Goal: Transaction & Acquisition: Obtain resource

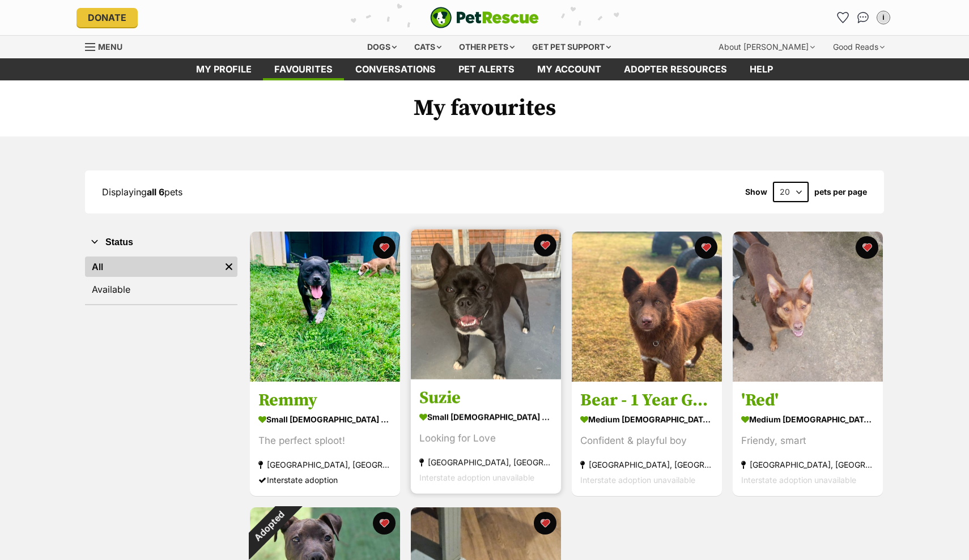
click at [476, 312] on img at bounding box center [486, 304] width 150 height 150
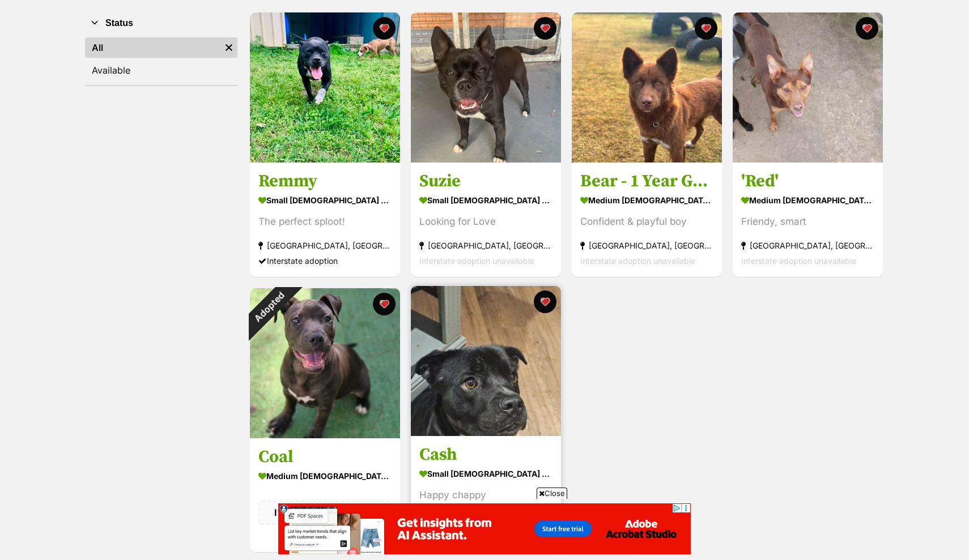
click at [495, 386] on img at bounding box center [486, 361] width 150 height 150
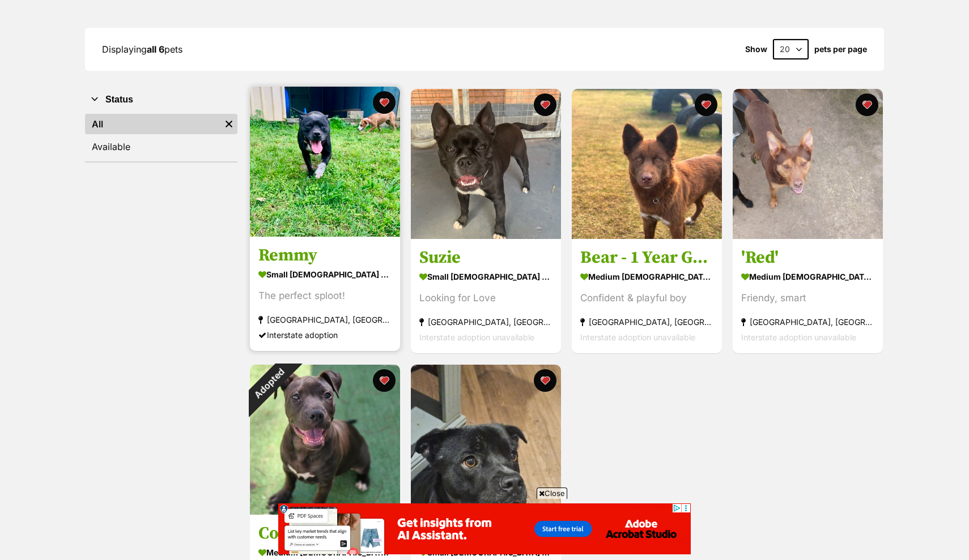
scroll to position [140, 0]
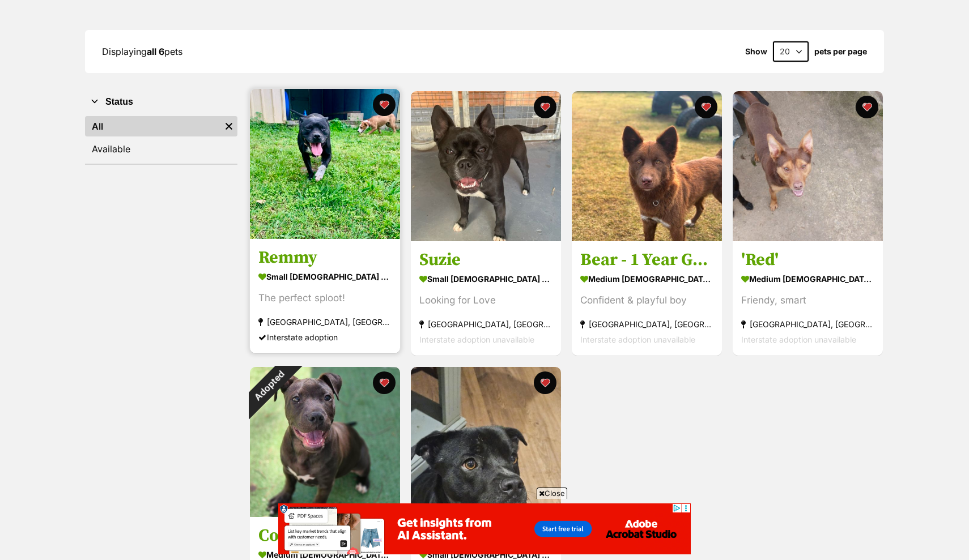
click at [338, 164] on img at bounding box center [325, 164] width 150 height 150
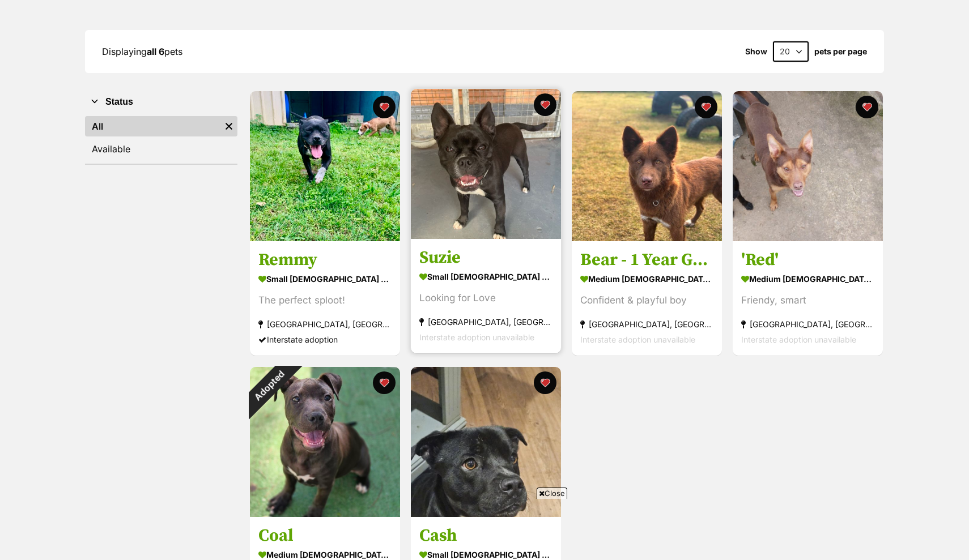
scroll to position [0, 0]
click at [496, 195] on img at bounding box center [486, 164] width 150 height 150
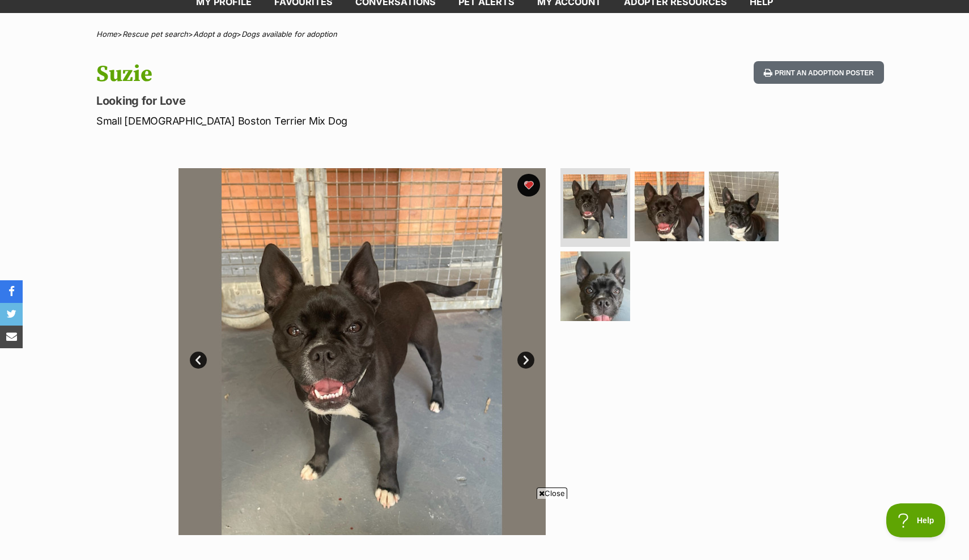
click at [528, 360] on link "Next" at bounding box center [525, 360] width 17 height 17
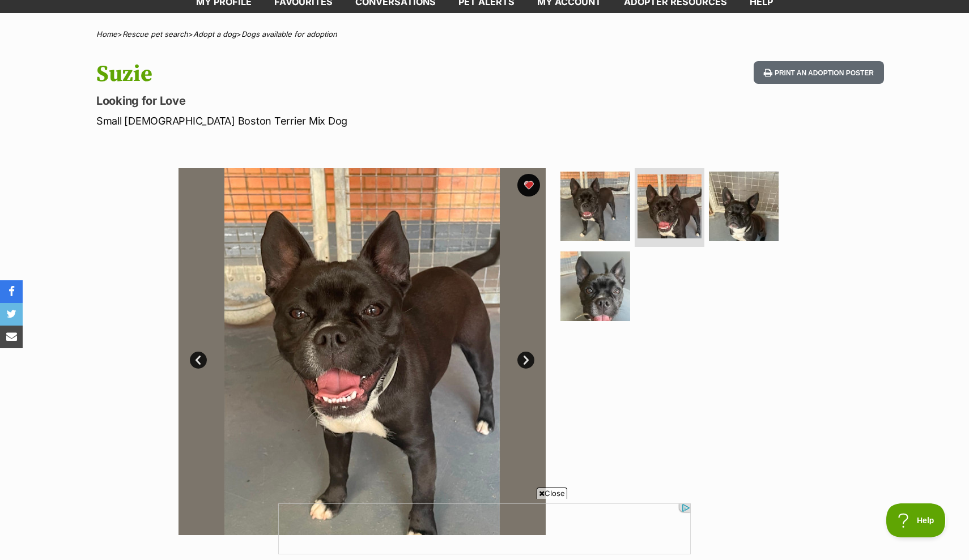
click at [528, 360] on link "Next" at bounding box center [525, 360] width 17 height 17
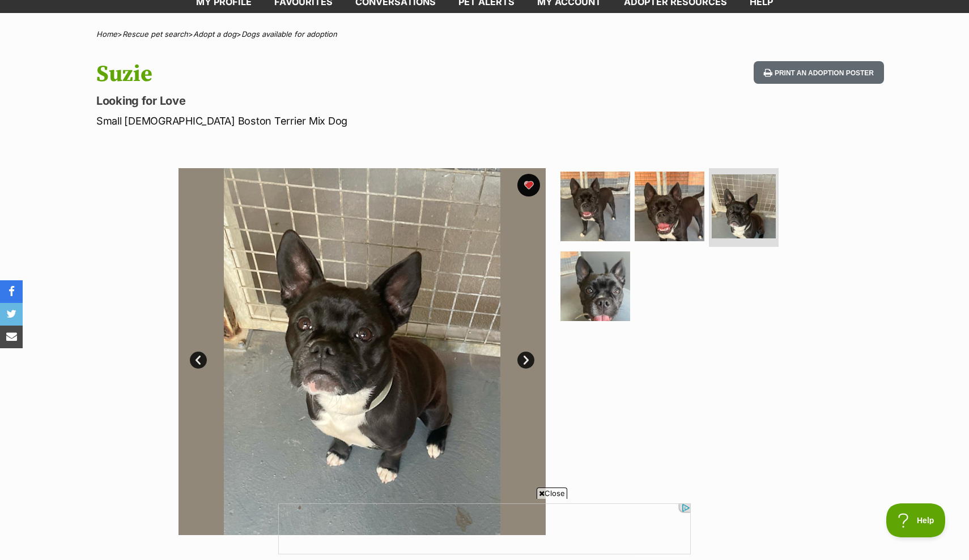
click at [528, 360] on link "Next" at bounding box center [525, 360] width 17 height 17
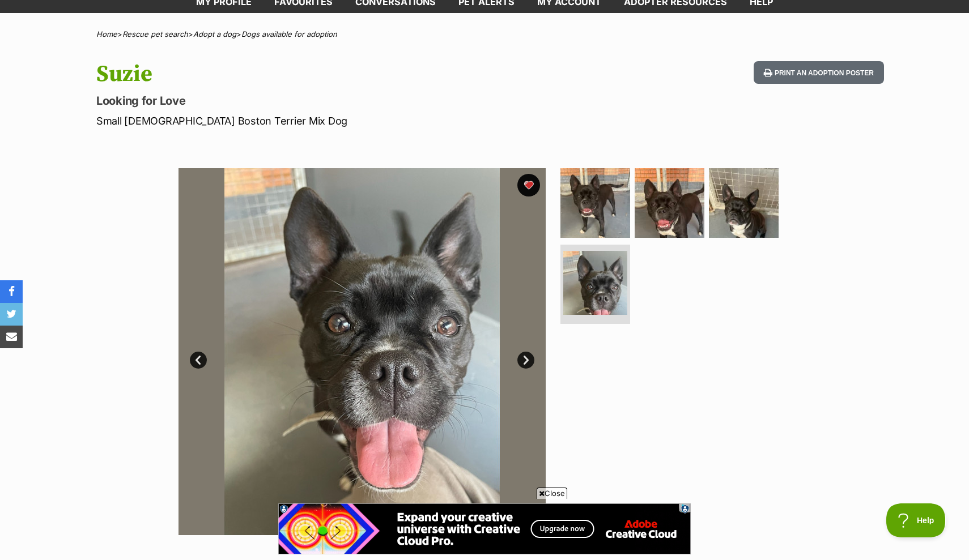
click at [527, 360] on link "Next" at bounding box center [525, 360] width 17 height 17
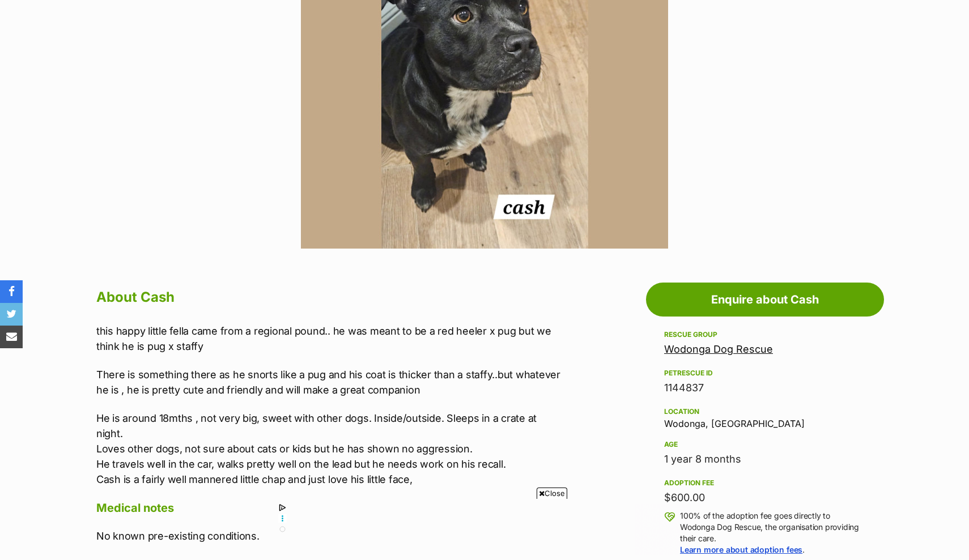
scroll to position [351, 1]
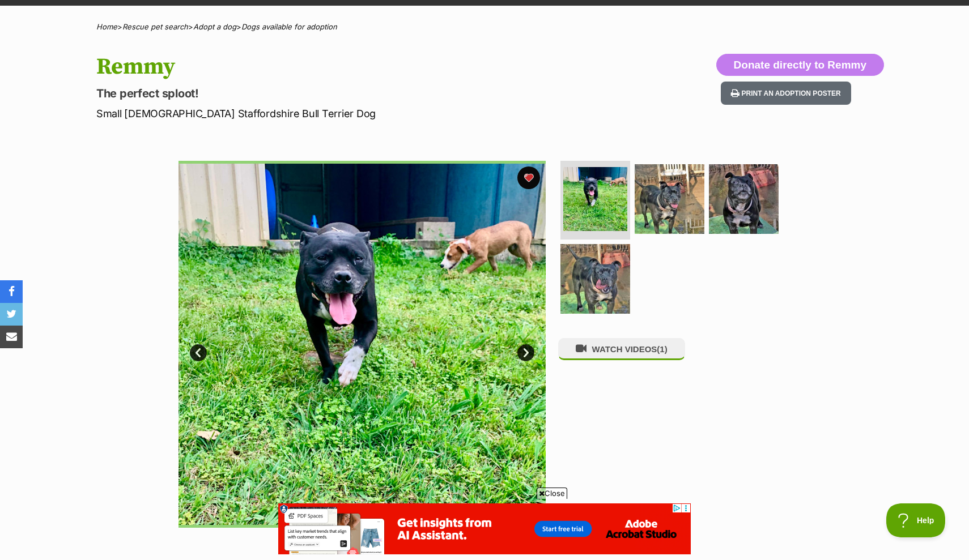
scroll to position [74, 0]
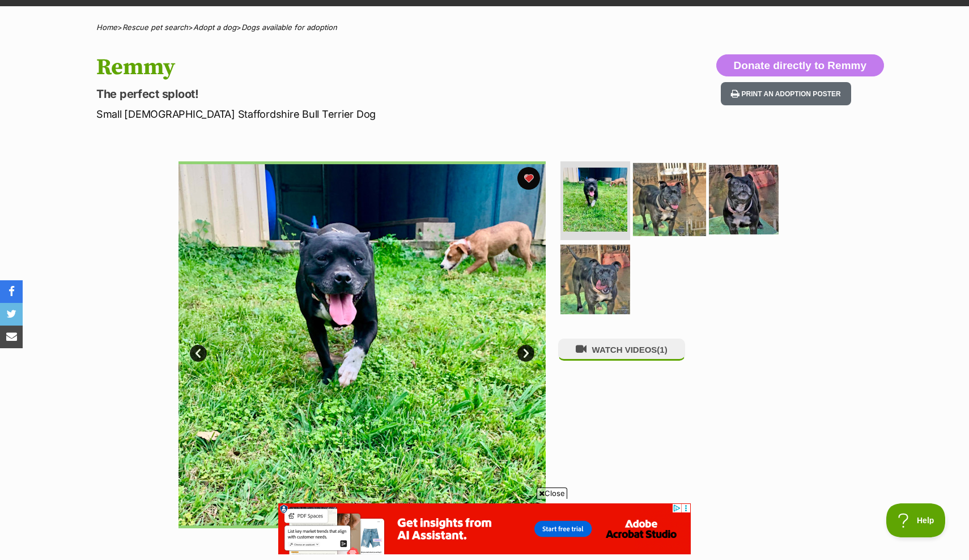
click at [672, 213] on img at bounding box center [669, 199] width 73 height 73
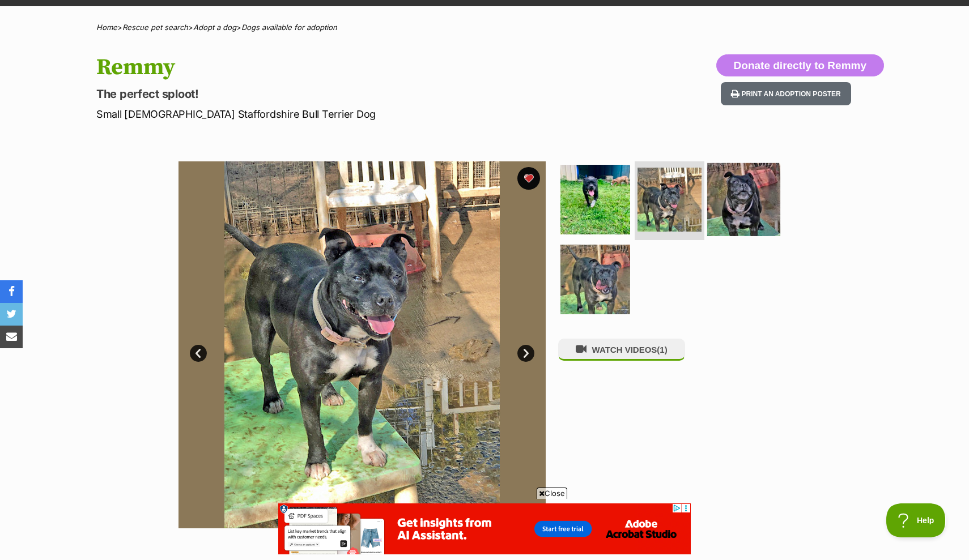
click at [737, 203] on img at bounding box center [743, 199] width 73 height 73
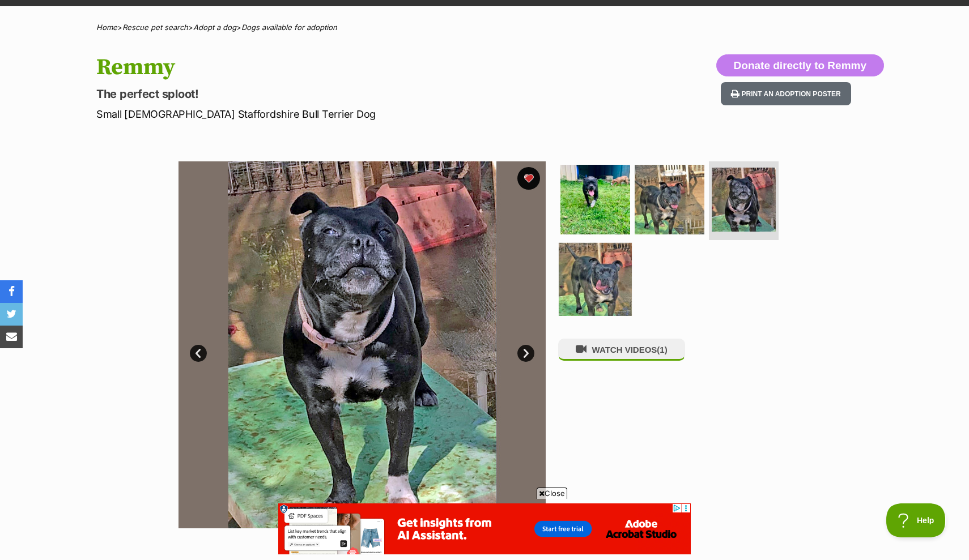
click at [589, 293] on img at bounding box center [595, 279] width 73 height 73
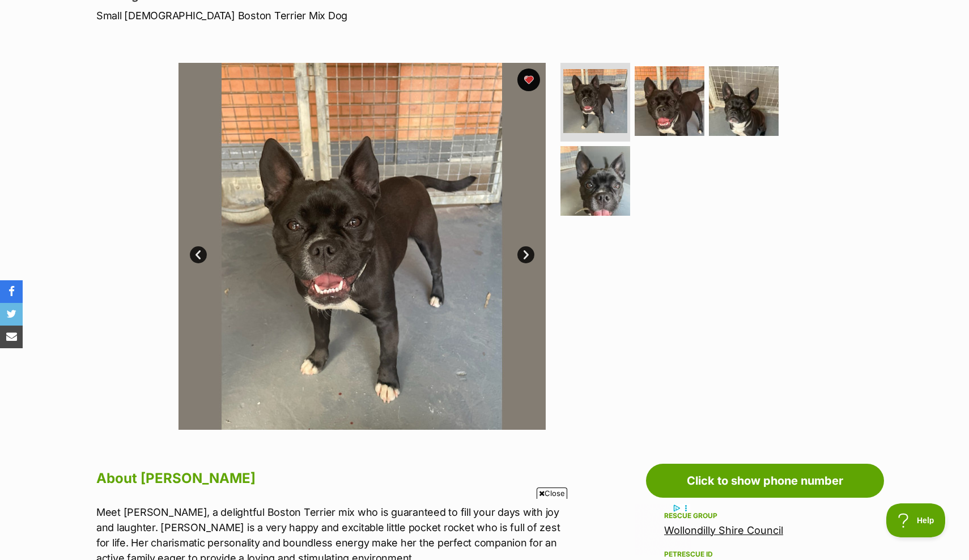
scroll to position [172, 0]
click at [531, 259] on link "Next" at bounding box center [525, 255] width 17 height 17
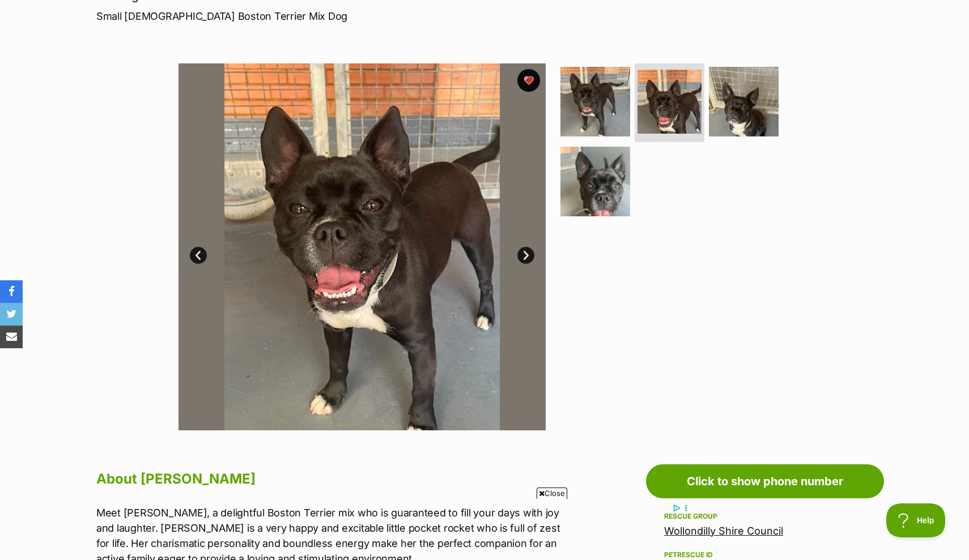
click at [531, 259] on link "Next" at bounding box center [525, 255] width 17 height 17
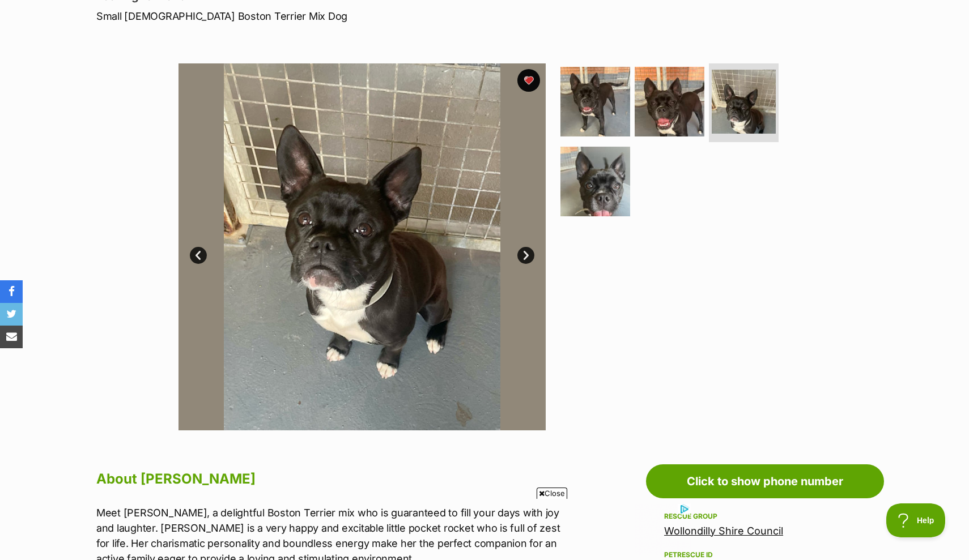
scroll to position [0, 0]
click at [531, 259] on link "Next" at bounding box center [525, 255] width 17 height 17
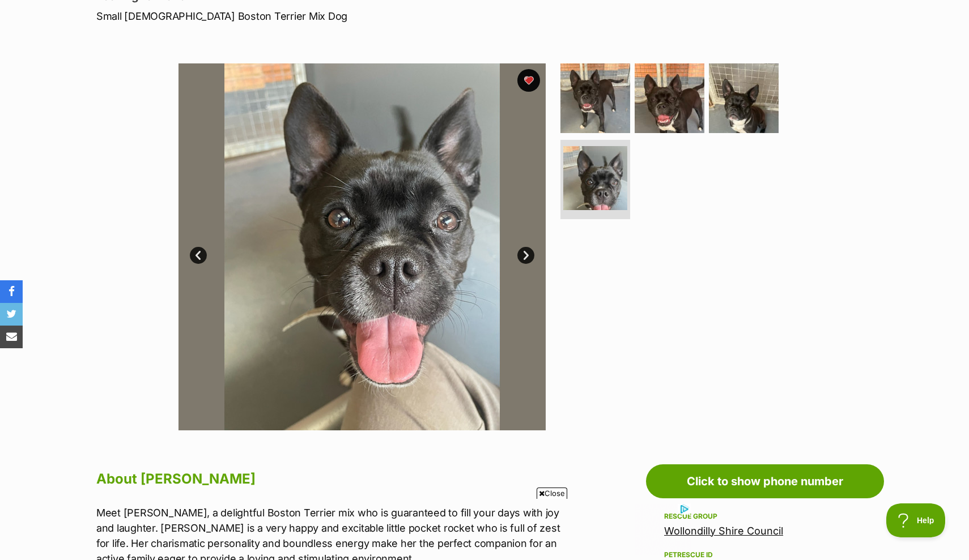
click at [531, 259] on link "Next" at bounding box center [525, 255] width 17 height 17
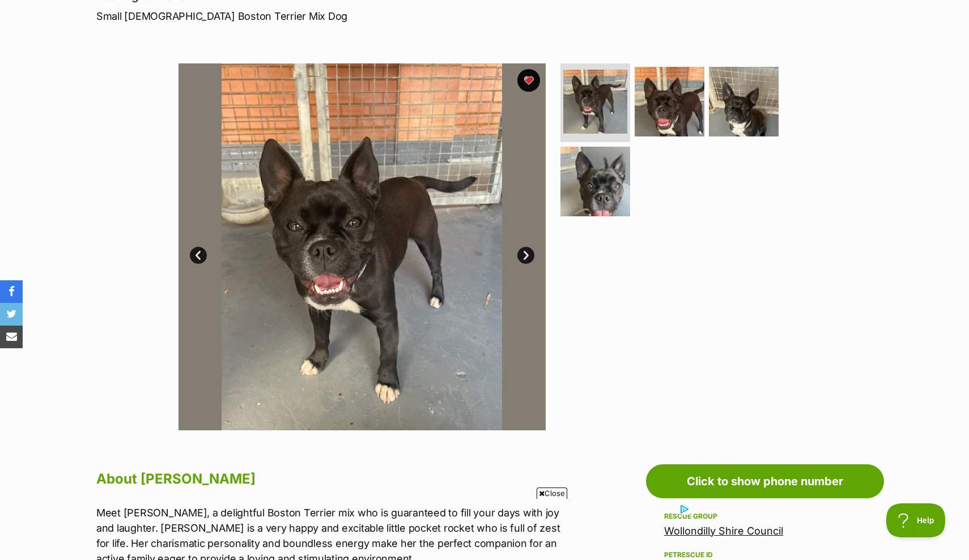
click at [531, 259] on link "Next" at bounding box center [525, 255] width 17 height 17
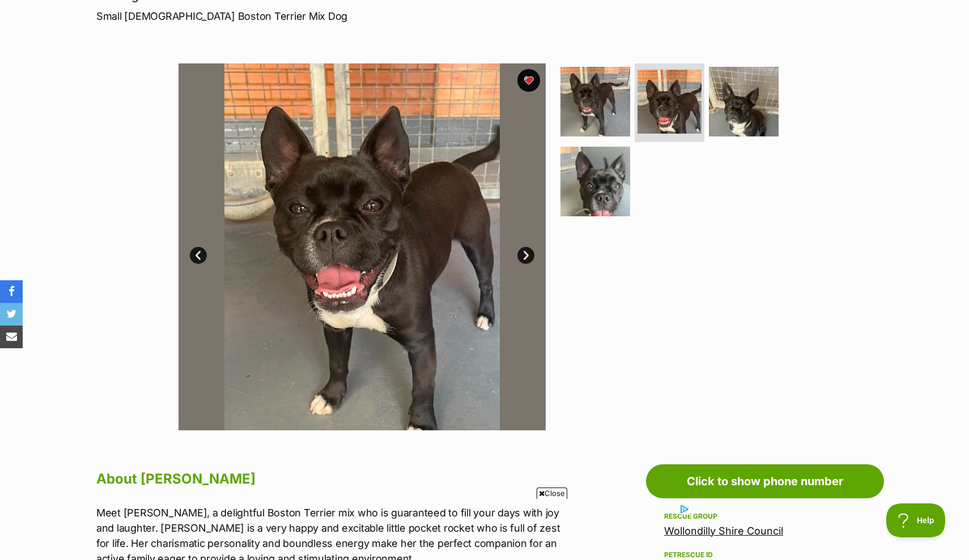
click at [531, 259] on link "Next" at bounding box center [525, 255] width 17 height 17
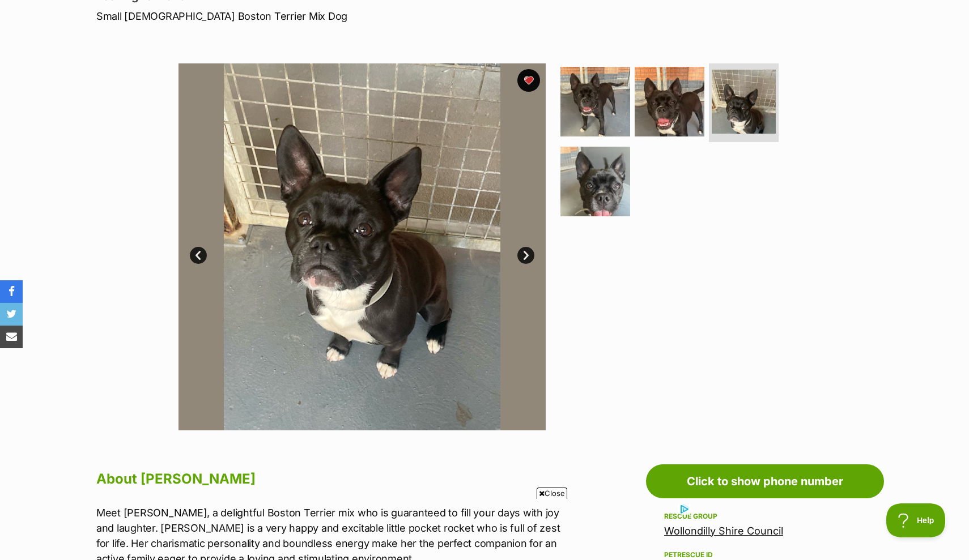
click at [531, 259] on link "Next" at bounding box center [525, 255] width 17 height 17
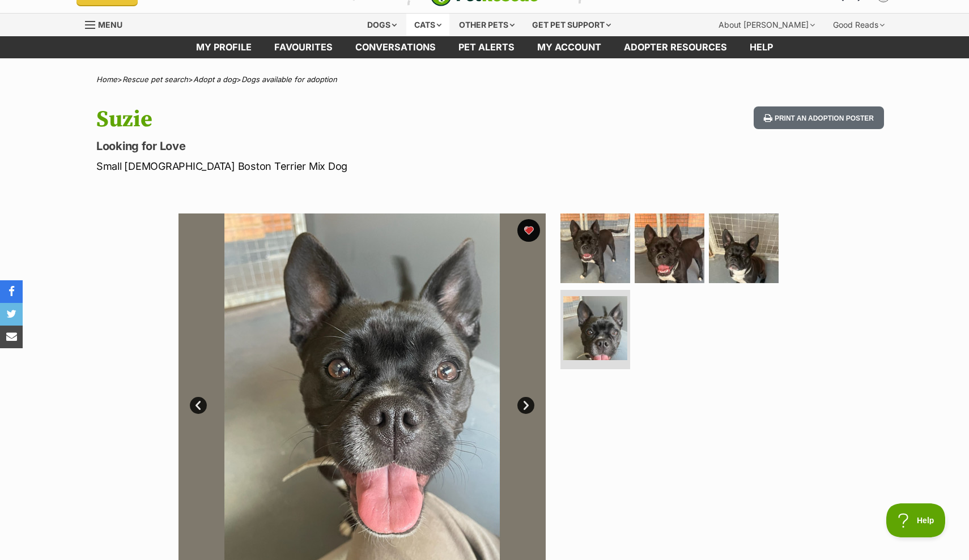
scroll to position [18, 0]
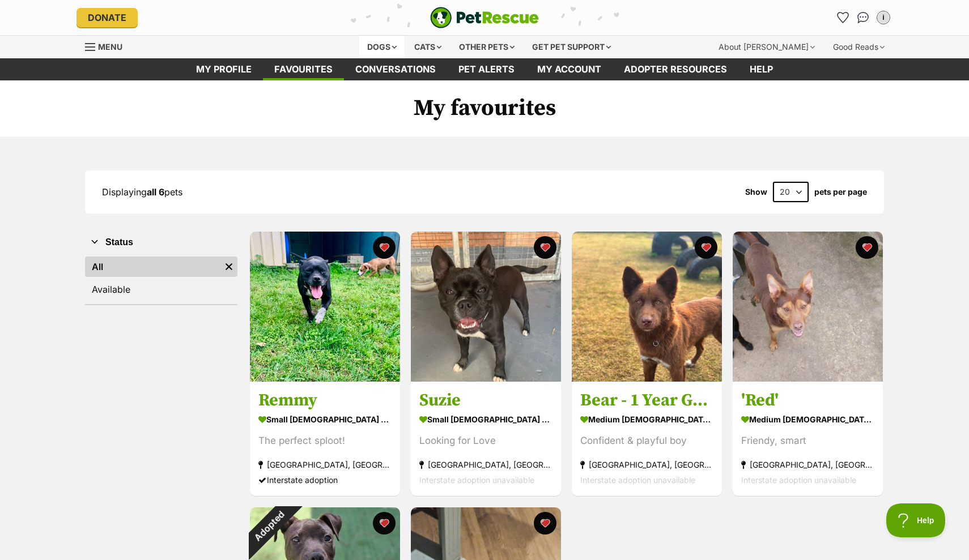
click at [372, 48] on div "Dogs" at bounding box center [381, 47] width 45 height 23
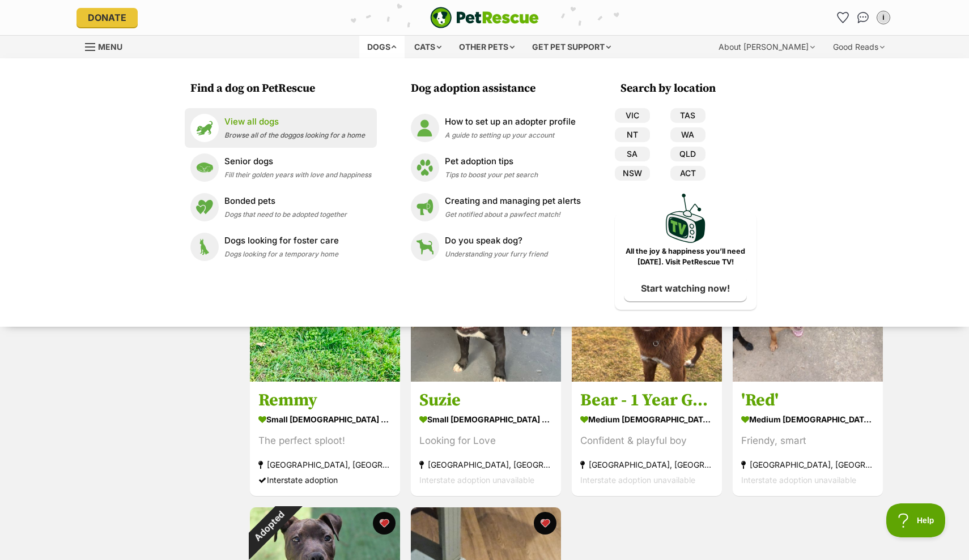
drag, startPoint x: 402, startPoint y: 15, endPoint x: 246, endPoint y: 126, distance: 191.3
click at [246, 126] on p "View all dogs" at bounding box center [294, 122] width 140 height 13
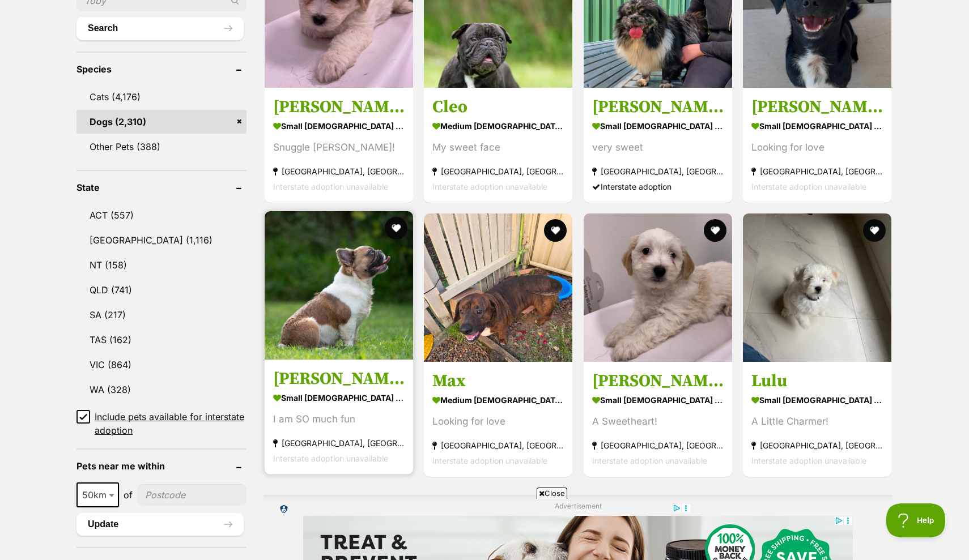
scroll to position [430, 0]
click at [353, 339] on img at bounding box center [339, 285] width 148 height 148
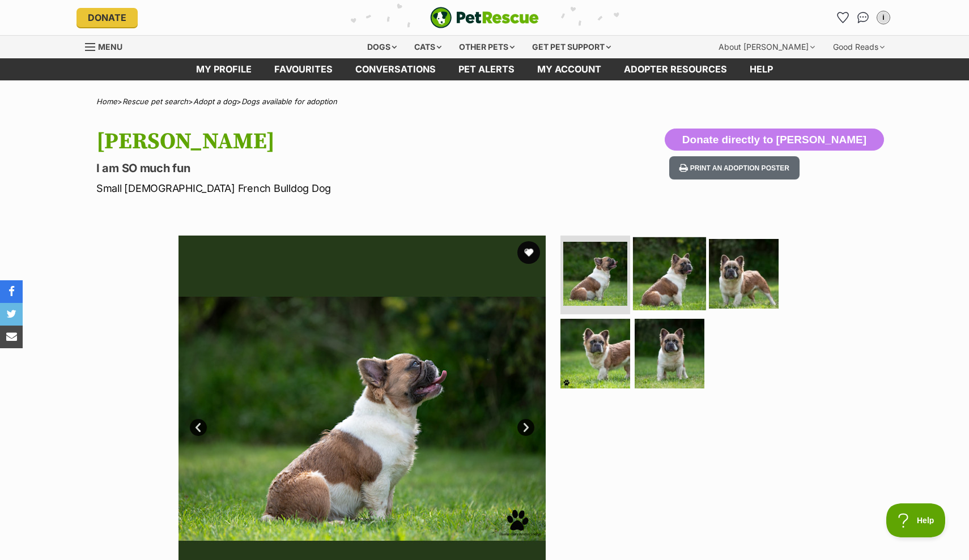
click at [651, 274] on img at bounding box center [669, 273] width 73 height 73
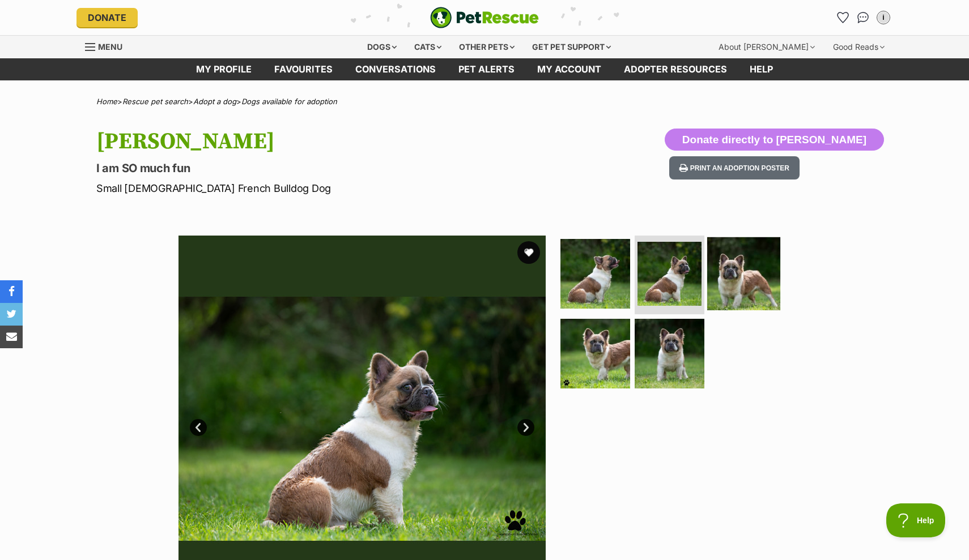
click at [729, 272] on img at bounding box center [743, 273] width 73 height 73
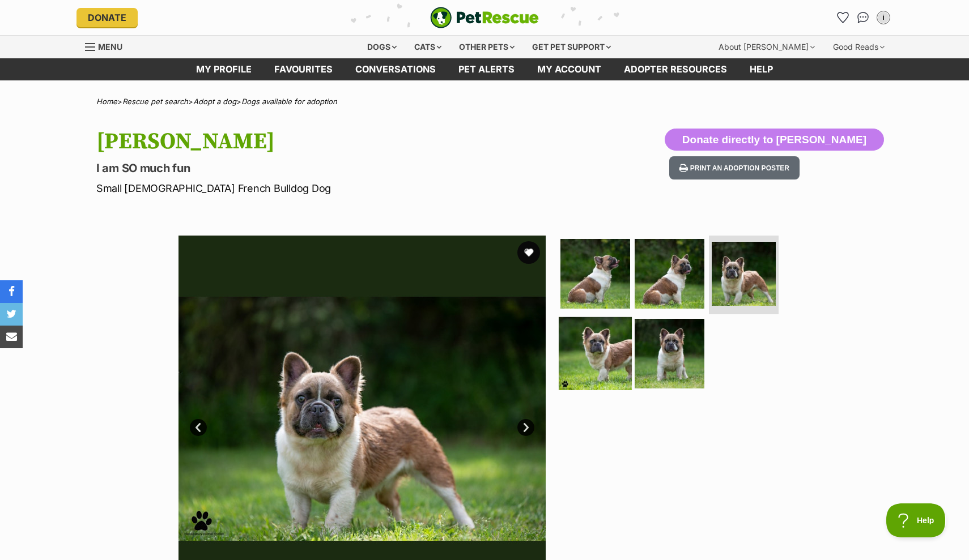
click at [610, 344] on img at bounding box center [595, 353] width 73 height 73
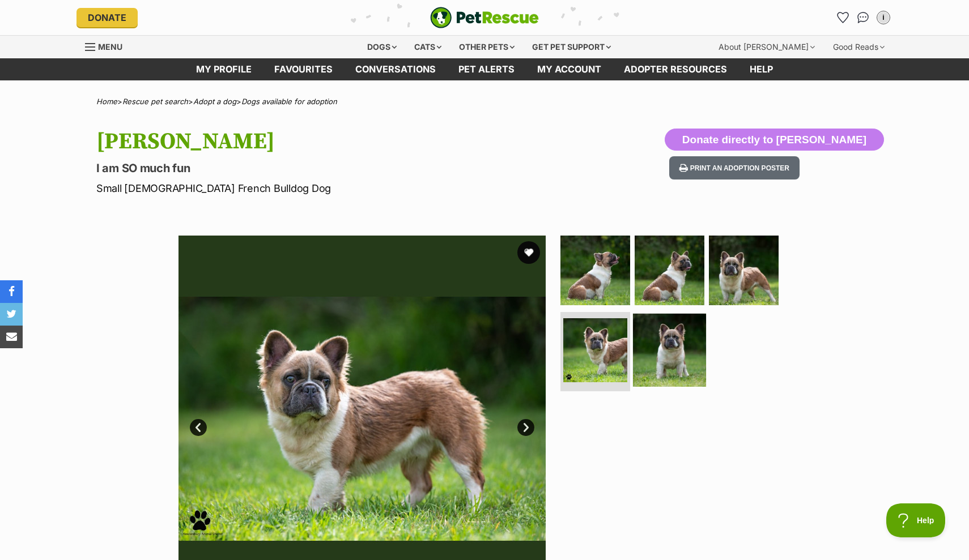
click at [672, 351] on img at bounding box center [669, 350] width 73 height 73
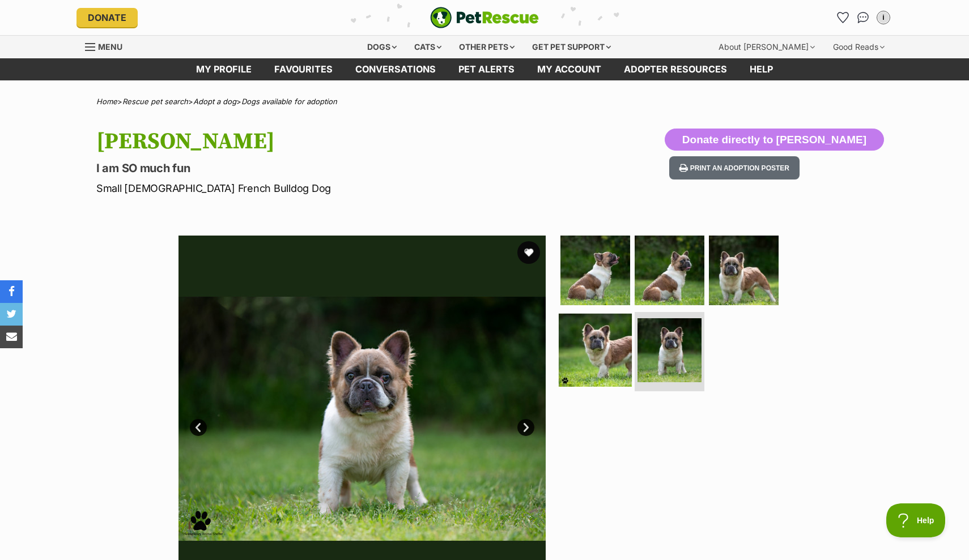
click at [596, 343] on img at bounding box center [595, 350] width 73 height 73
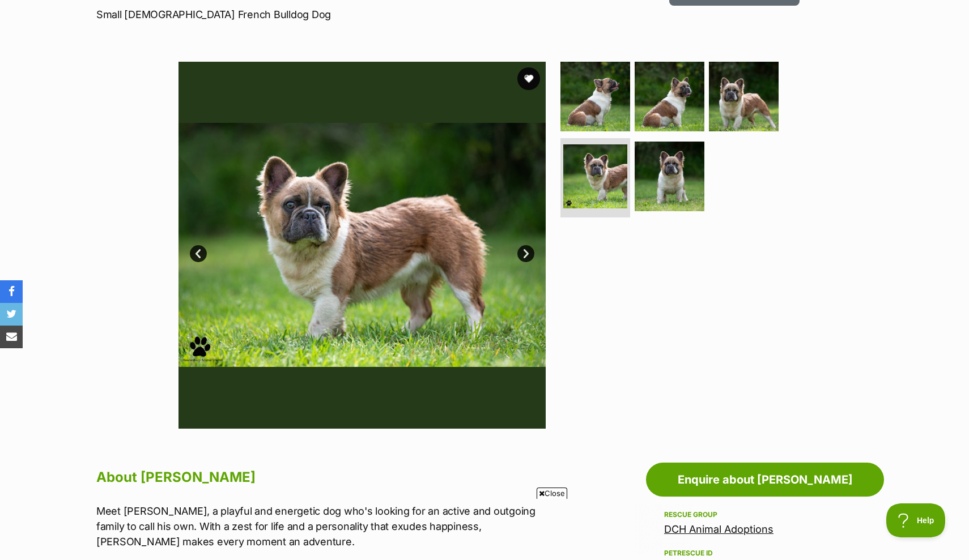
scroll to position [27, 0]
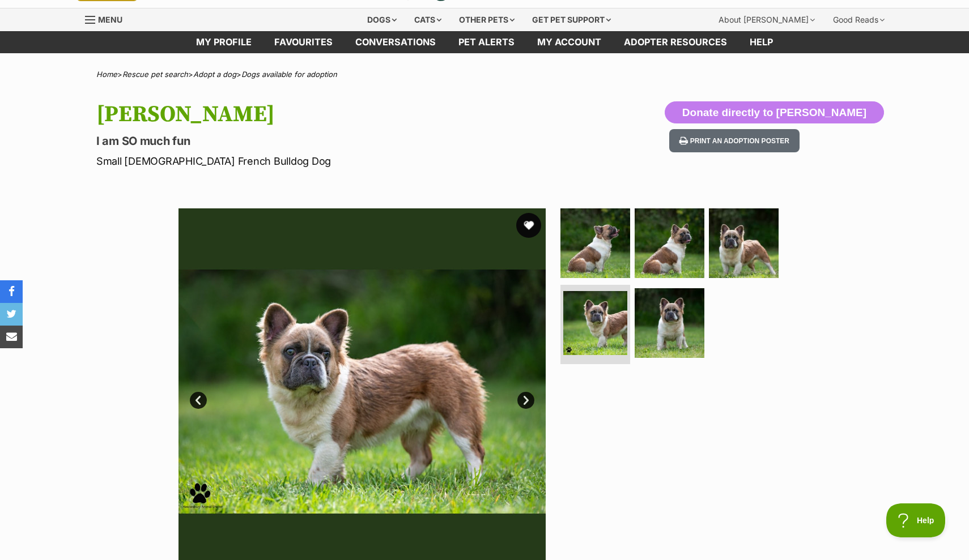
click at [530, 222] on button "favourite" at bounding box center [528, 225] width 25 height 25
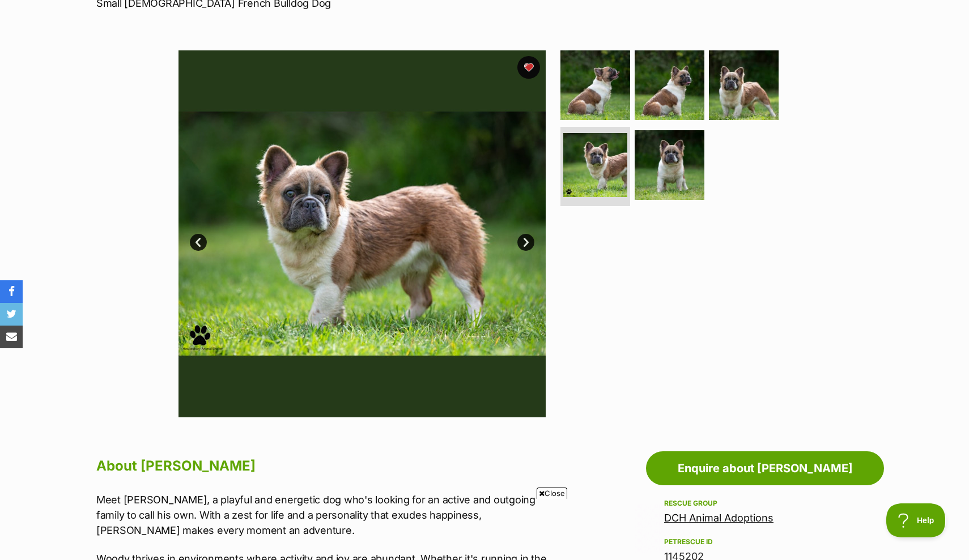
scroll to position [185, 0]
click at [208, 247] on img at bounding box center [361, 233] width 367 height 367
click at [197, 243] on link "Prev" at bounding box center [198, 242] width 17 height 17
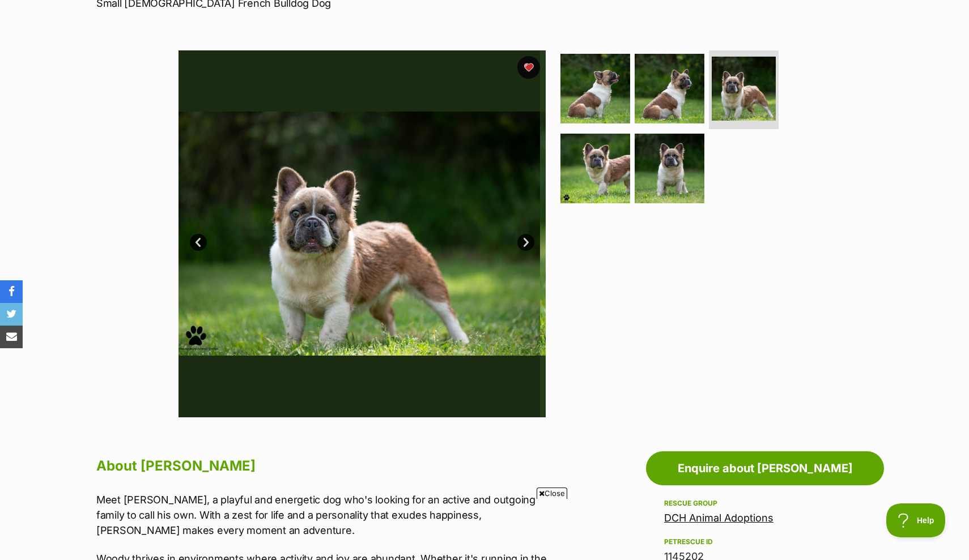
scroll to position [0, 0]
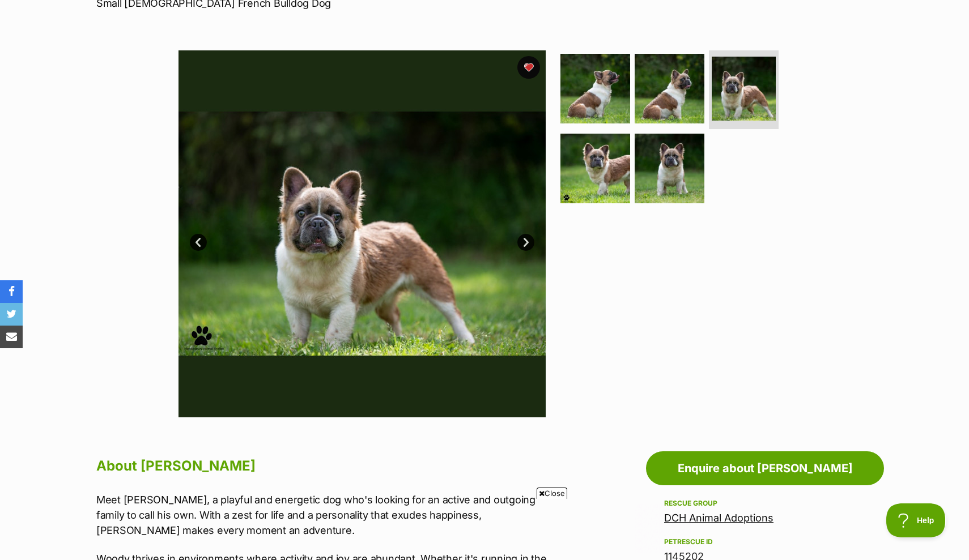
click at [197, 243] on link "Prev" at bounding box center [198, 242] width 17 height 17
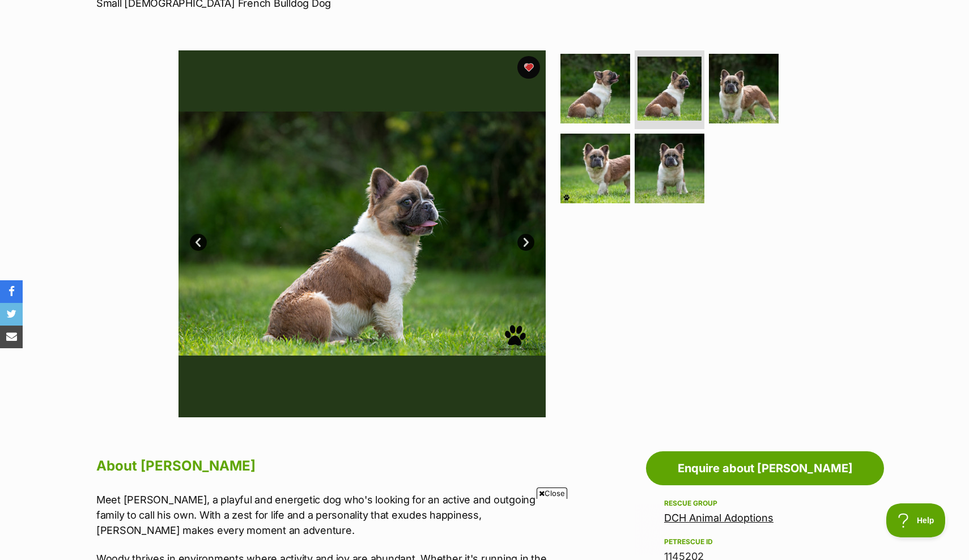
click at [197, 243] on link "Prev" at bounding box center [198, 242] width 17 height 17
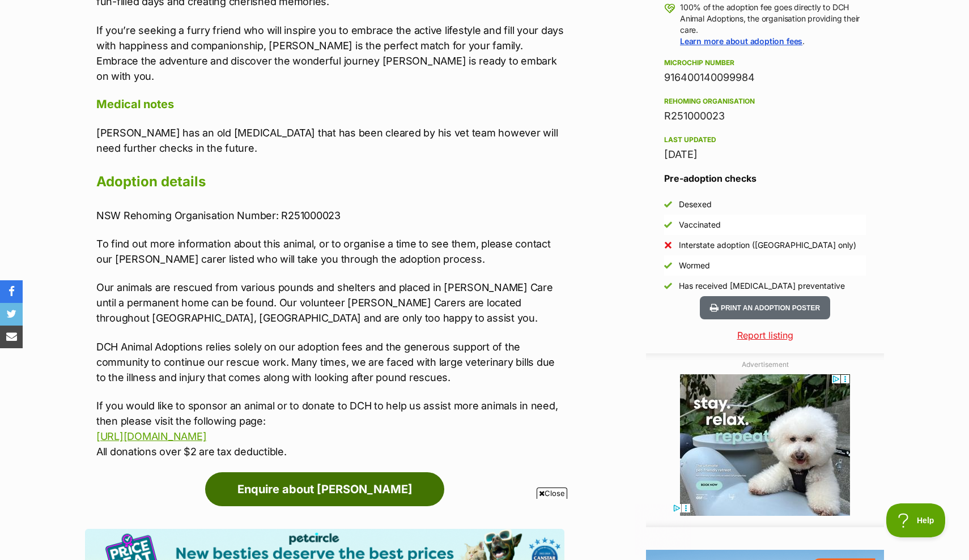
click at [330, 472] on link "Enquire about Woody" at bounding box center [324, 489] width 239 height 34
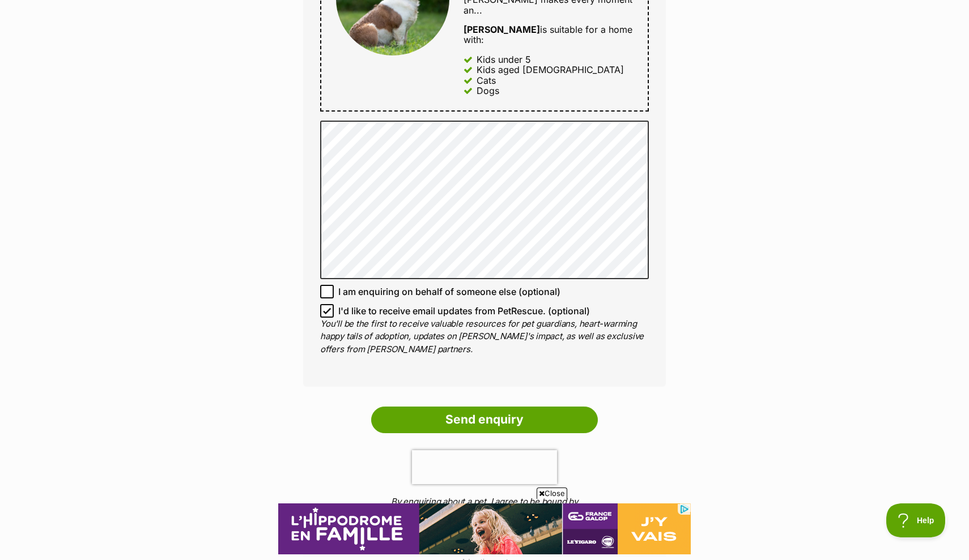
scroll to position [689, 0]
click at [333, 304] on input "I'd like to receive email updates from PetRescue. (optional)" at bounding box center [327, 311] width 14 height 14
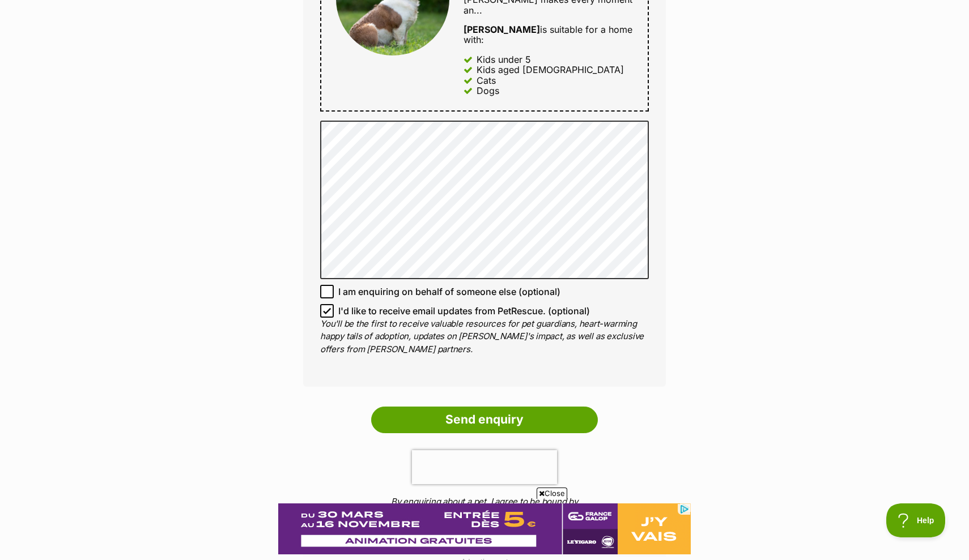
checkbox input "false"
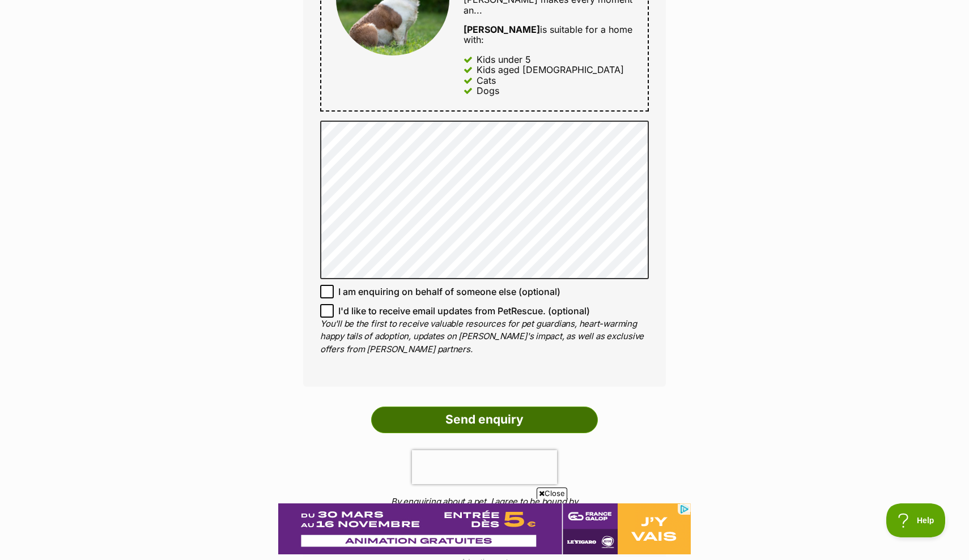
click at [427, 407] on input "Send enquiry" at bounding box center [484, 420] width 227 height 26
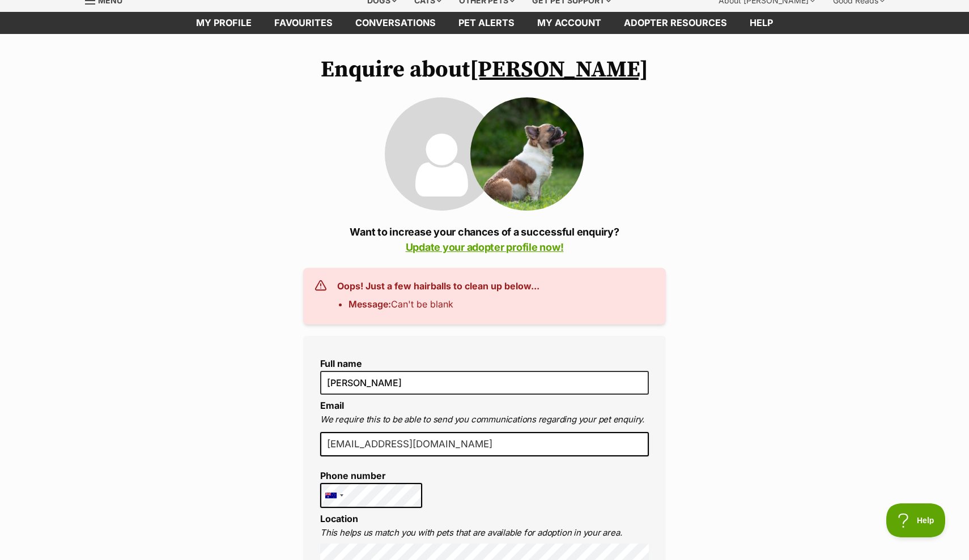
scroll to position [-8, 0]
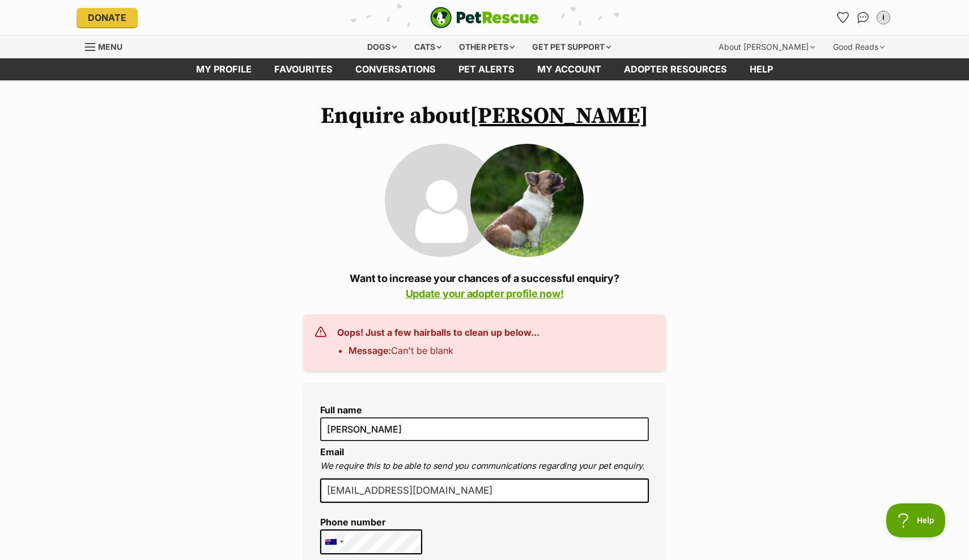
click at [861, 14] on div "Donate PetRescue home i My account i Illona Edit profile Log out Pet alerts Pet…" at bounding box center [484, 17] width 816 height 35
click at [863, 19] on link "Conversations" at bounding box center [862, 17] width 23 height 23
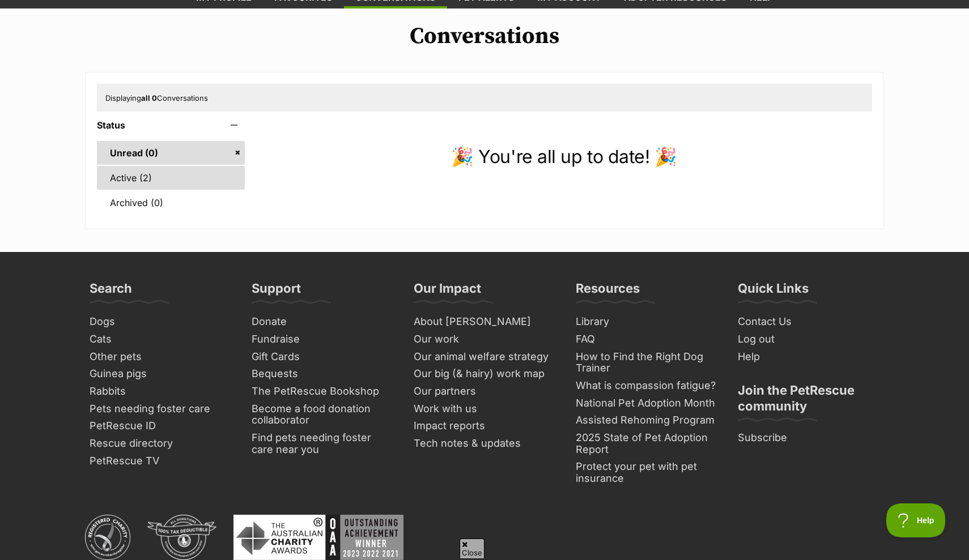
click at [128, 181] on link "Active (2)" at bounding box center [171, 178] width 148 height 24
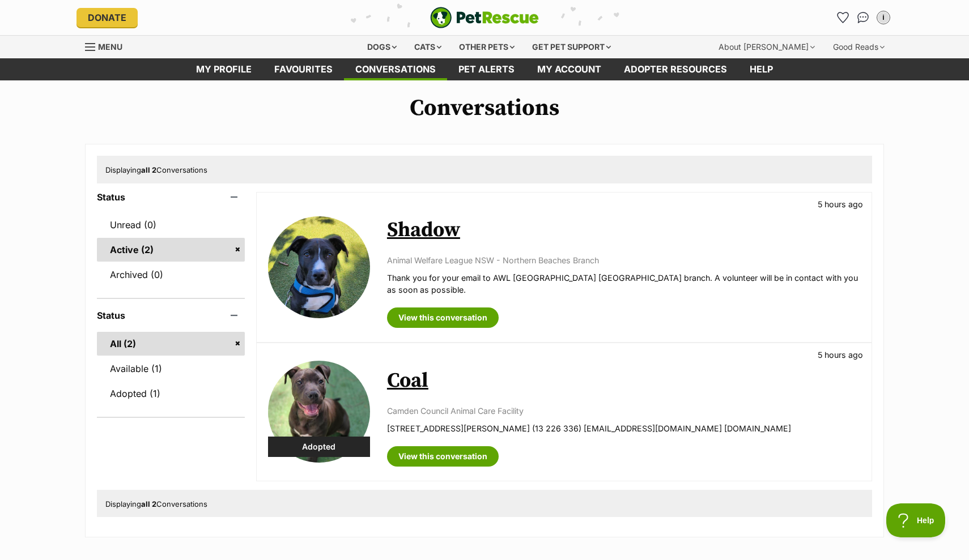
click at [326, 274] on img at bounding box center [319, 267] width 102 height 102
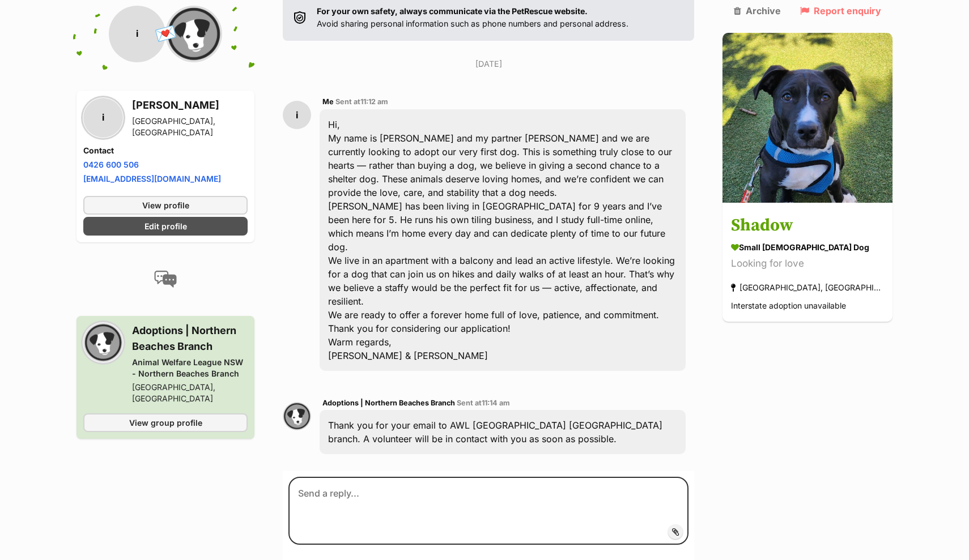
scroll to position [233, 0]
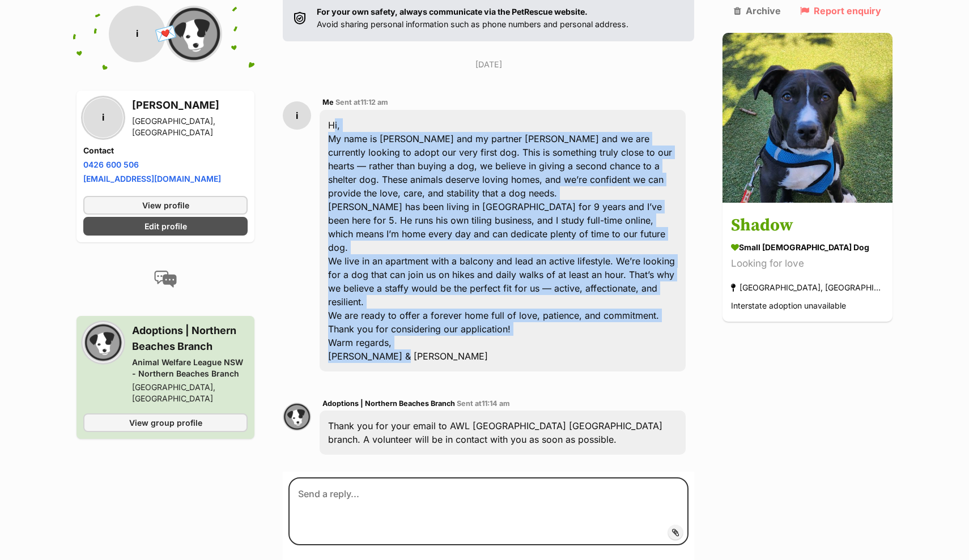
drag, startPoint x: 336, startPoint y: 93, endPoint x: 401, endPoint y: 306, distance: 223.3
click at [401, 306] on div "Hi, My name is Illona and my partner Felipe and we are currently looking to ado…" at bounding box center [502, 241] width 366 height 262
copy div "Hi, My name is Illona and my partner Felipe and we are currently looking to ado…"
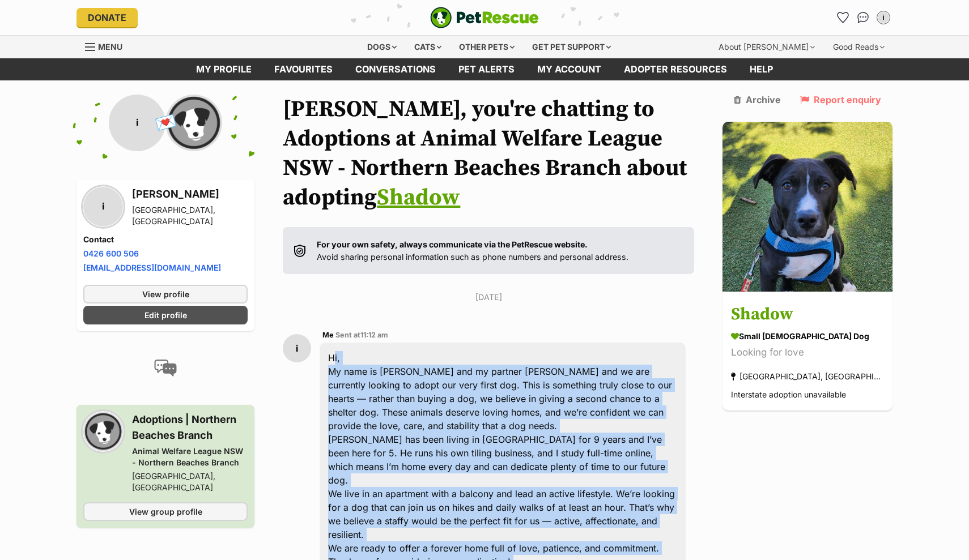
scroll to position [0, 0]
click at [846, 15] on icon "Favourites" at bounding box center [842, 17] width 14 height 13
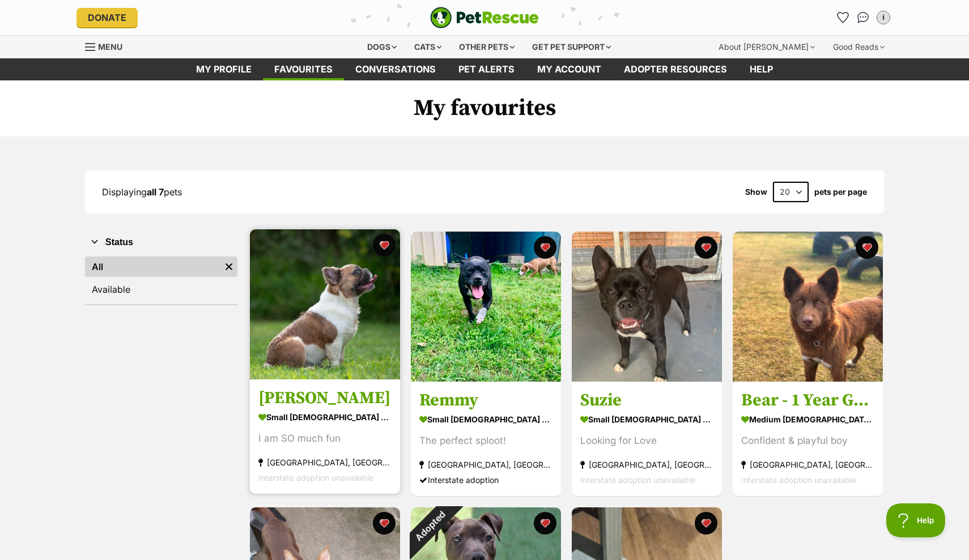
click at [331, 307] on img at bounding box center [325, 304] width 150 height 150
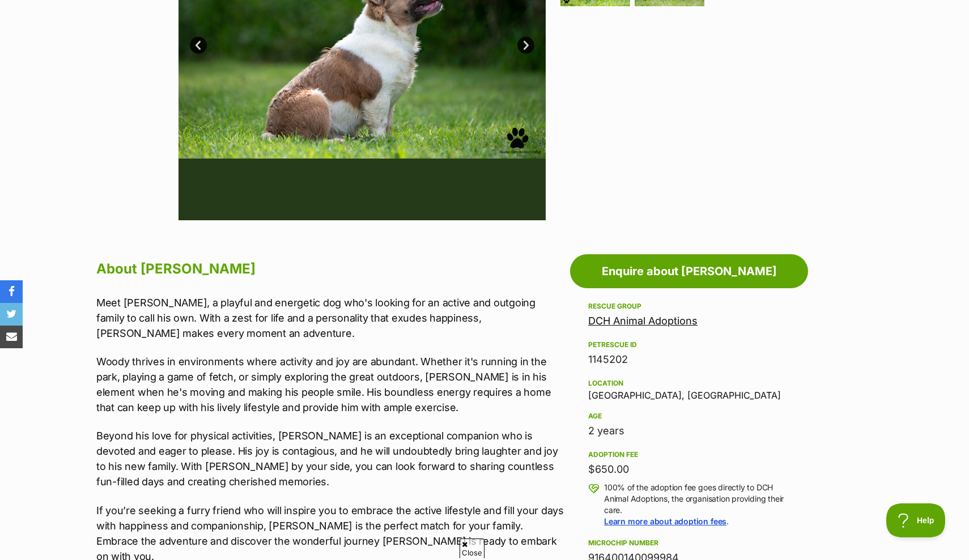
scroll to position [390, 0]
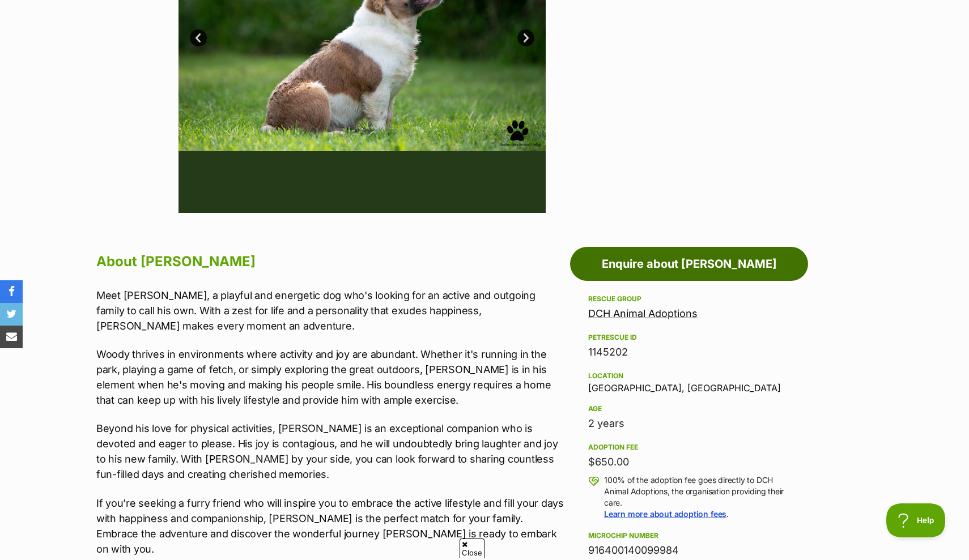
click at [701, 260] on link "Enquire about [PERSON_NAME]" at bounding box center [689, 264] width 238 height 34
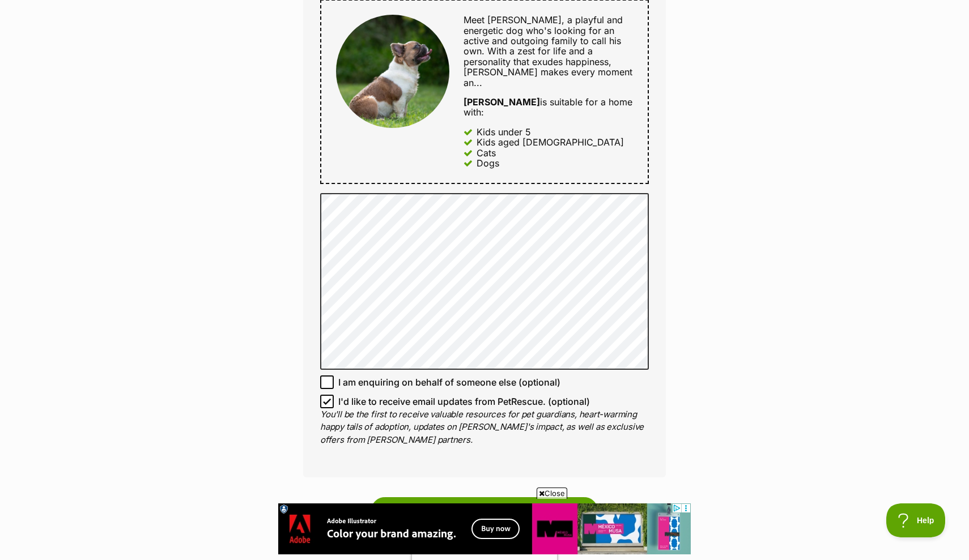
click at [326, 398] on icon at bounding box center [327, 402] width 8 height 8
click at [326, 395] on input "I'd like to receive email updates from PetRescue. (optional)" at bounding box center [327, 402] width 14 height 14
checkbox input "false"
click at [416, 497] on input "Send enquiry" at bounding box center [484, 510] width 227 height 26
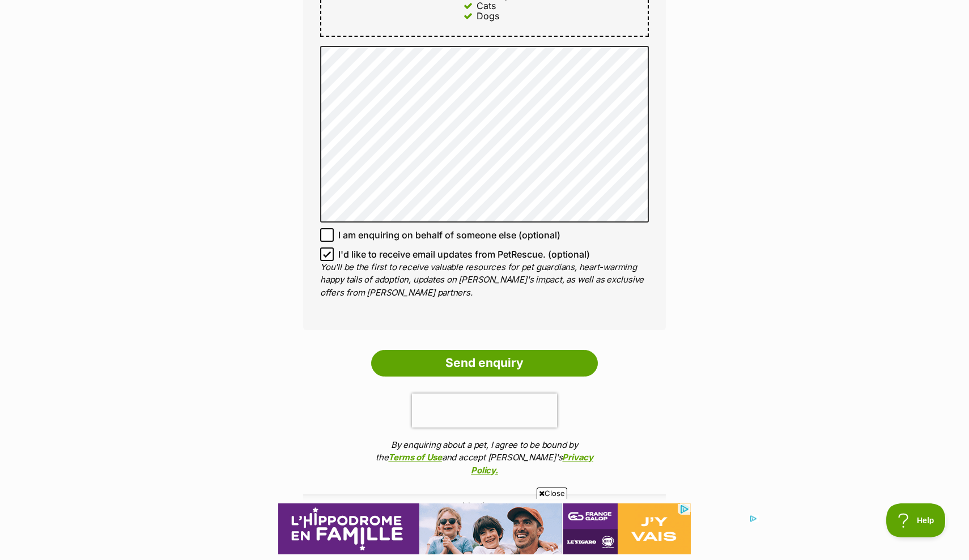
scroll to position [873, 0]
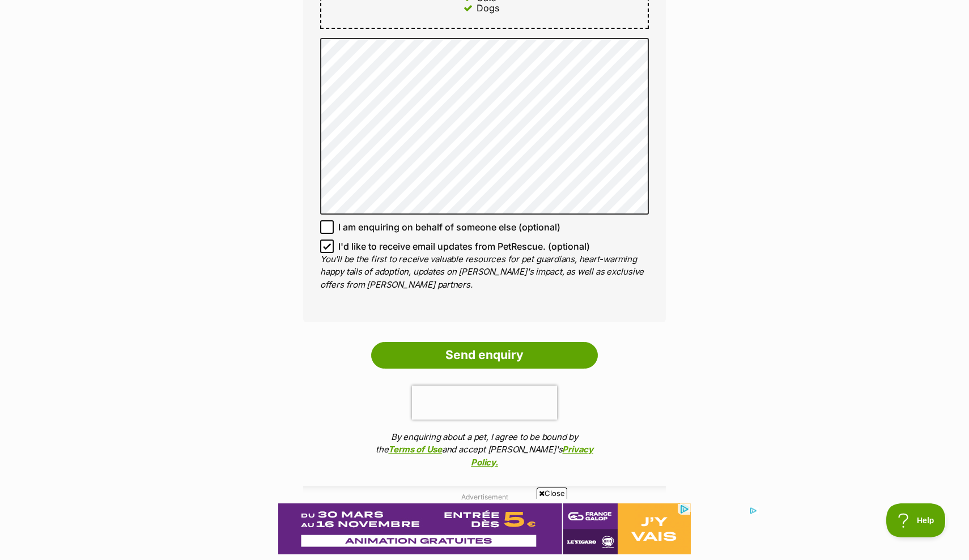
click at [323, 242] on icon at bounding box center [327, 246] width 8 height 8
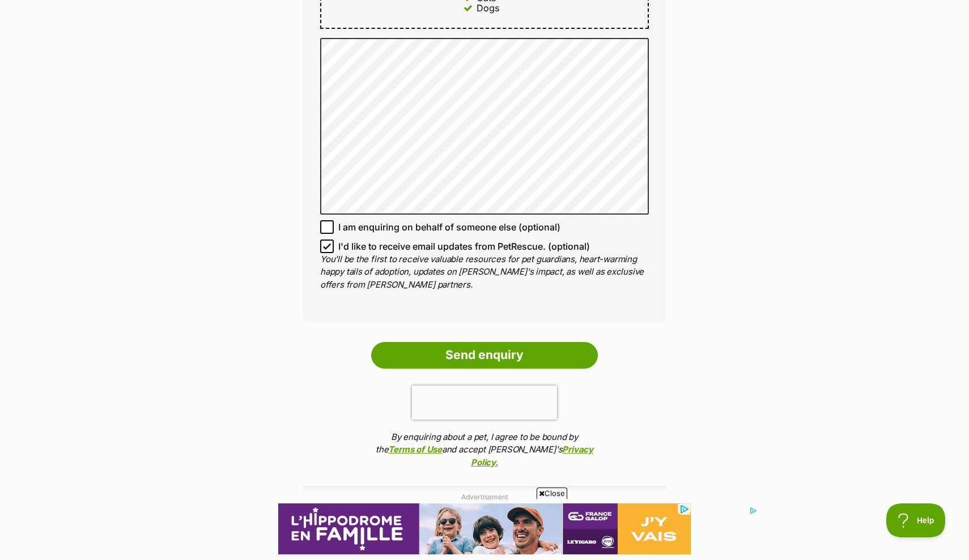
click at [323, 240] on input "I'd like to receive email updates from PetRescue. (optional)" at bounding box center [327, 247] width 14 height 14
checkbox input "false"
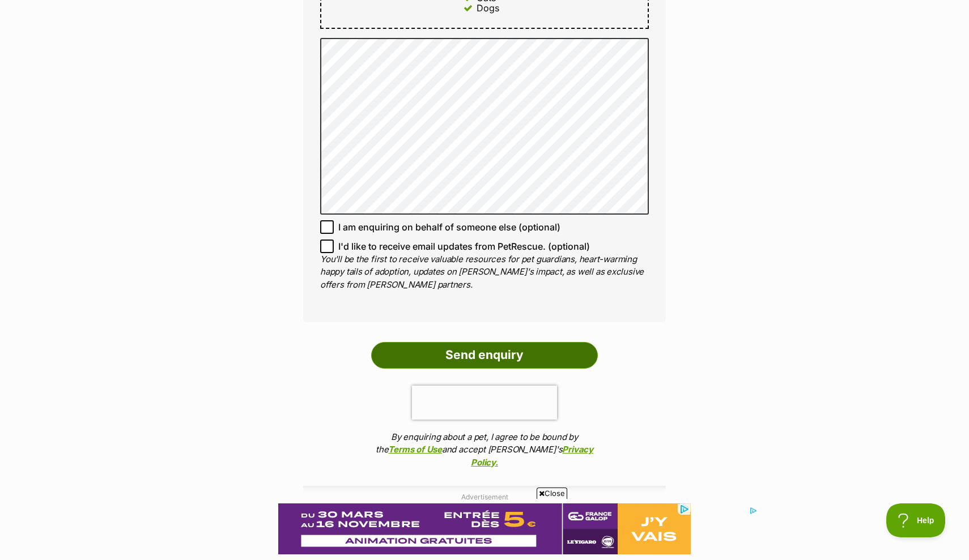
click at [426, 342] on input "Send enquiry" at bounding box center [484, 355] width 227 height 26
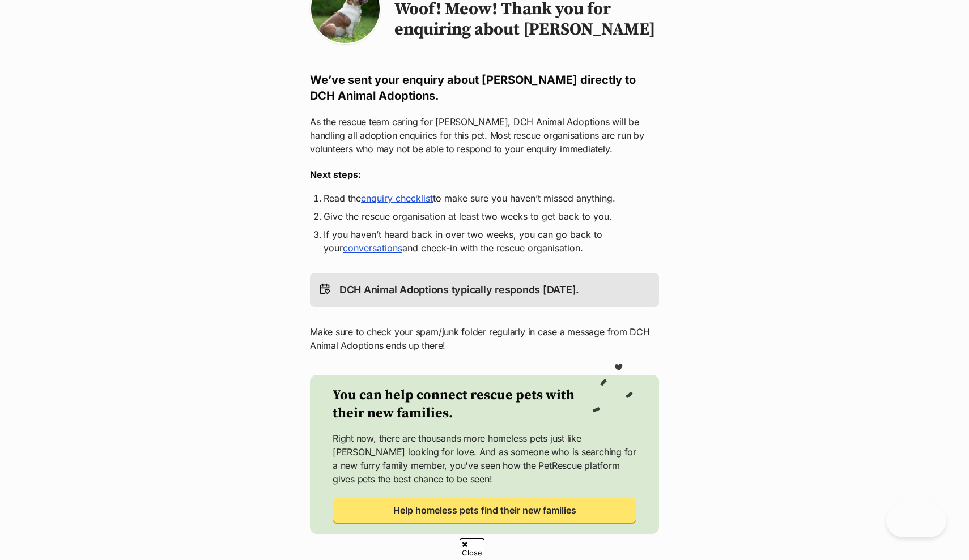
scroll to position [142, 1]
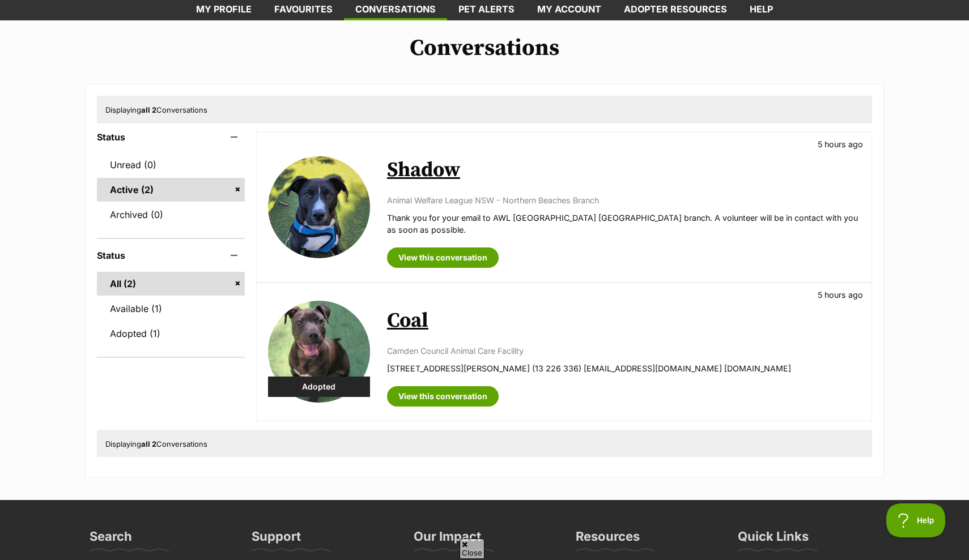
scroll to position [57, 0]
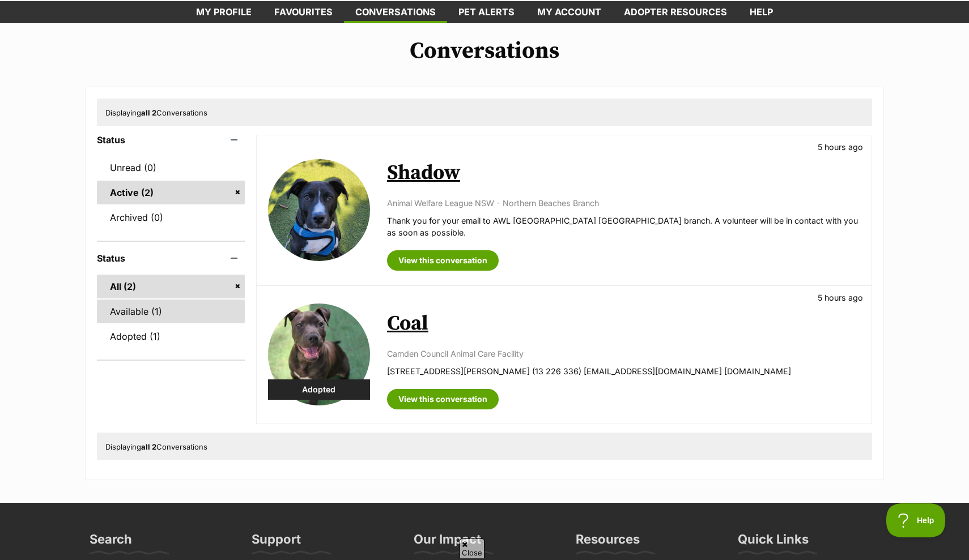
click at [152, 310] on link "Available (1)" at bounding box center [171, 312] width 148 height 24
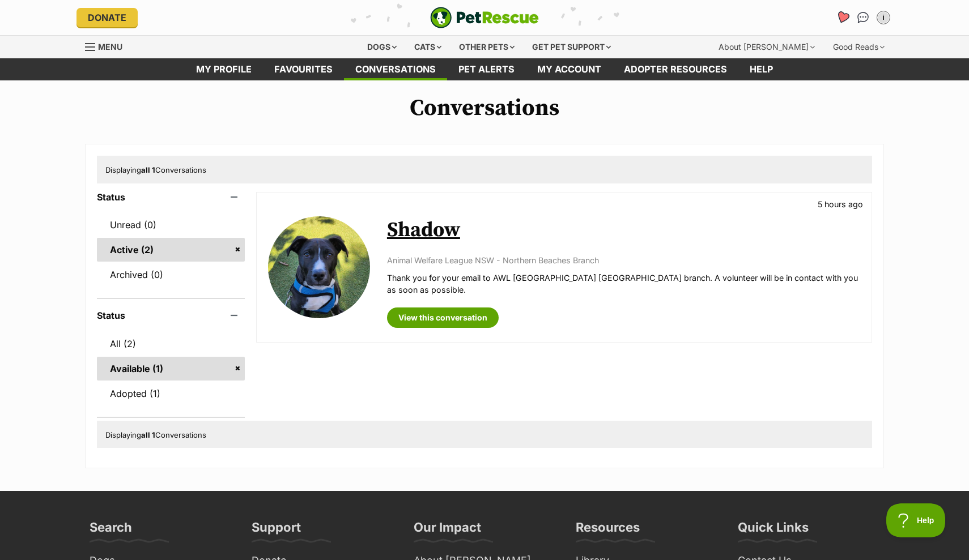
click at [842, 14] on icon "Favourites" at bounding box center [842, 17] width 14 height 13
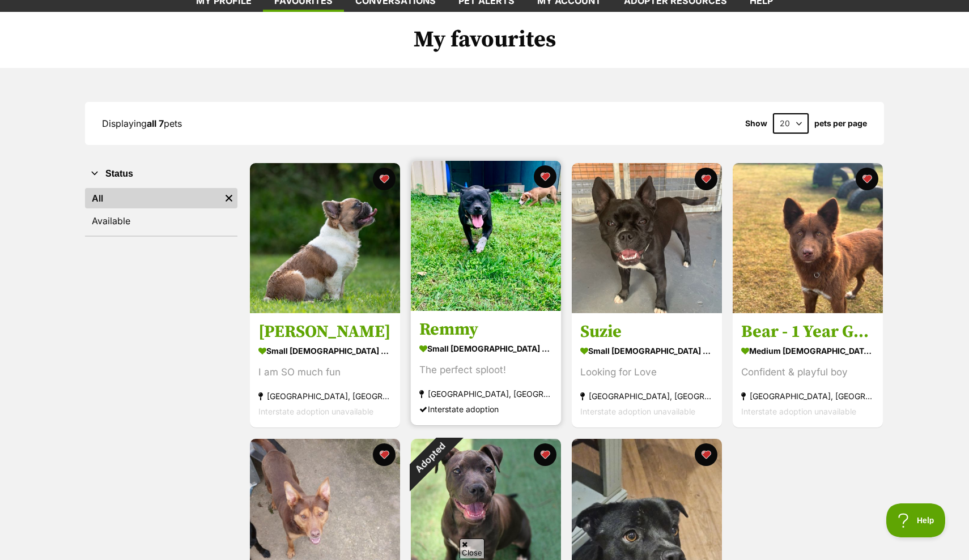
scroll to position [66, 0]
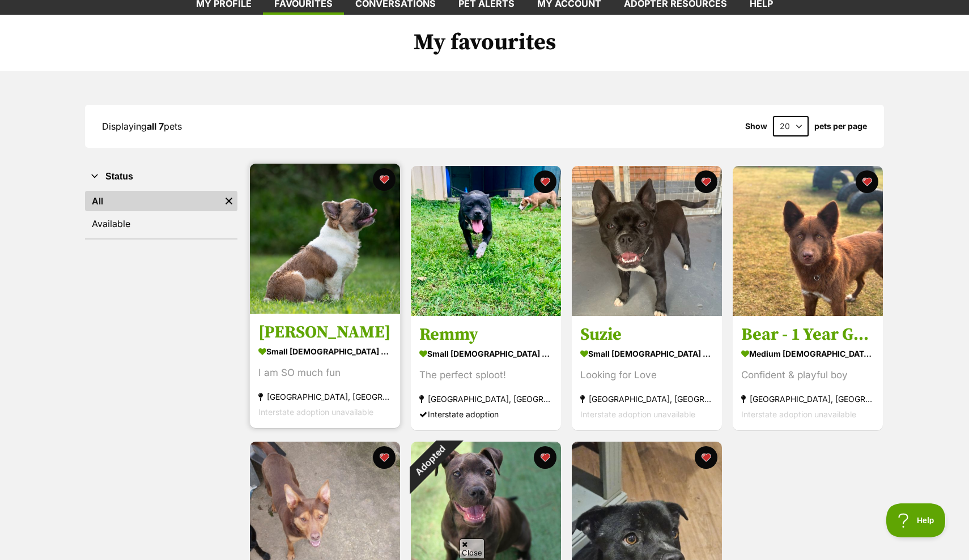
click at [308, 257] on img at bounding box center [325, 239] width 150 height 150
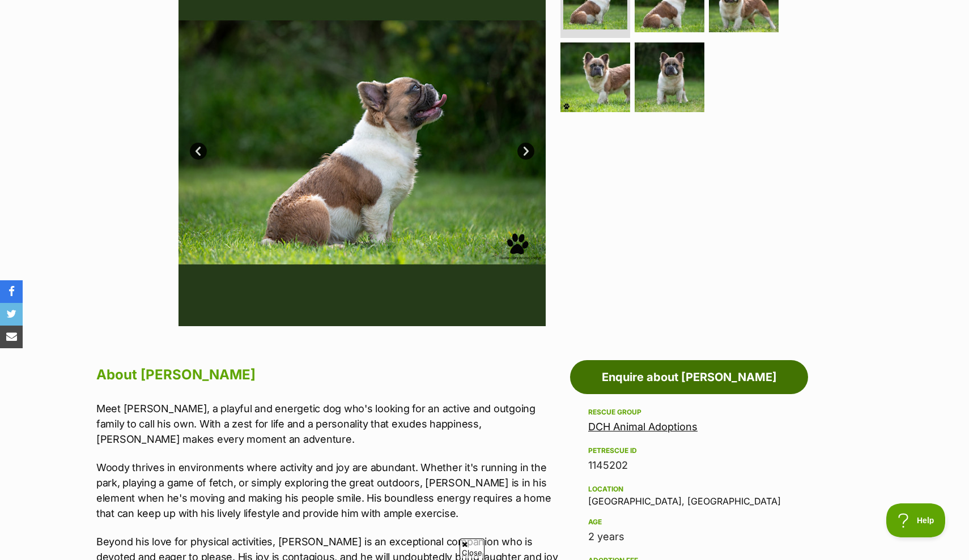
click at [644, 389] on link "Enquire about [PERSON_NAME]" at bounding box center [689, 377] width 238 height 34
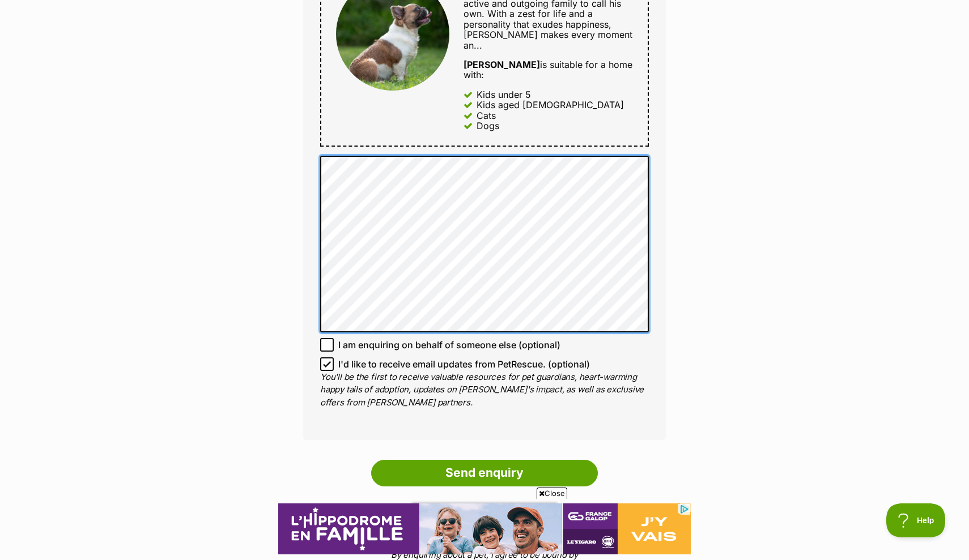
scroll to position [654, 0]
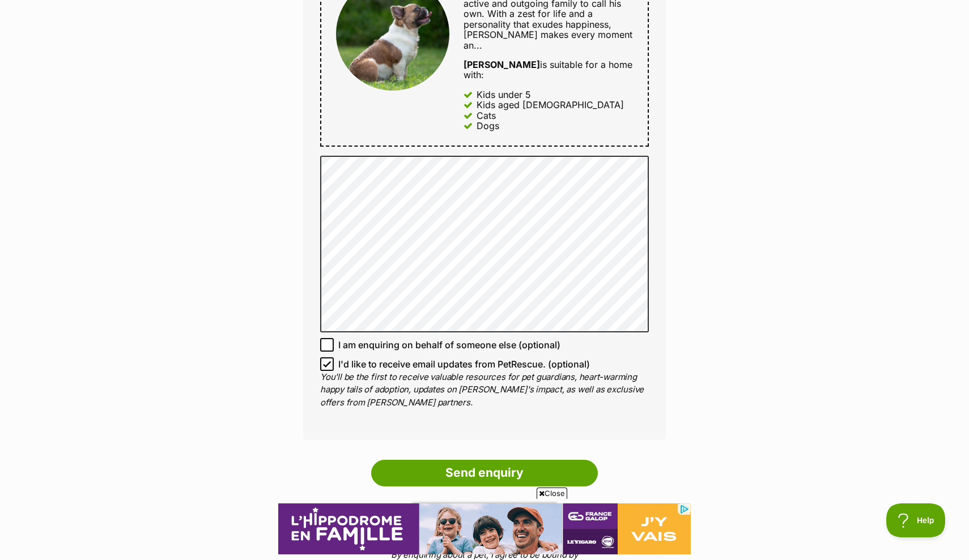
click at [325, 360] on icon at bounding box center [327, 364] width 8 height 8
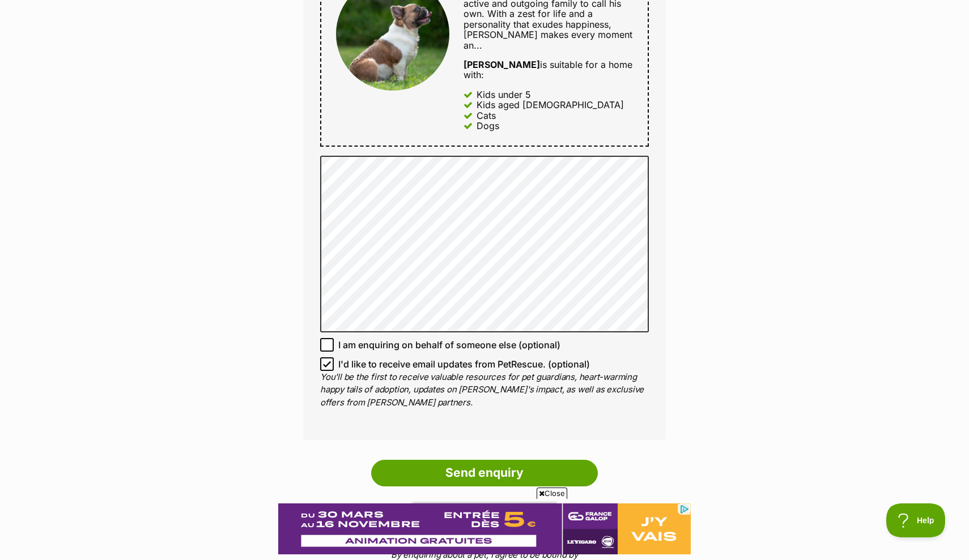
click at [325, 357] on input "I'd like to receive email updates from PetRescue. (optional)" at bounding box center [327, 364] width 14 height 14
checkbox input "false"
click at [429, 460] on input "Send enquiry" at bounding box center [484, 473] width 227 height 26
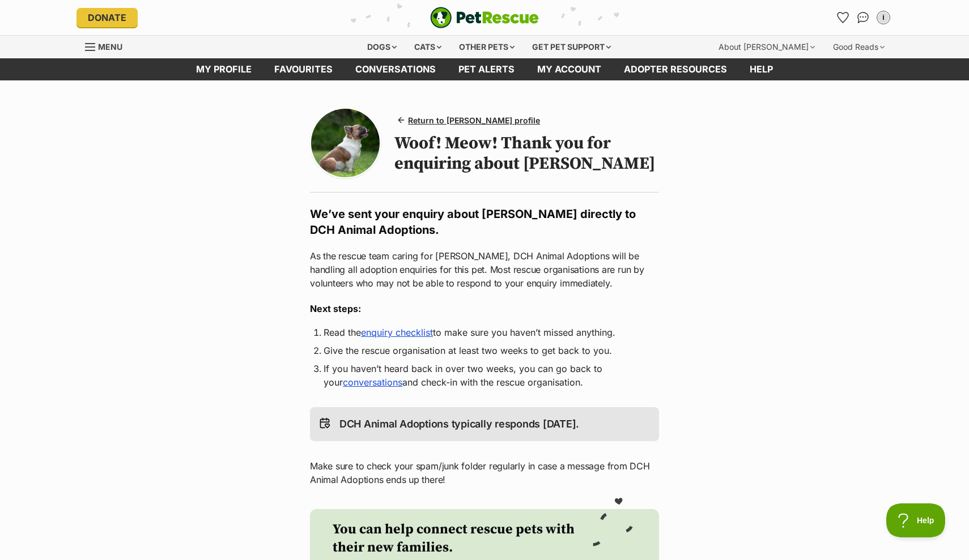
click at [408, 333] on link "enquiry checklist" at bounding box center [397, 332] width 72 height 11
click at [370, 44] on div "Dogs" at bounding box center [381, 47] width 45 height 23
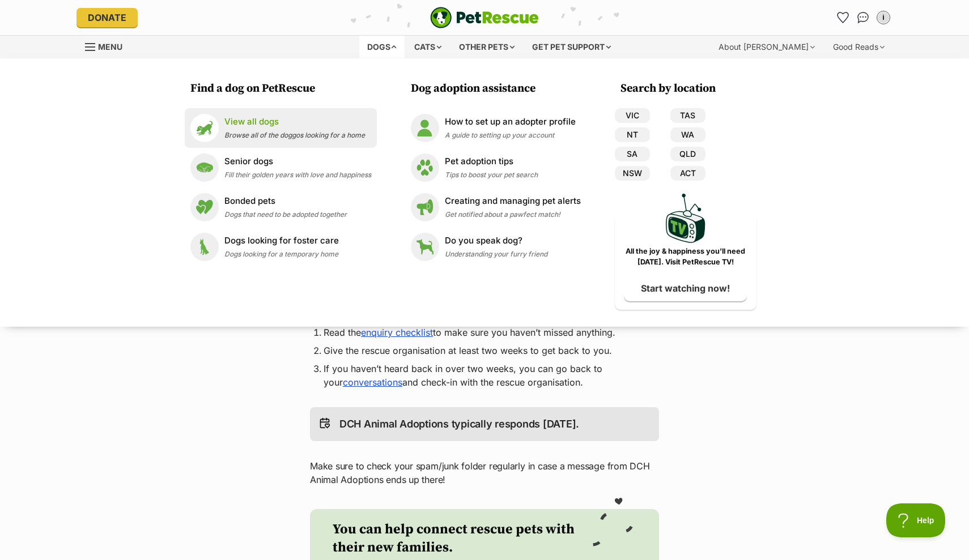
click at [235, 127] on p "View all dogs" at bounding box center [294, 122] width 140 height 13
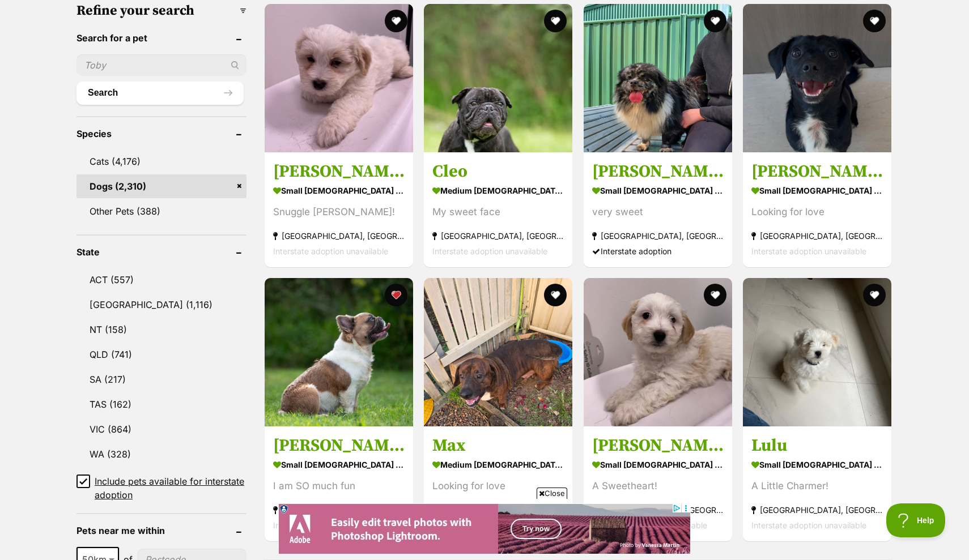
scroll to position [356, 0]
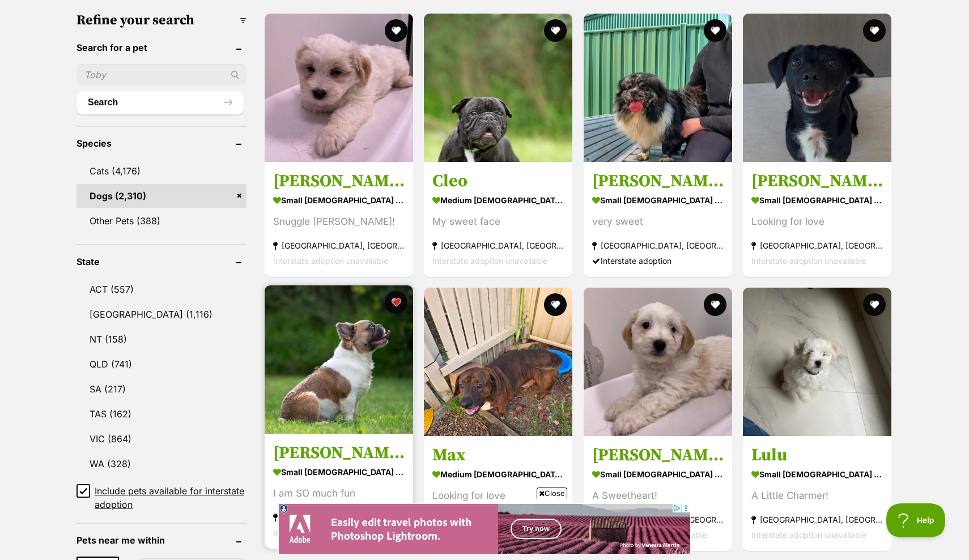
click at [330, 365] on img at bounding box center [339, 359] width 148 height 148
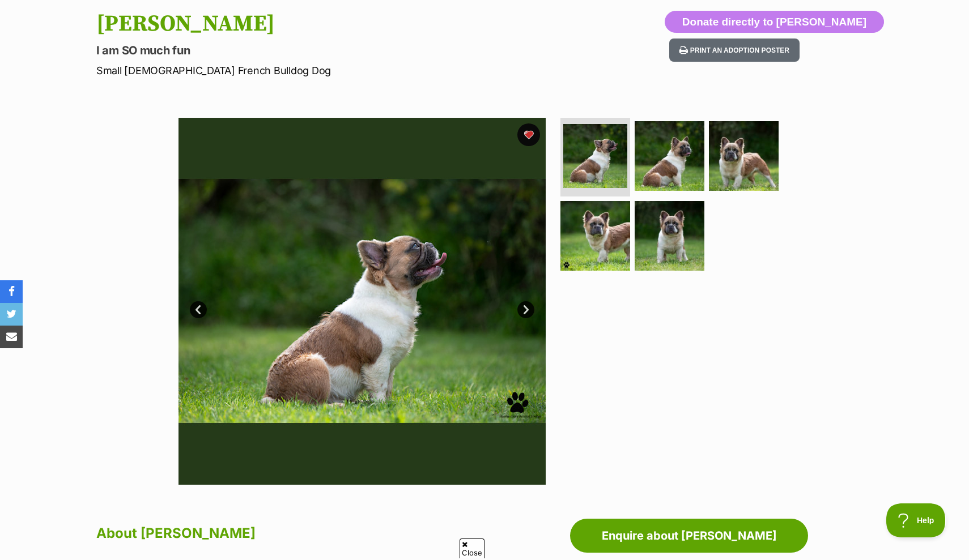
scroll to position [138, 0]
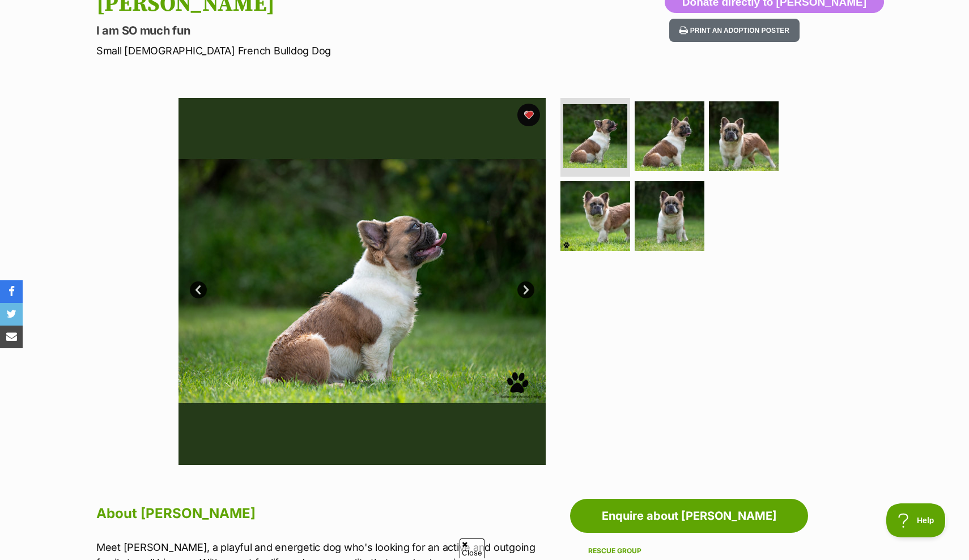
click at [343, 290] on img at bounding box center [361, 281] width 367 height 367
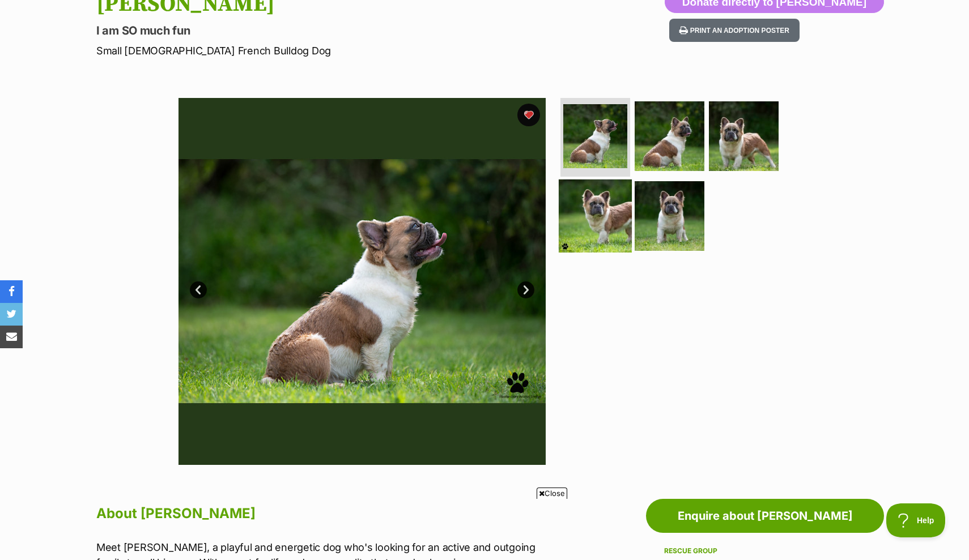
click at [601, 214] on img at bounding box center [595, 216] width 73 height 73
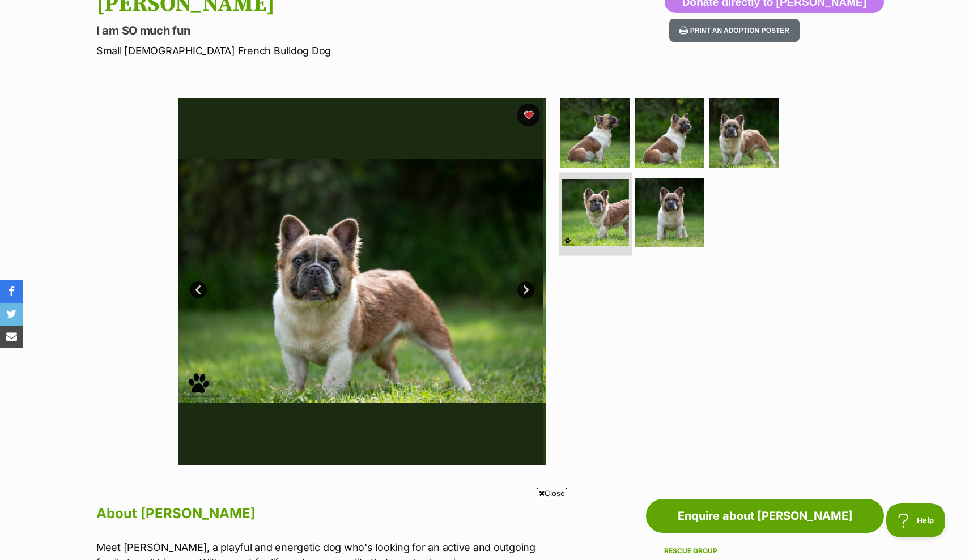
click at [601, 214] on img at bounding box center [594, 212] width 67 height 67
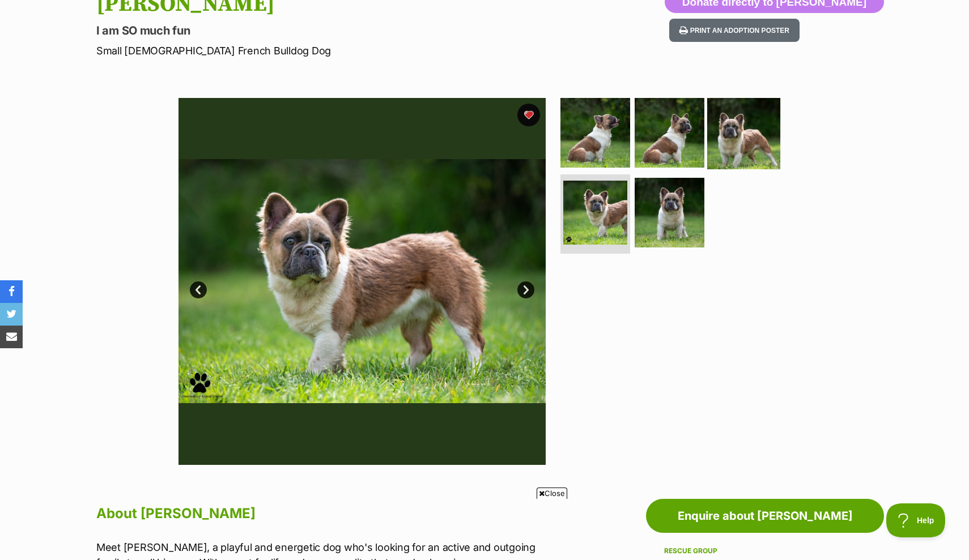
drag, startPoint x: 601, startPoint y: 214, endPoint x: 752, endPoint y: 150, distance: 163.9
click at [601, 214] on img at bounding box center [595, 213] width 64 height 64
click at [744, 147] on img at bounding box center [743, 132] width 73 height 73
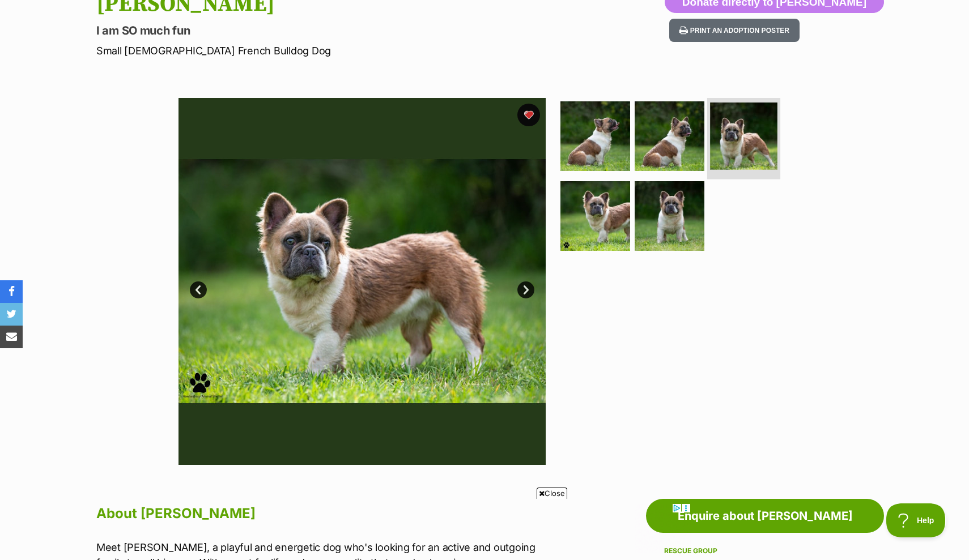
scroll to position [0, 0]
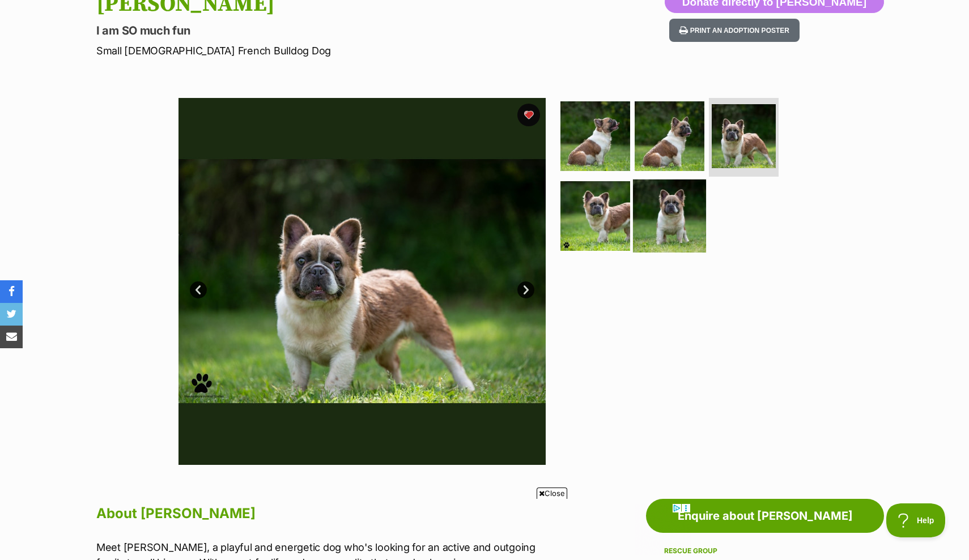
click at [675, 212] on img at bounding box center [669, 216] width 73 height 73
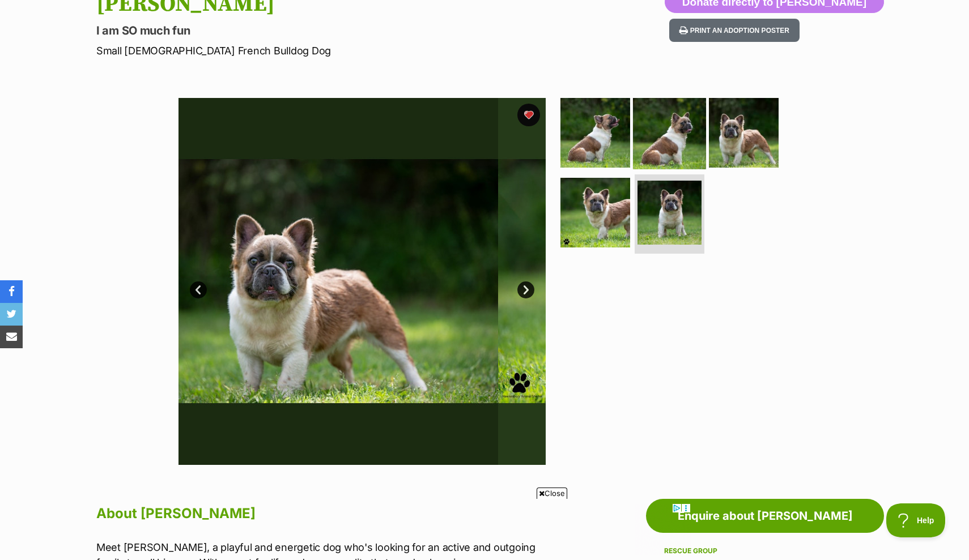
click at [691, 124] on img at bounding box center [669, 132] width 73 height 73
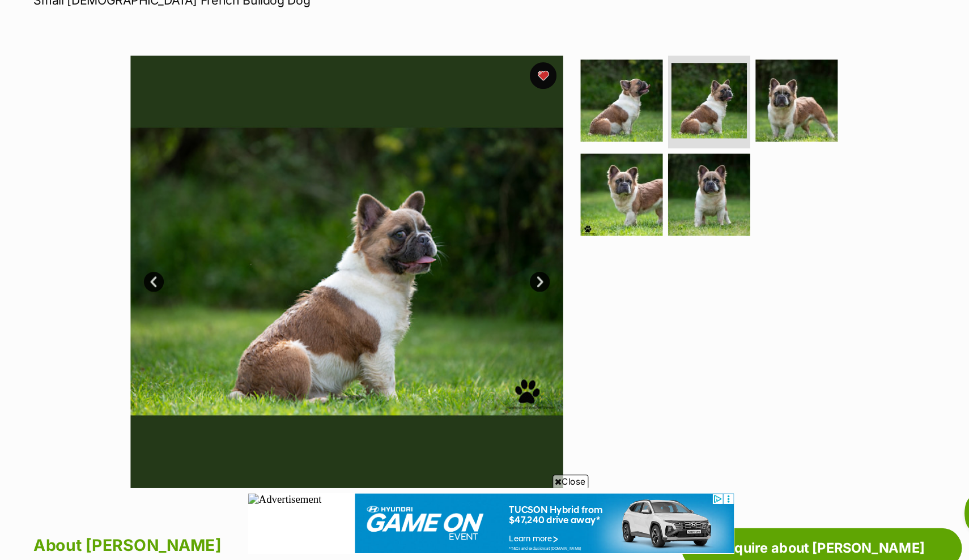
scroll to position [105, 0]
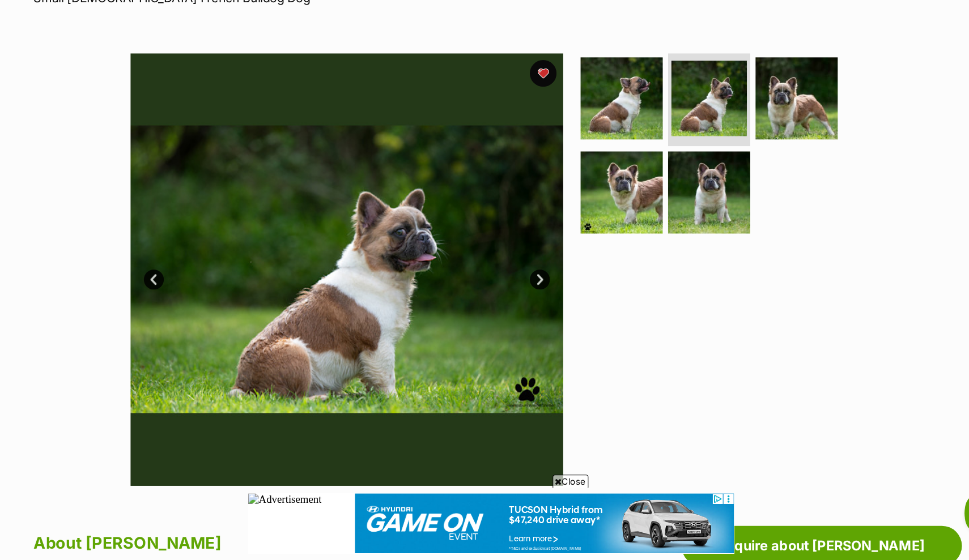
click at [536, 488] on span "Close" at bounding box center [551, 493] width 31 height 11
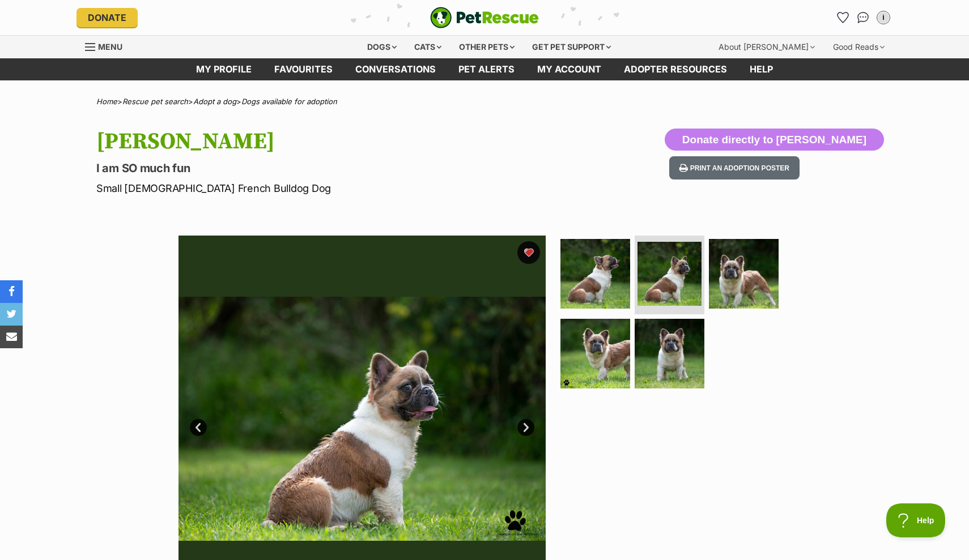
scroll to position [0, 0]
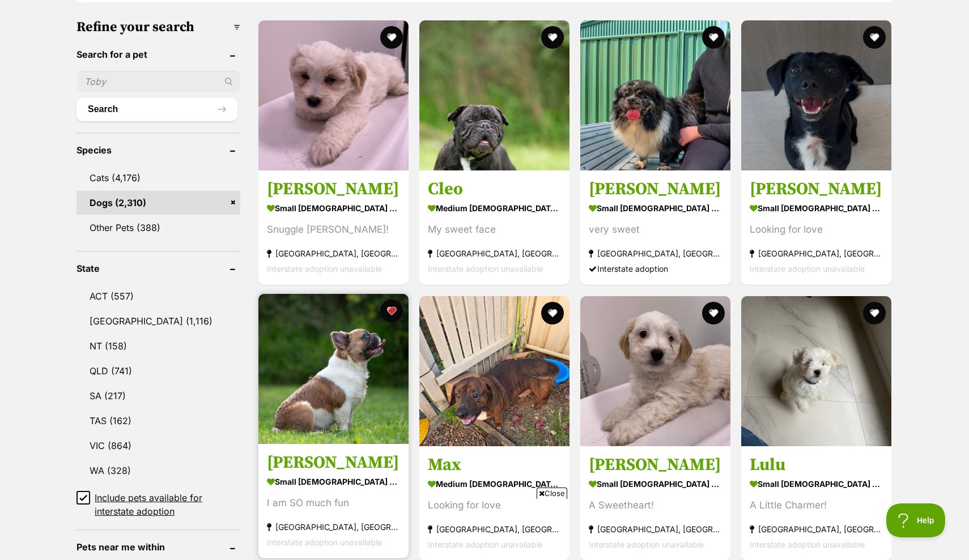
scroll to position [350, 0]
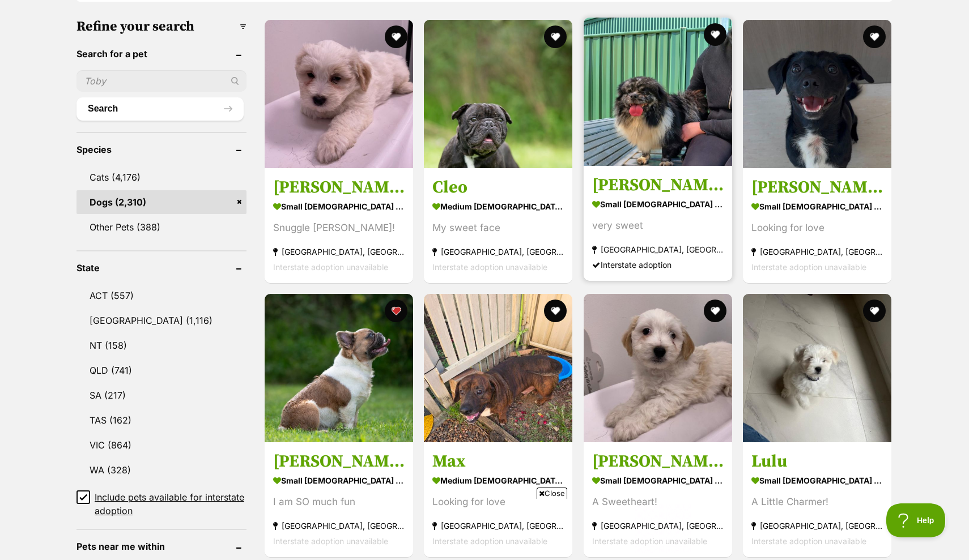
click at [618, 122] on img at bounding box center [657, 92] width 148 height 148
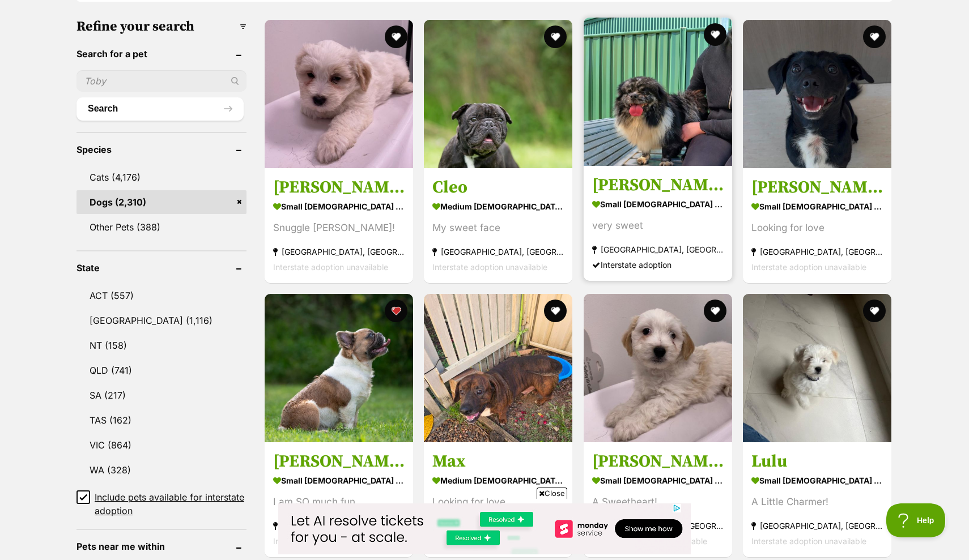
scroll to position [349, 0]
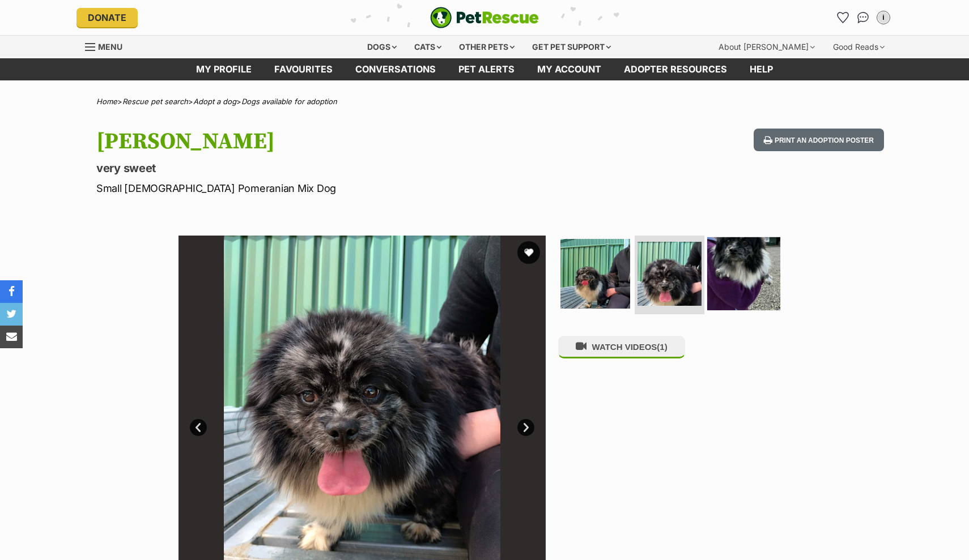
click at [725, 266] on img at bounding box center [743, 273] width 73 height 73
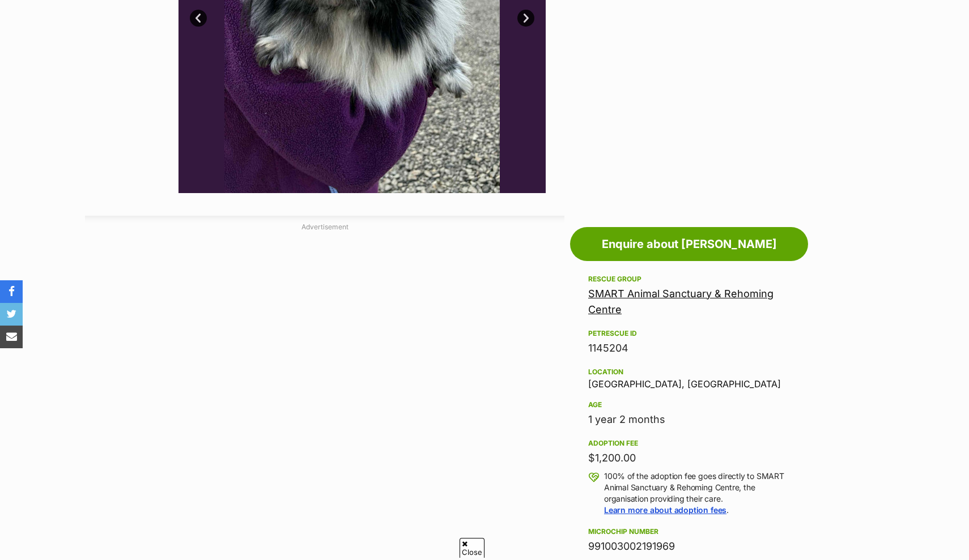
scroll to position [422, 0]
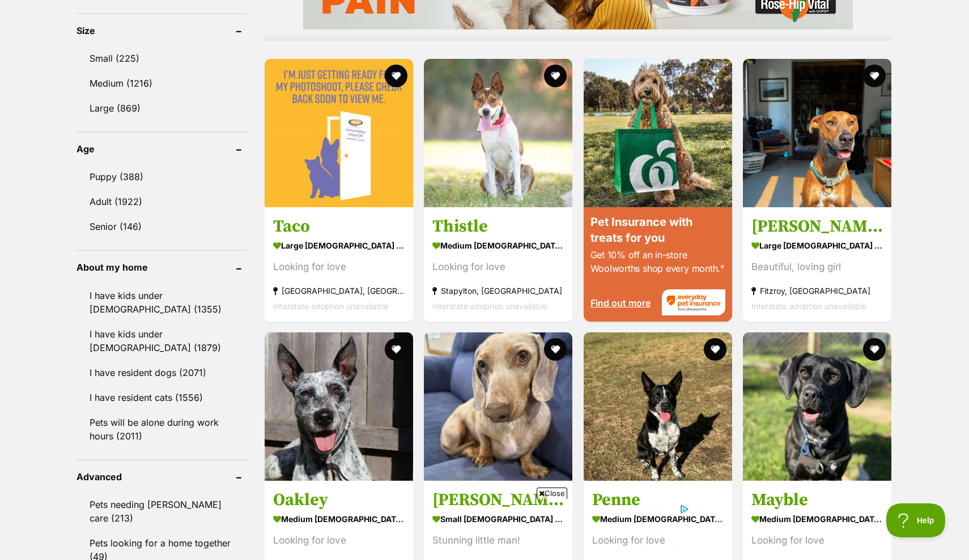
scroll to position [1915, 0]
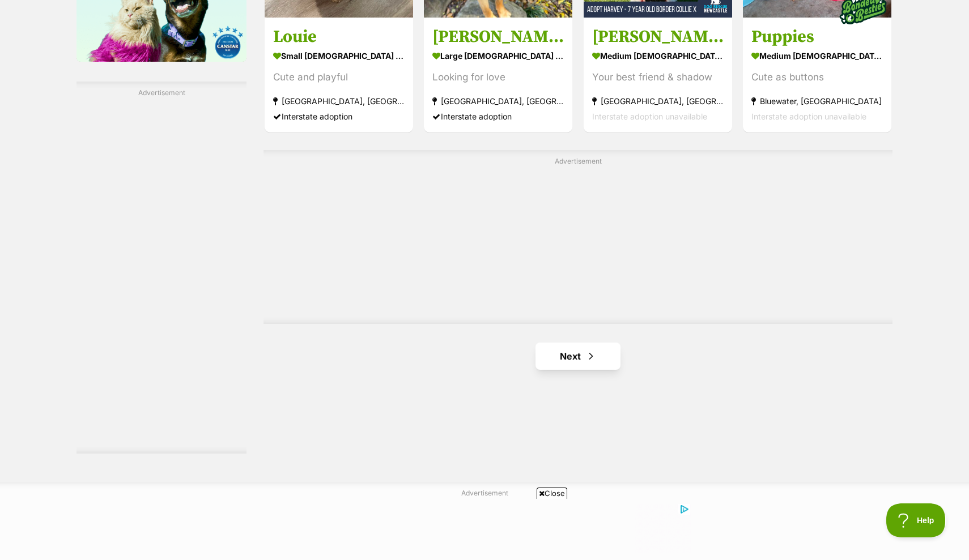
click at [564, 348] on link "Next" at bounding box center [577, 356] width 85 height 27
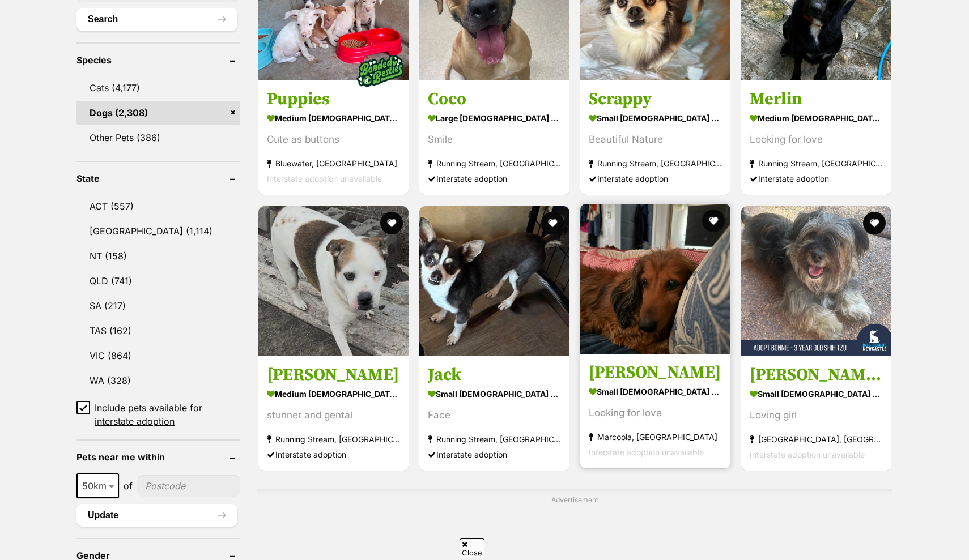
scroll to position [591, 0]
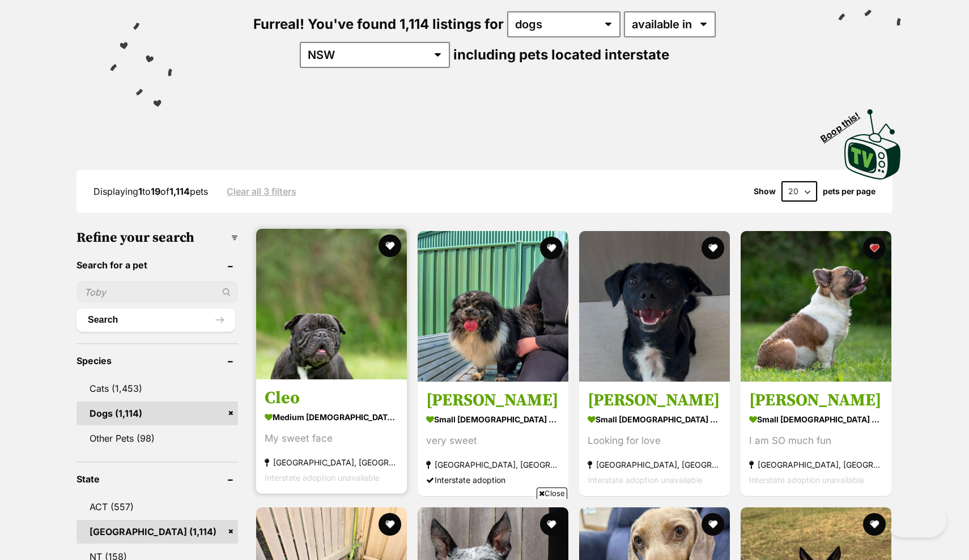
click at [318, 360] on img at bounding box center [331, 304] width 151 height 151
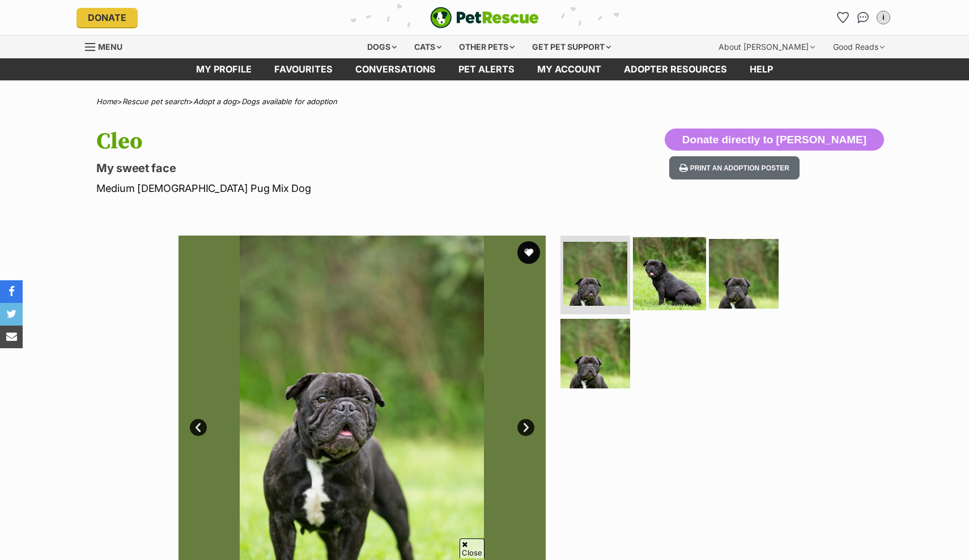
click at [664, 237] on img at bounding box center [669, 273] width 73 height 73
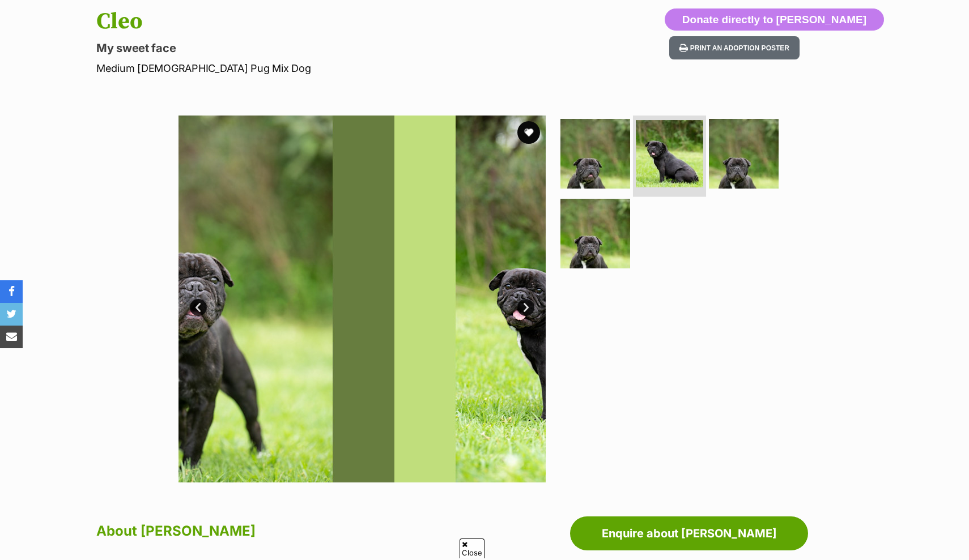
scroll to position [120, 0]
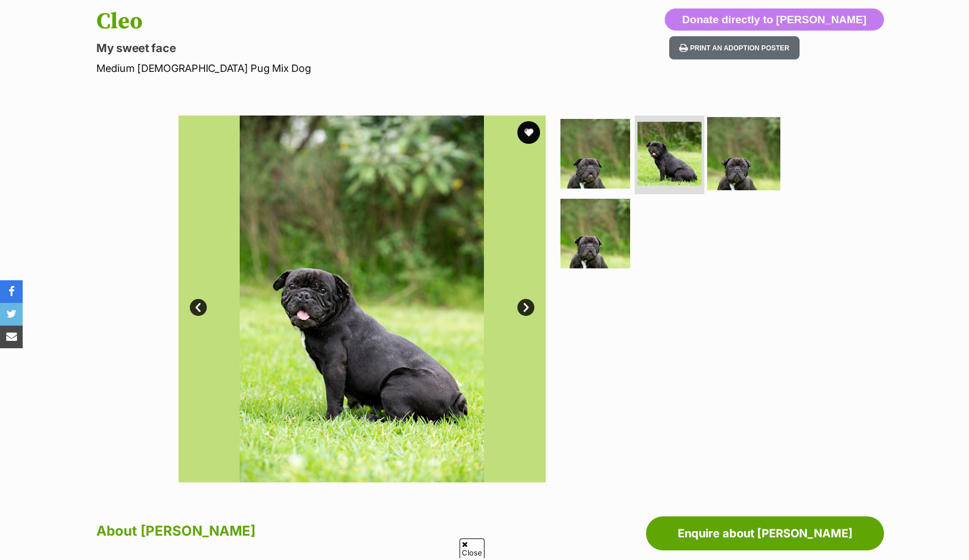
click at [737, 151] on img at bounding box center [743, 153] width 73 height 73
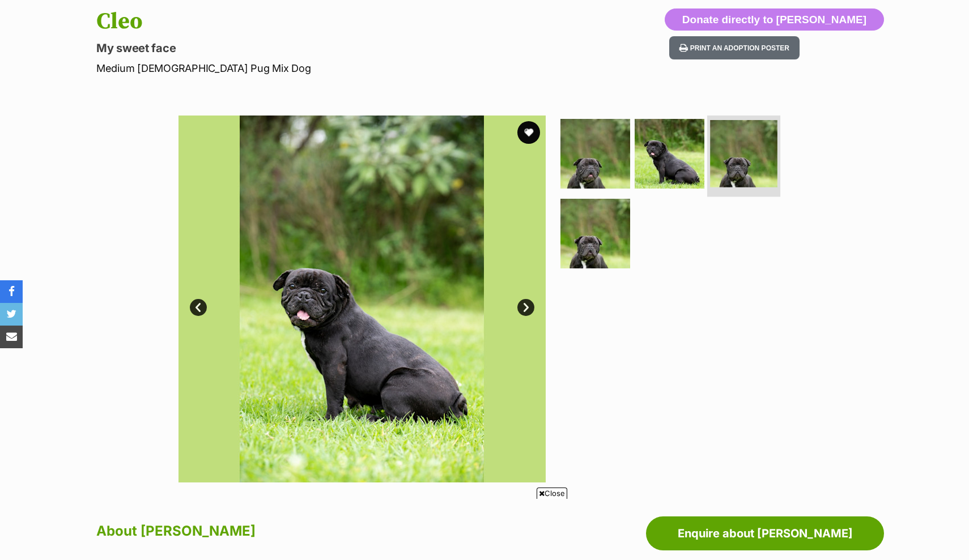
scroll to position [0, 0]
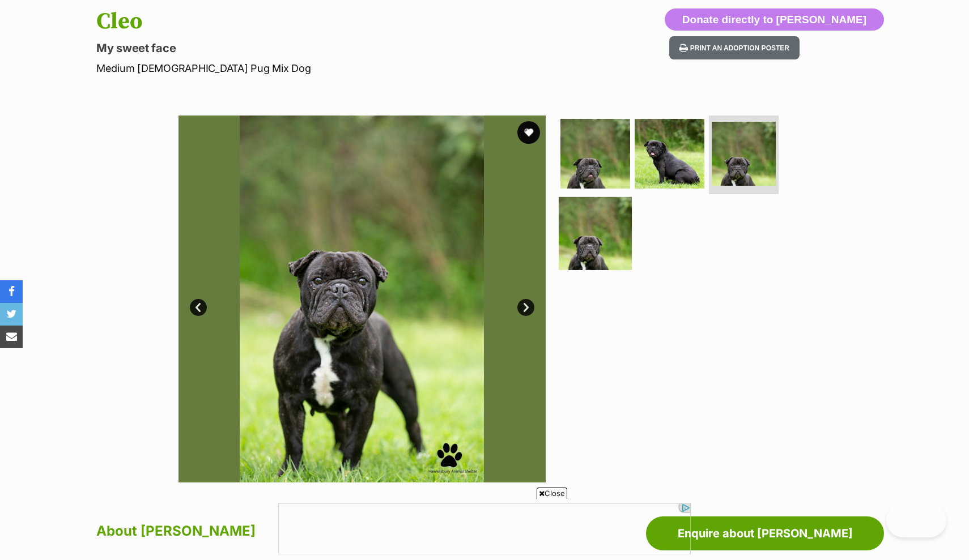
click at [590, 242] on img at bounding box center [595, 233] width 73 height 73
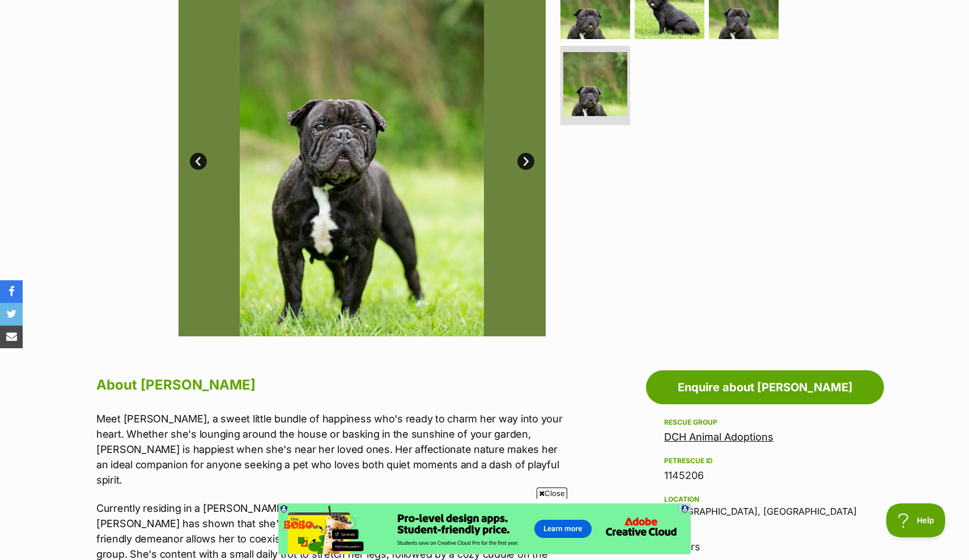
scroll to position [251, 0]
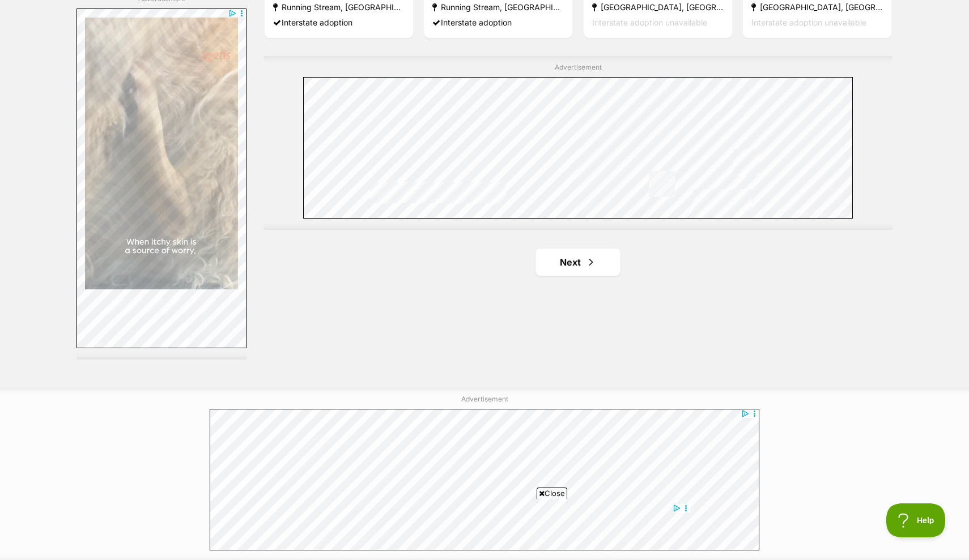
scroll to position [1963, 0]
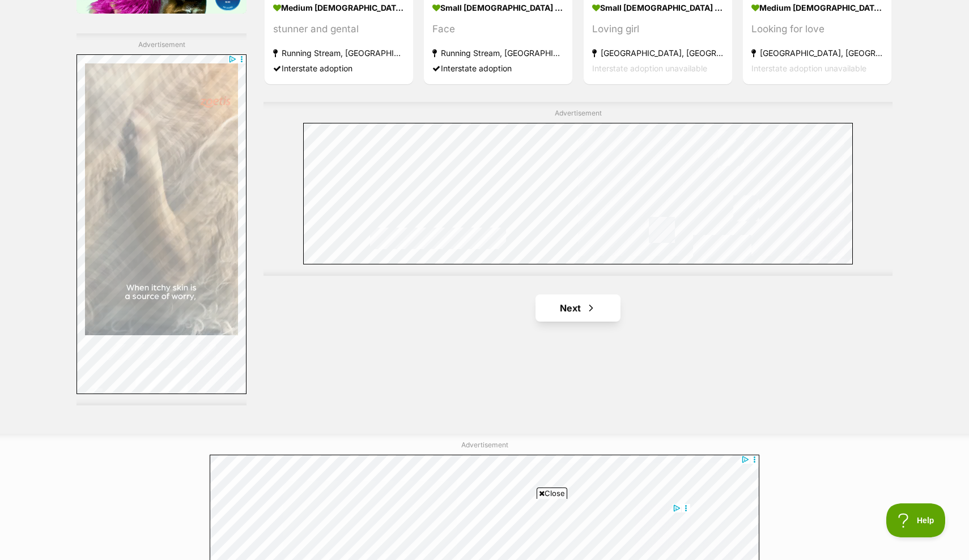
click at [574, 295] on link "Next" at bounding box center [577, 308] width 85 height 27
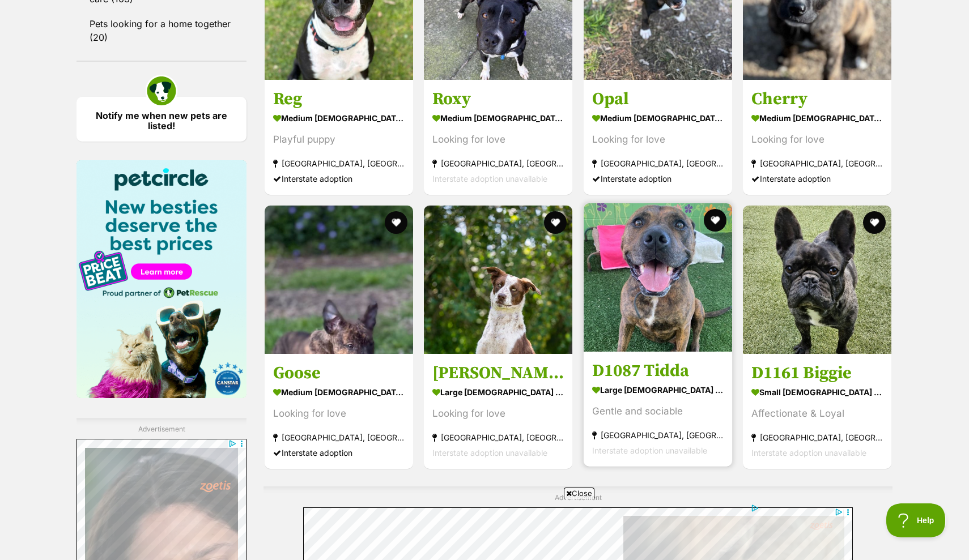
scroll to position [1579, 0]
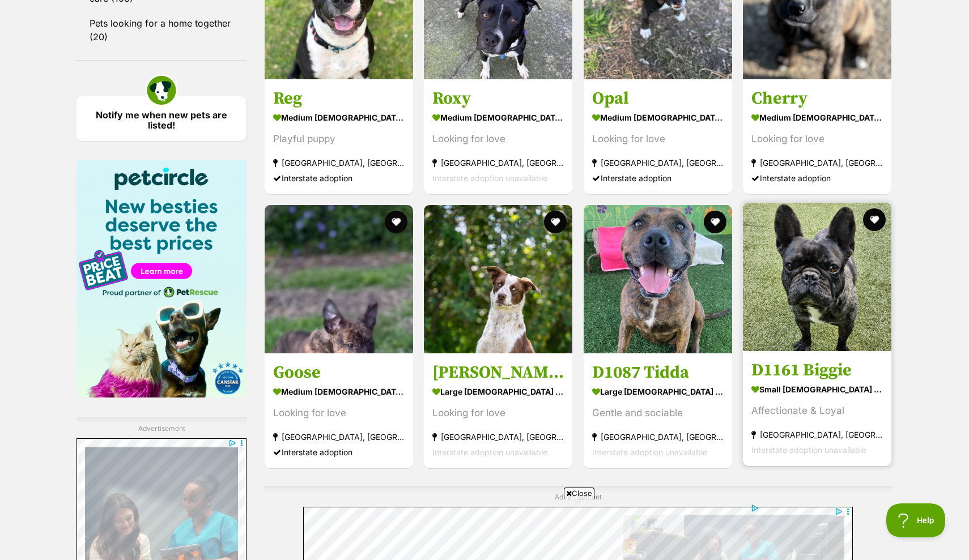
click at [795, 271] on img at bounding box center [817, 277] width 148 height 148
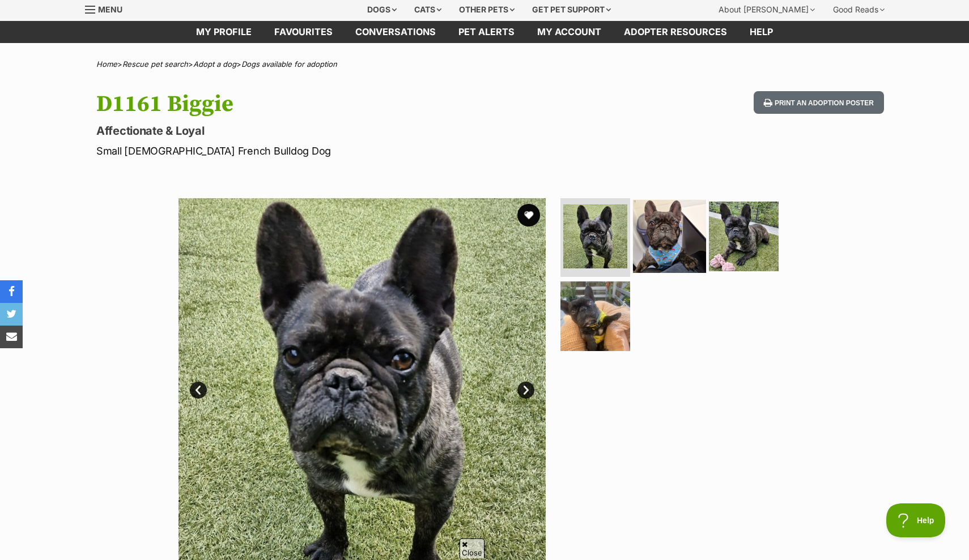
click at [683, 235] on img at bounding box center [669, 235] width 73 height 73
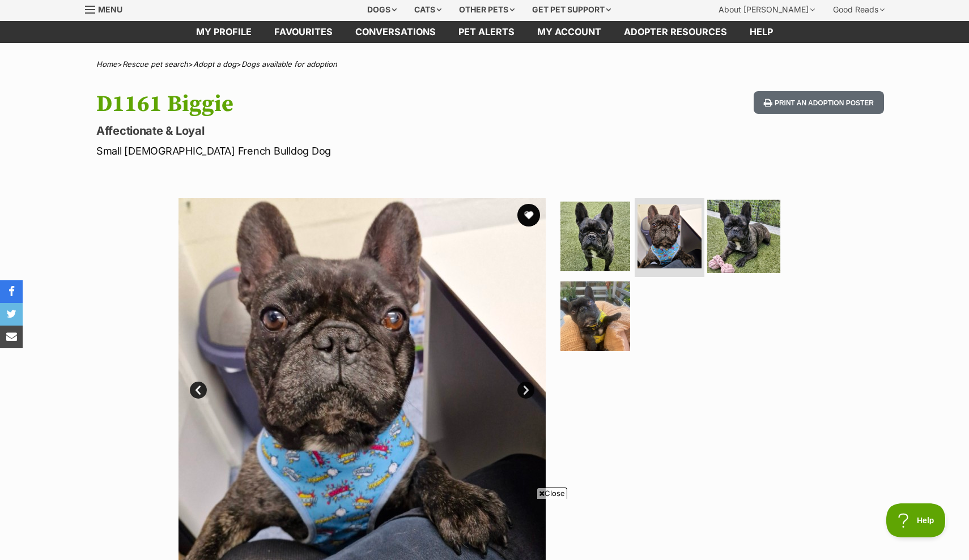
click at [724, 229] on img at bounding box center [743, 235] width 73 height 73
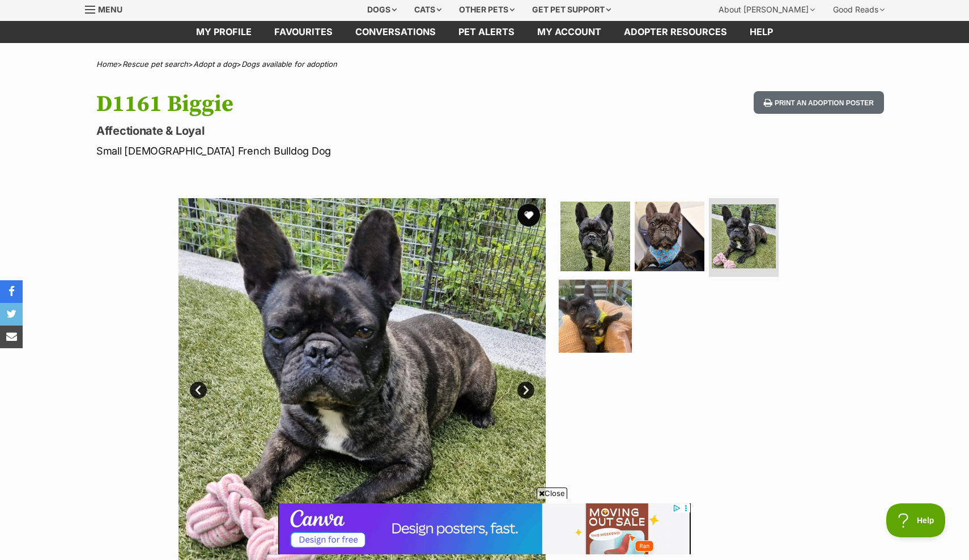
click at [606, 309] on img at bounding box center [595, 316] width 73 height 73
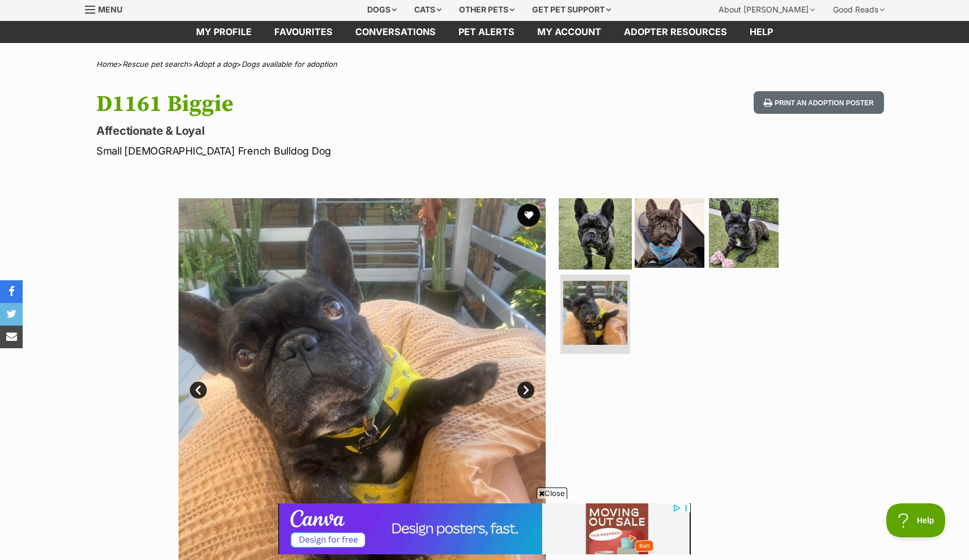
click at [610, 238] on img at bounding box center [595, 232] width 73 height 73
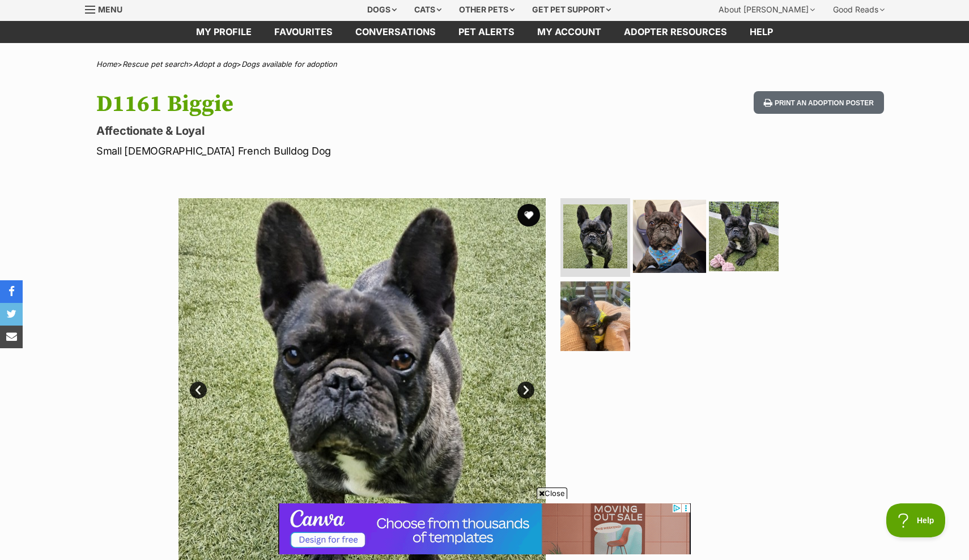
click at [676, 247] on img at bounding box center [669, 235] width 73 height 73
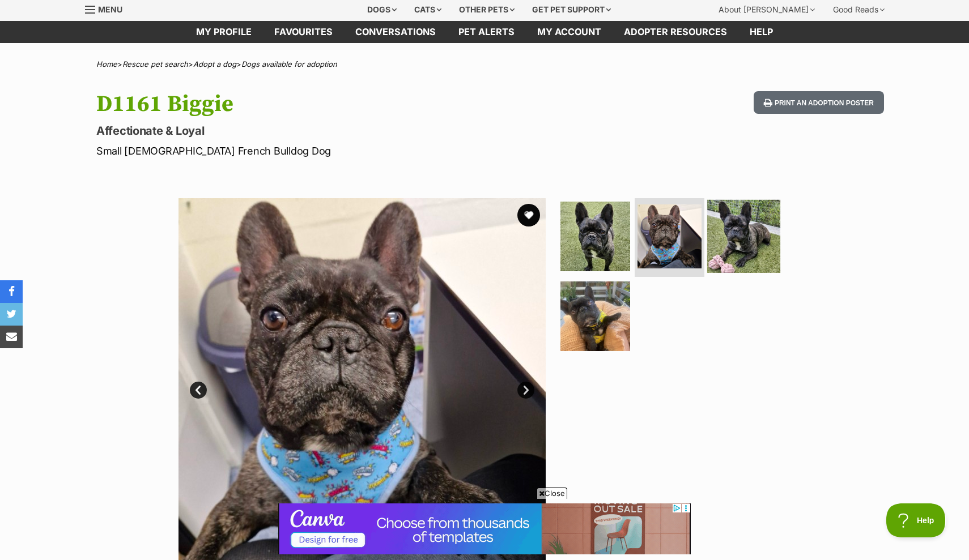
click at [753, 245] on img at bounding box center [743, 235] width 73 height 73
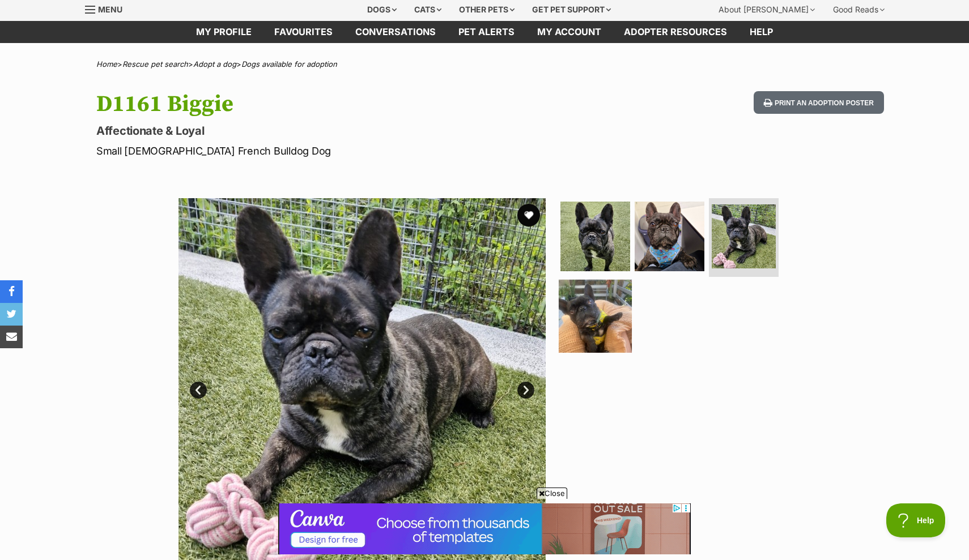
click at [607, 305] on img at bounding box center [595, 316] width 73 height 73
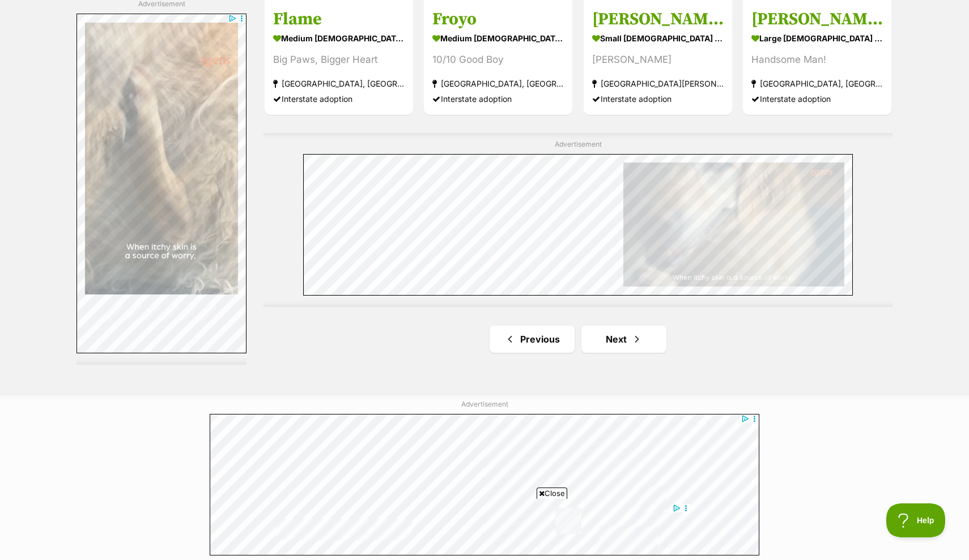
scroll to position [1986, 0]
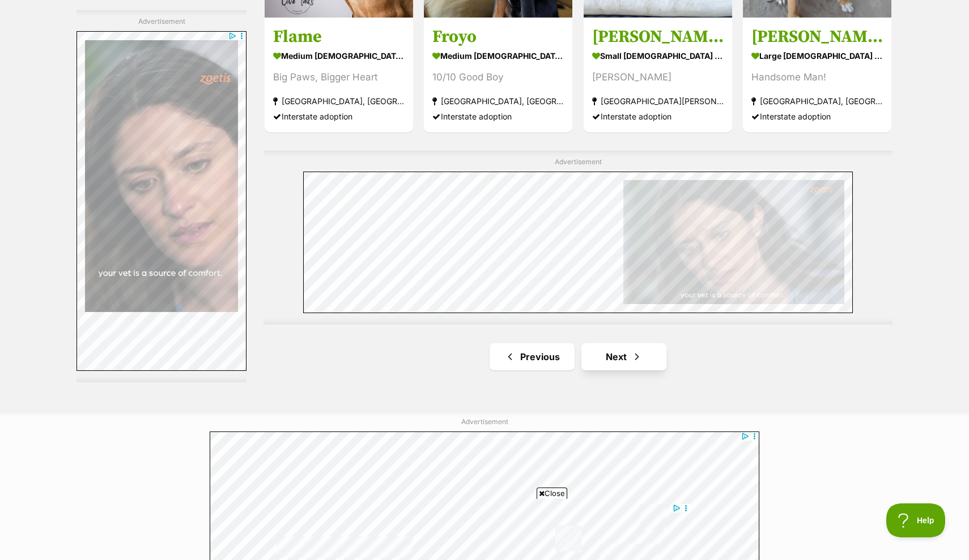
click at [630, 343] on link "Next" at bounding box center [623, 356] width 85 height 27
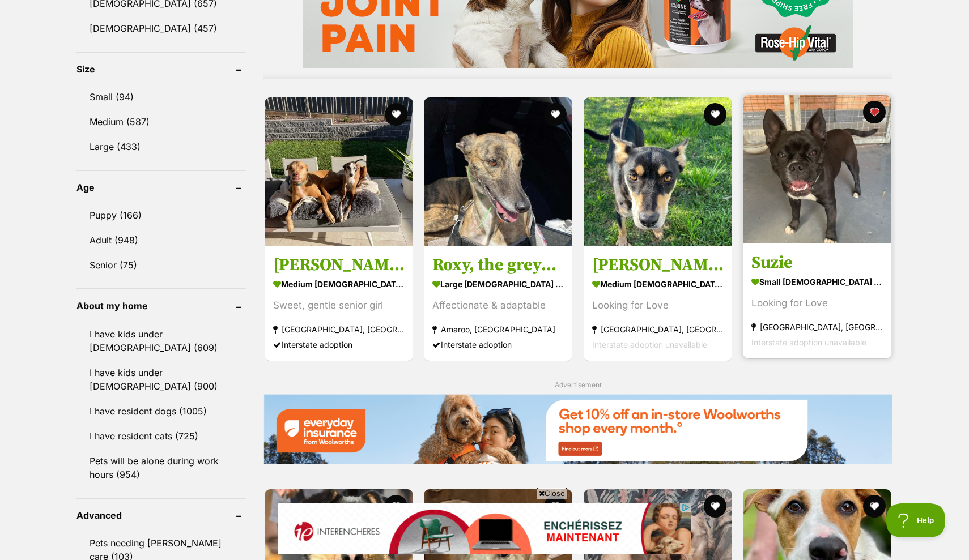
click at [804, 193] on img at bounding box center [817, 169] width 148 height 148
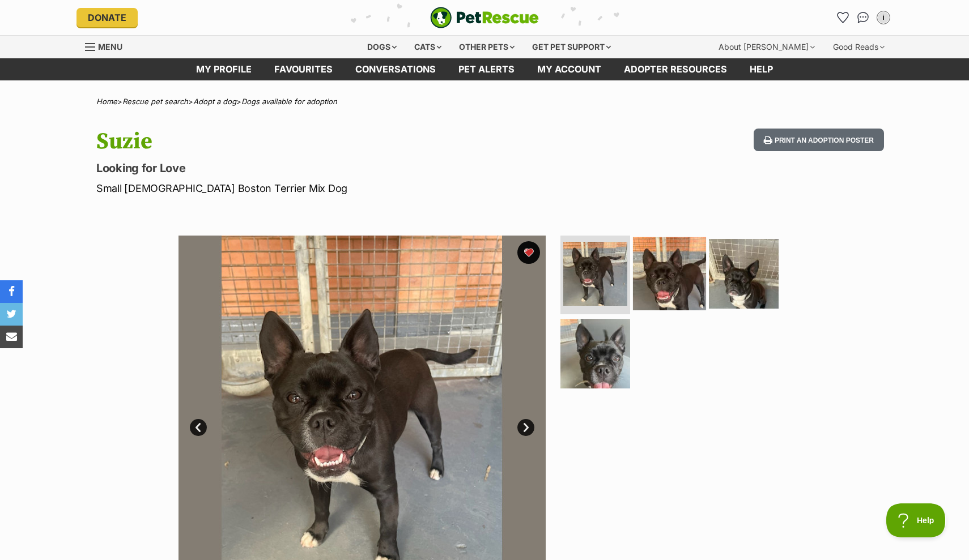
click at [685, 297] on img at bounding box center [669, 273] width 73 height 73
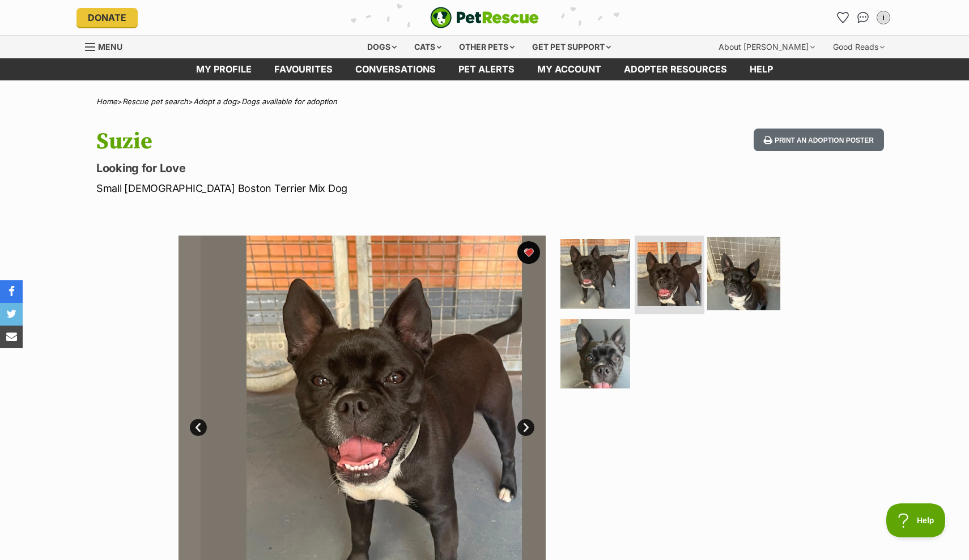
click at [755, 291] on img at bounding box center [743, 273] width 73 height 73
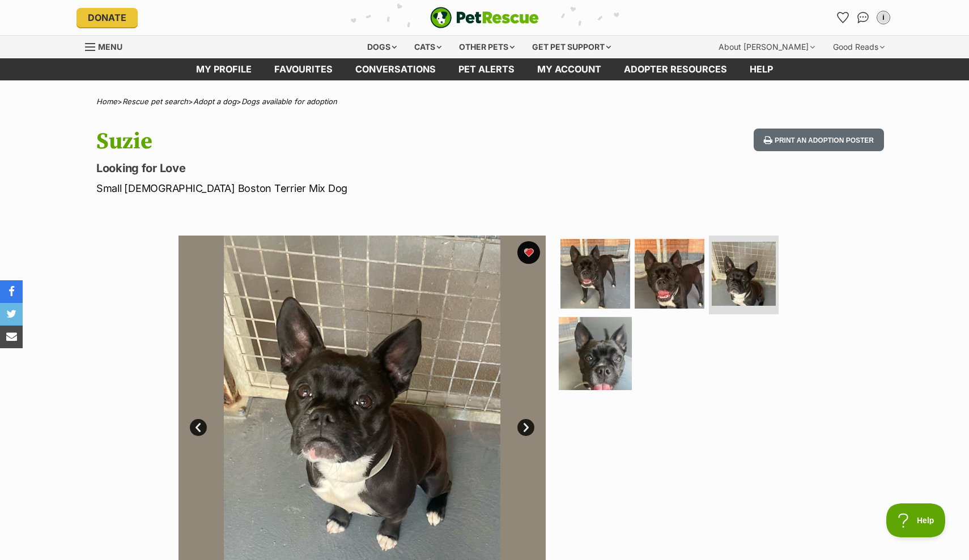
click at [591, 357] on img at bounding box center [595, 353] width 73 height 73
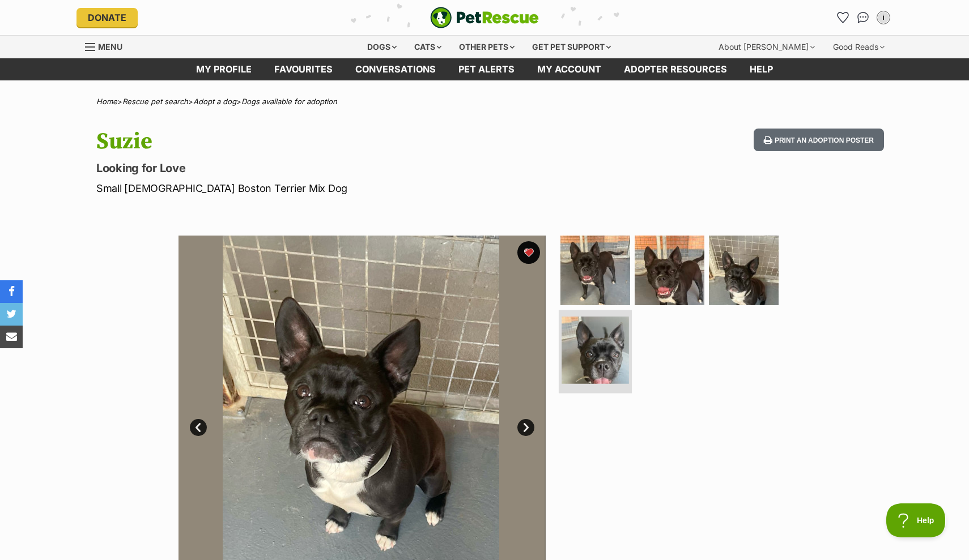
click at [593, 362] on img at bounding box center [594, 350] width 67 height 67
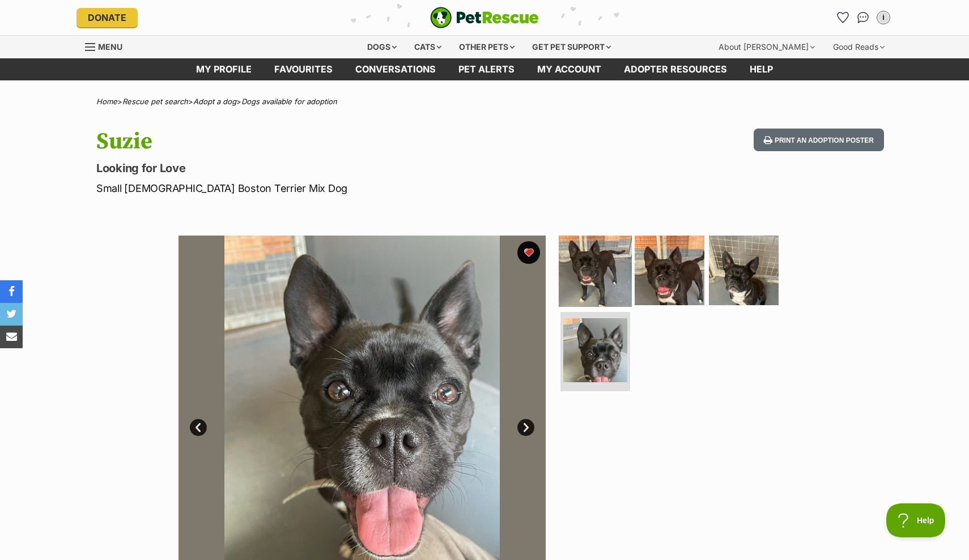
click at [590, 275] on img at bounding box center [595, 269] width 73 height 73
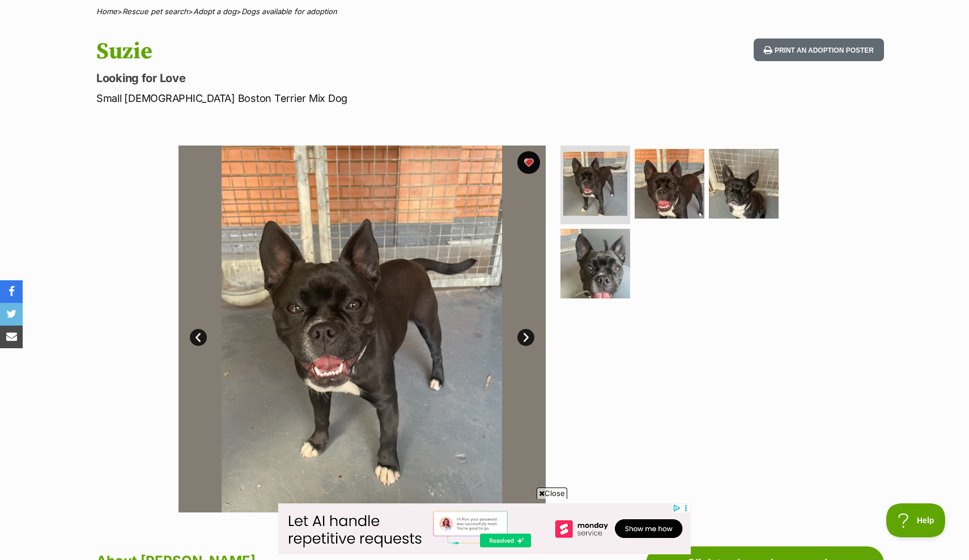
click at [522, 336] on link "Next" at bounding box center [525, 337] width 17 height 17
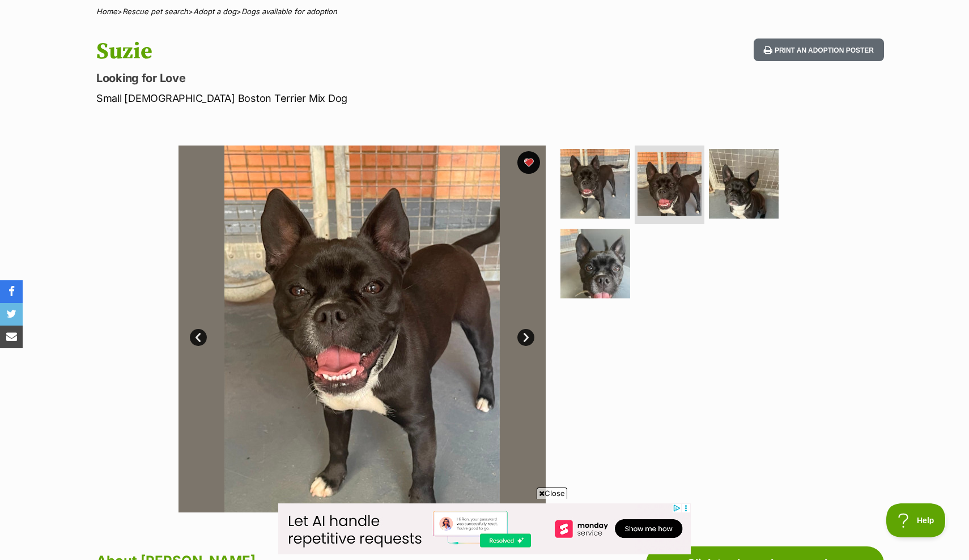
click at [522, 336] on link "Next" at bounding box center [525, 337] width 17 height 17
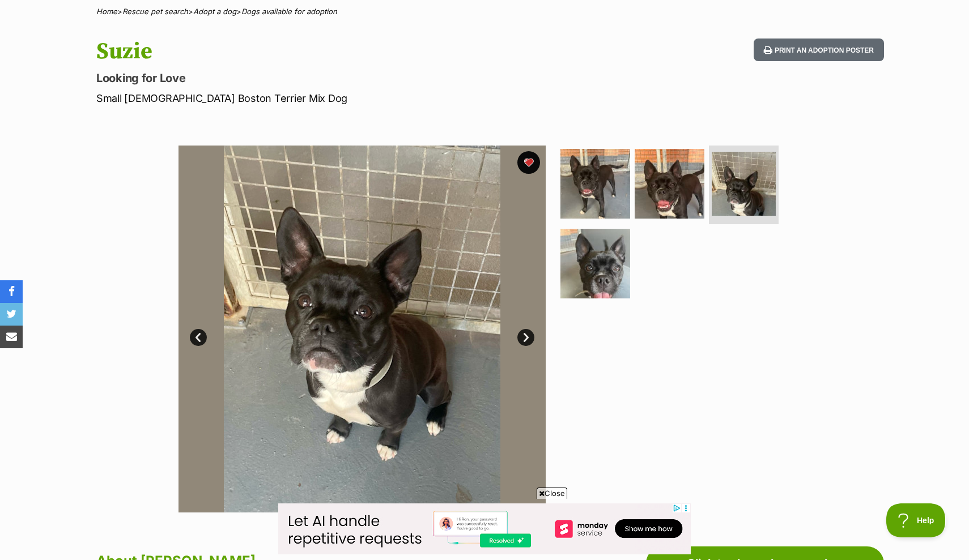
click at [528, 330] on link "Next" at bounding box center [525, 337] width 17 height 17
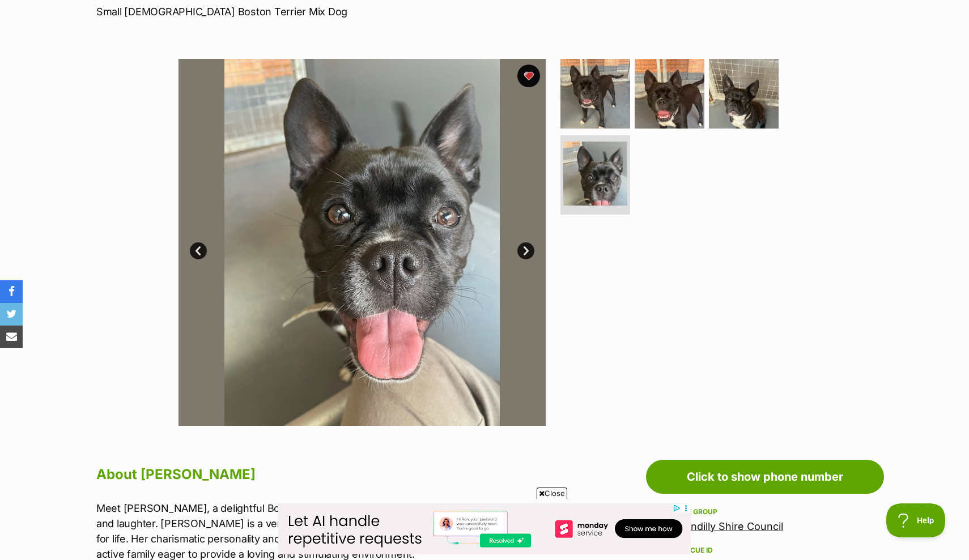
scroll to position [178, 0]
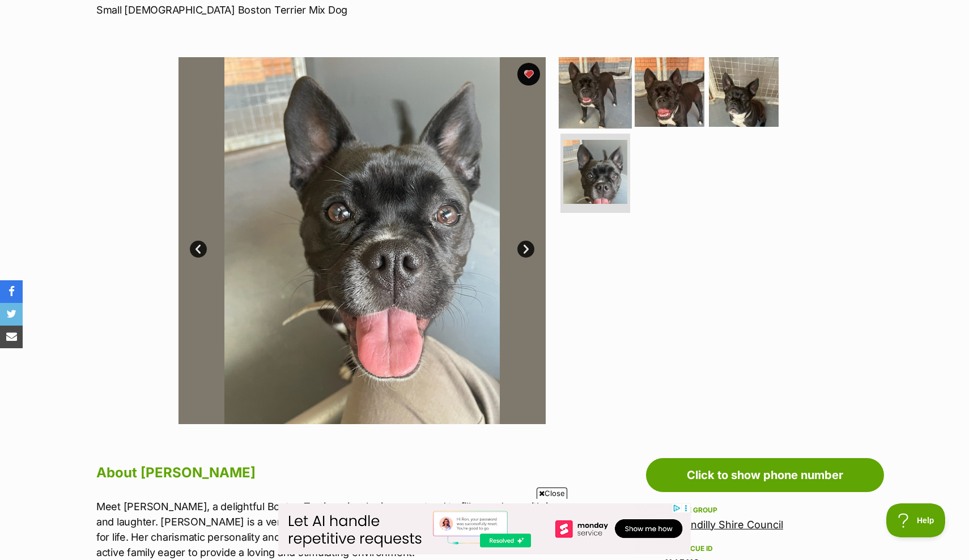
click at [605, 96] on img at bounding box center [595, 91] width 73 height 73
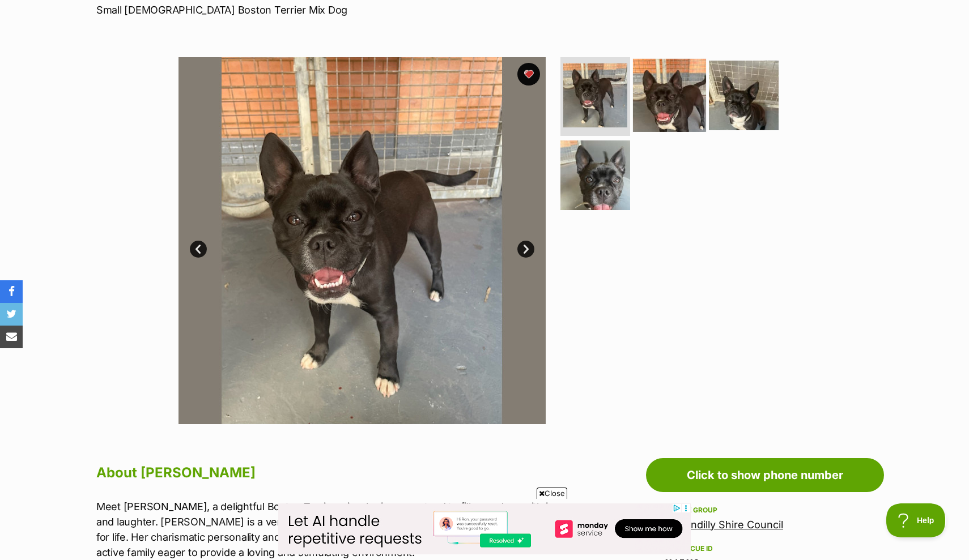
click at [664, 95] on img at bounding box center [669, 94] width 73 height 73
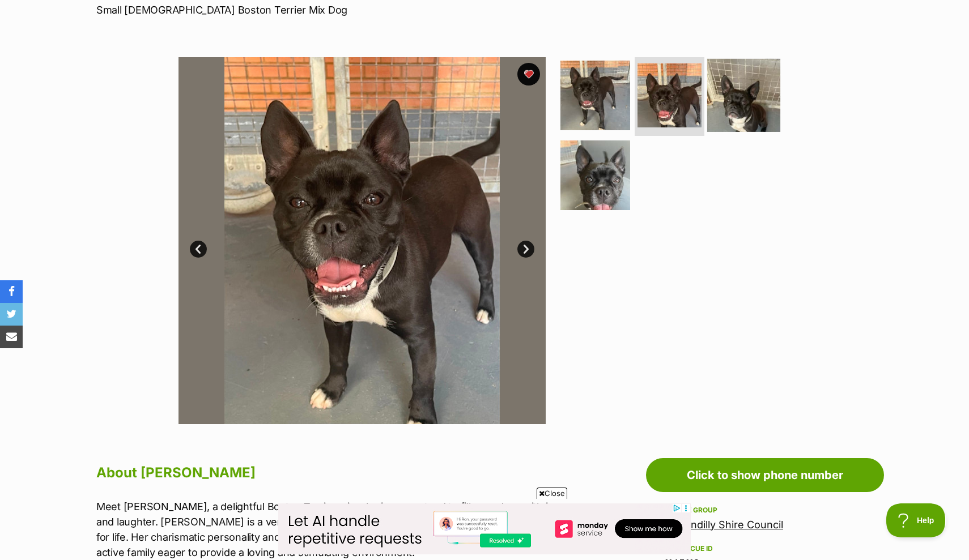
click at [740, 103] on img at bounding box center [743, 94] width 73 height 73
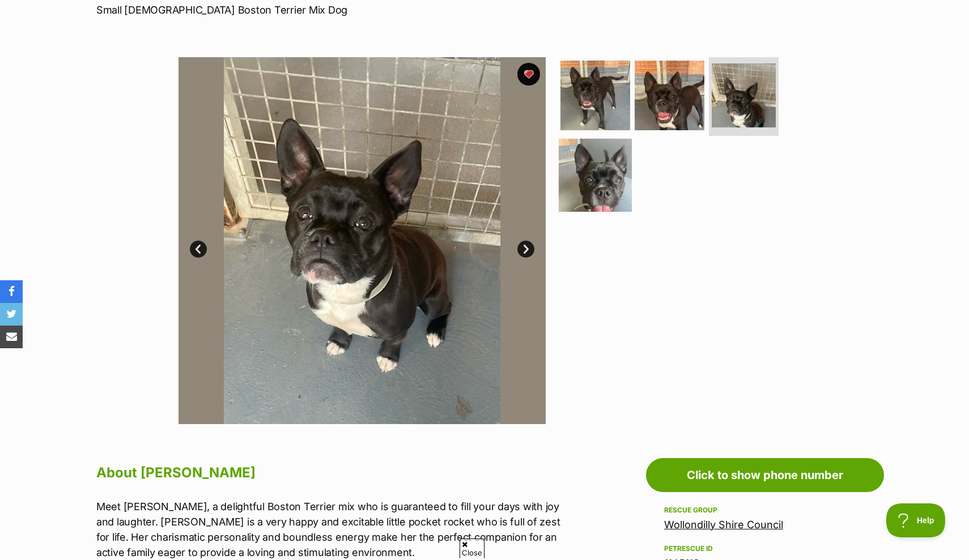
scroll to position [0, 0]
click at [589, 179] on img at bounding box center [595, 175] width 73 height 73
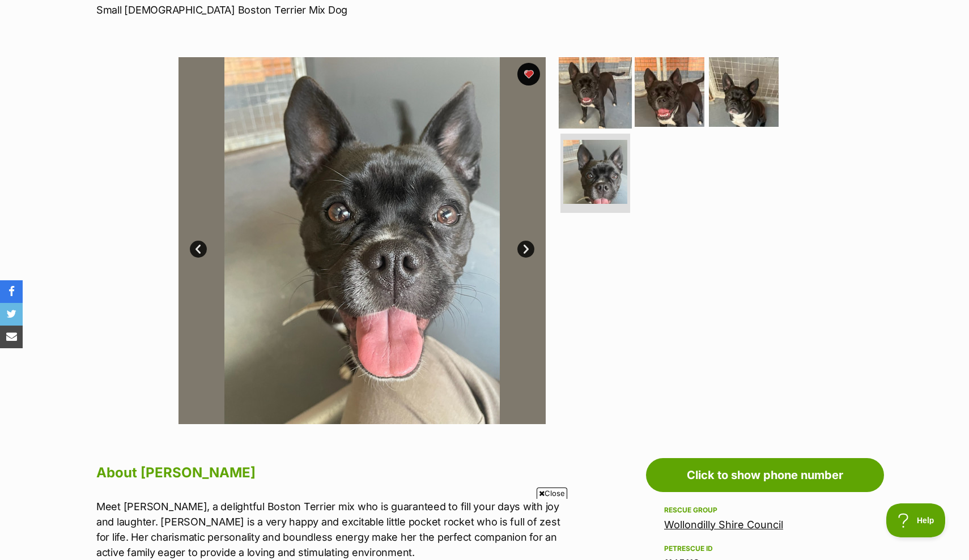
click at [611, 103] on img at bounding box center [595, 91] width 73 height 73
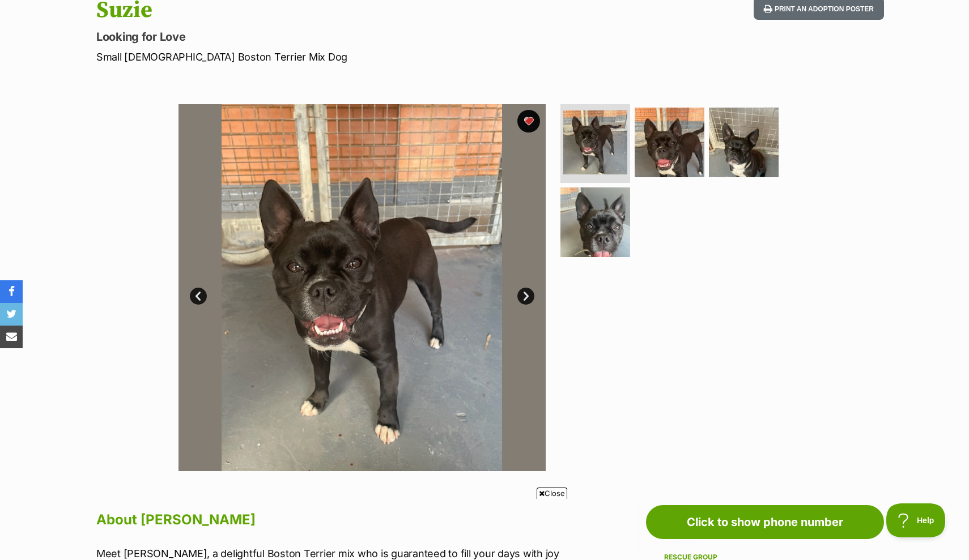
click at [530, 293] on link "Next" at bounding box center [525, 296] width 17 height 17
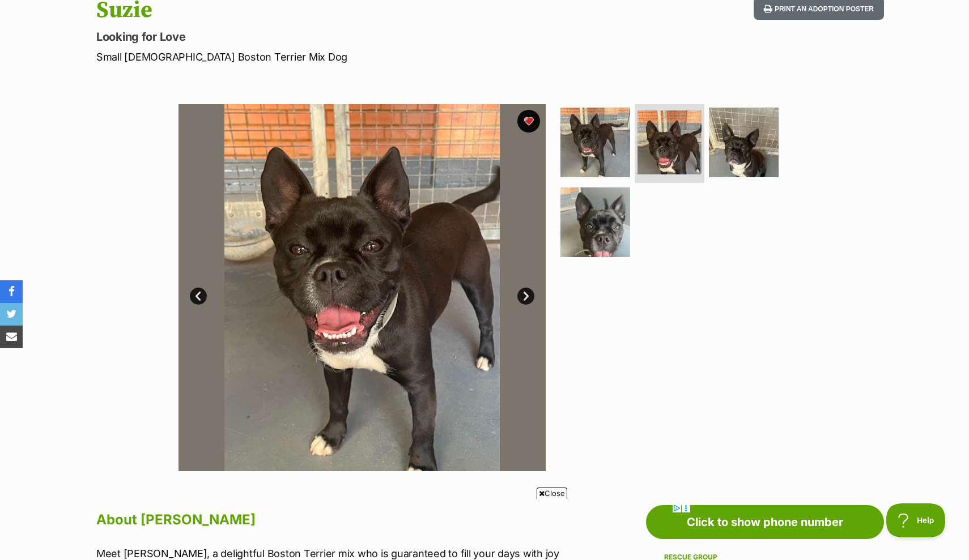
click at [530, 293] on link "Next" at bounding box center [525, 296] width 17 height 17
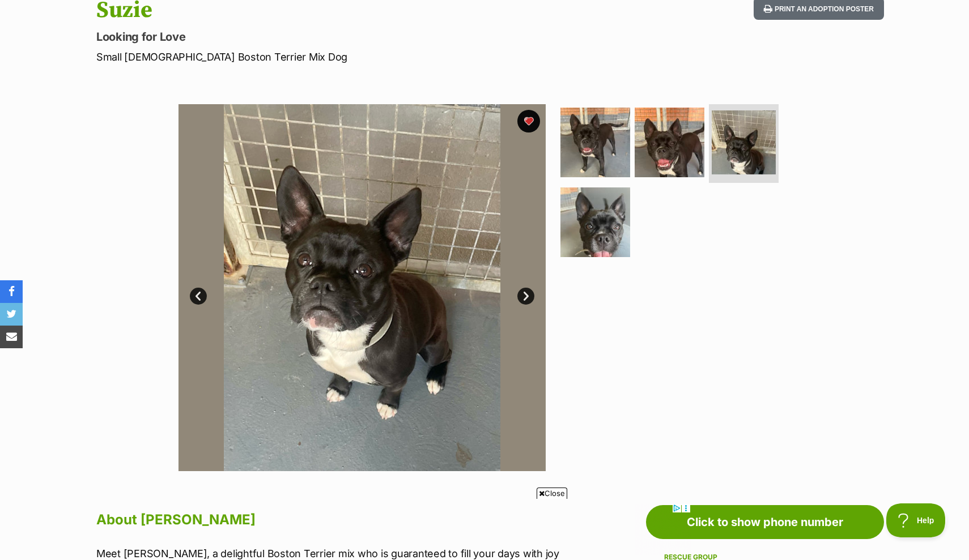
click at [530, 293] on link "Next" at bounding box center [525, 296] width 17 height 17
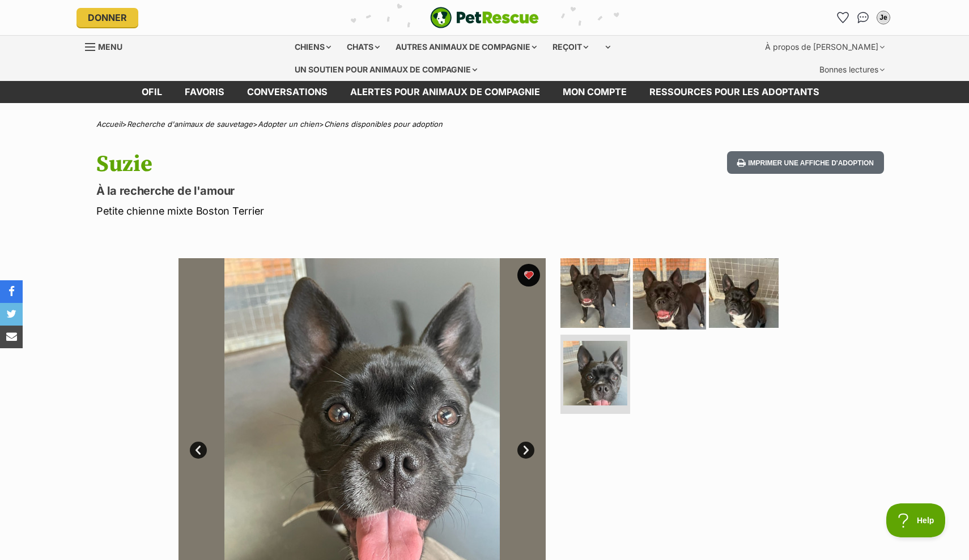
click at [678, 289] on img at bounding box center [669, 292] width 73 height 73
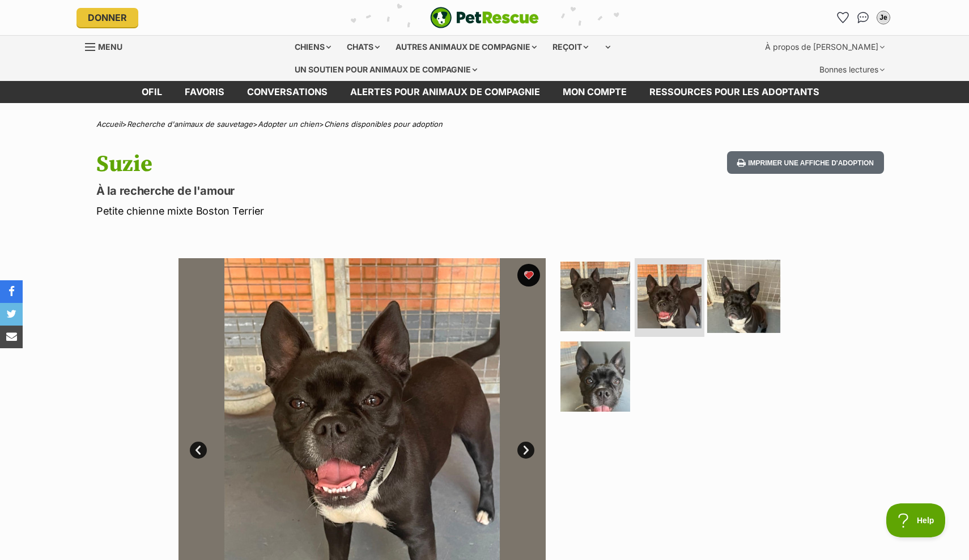
click at [727, 288] on img at bounding box center [743, 295] width 73 height 73
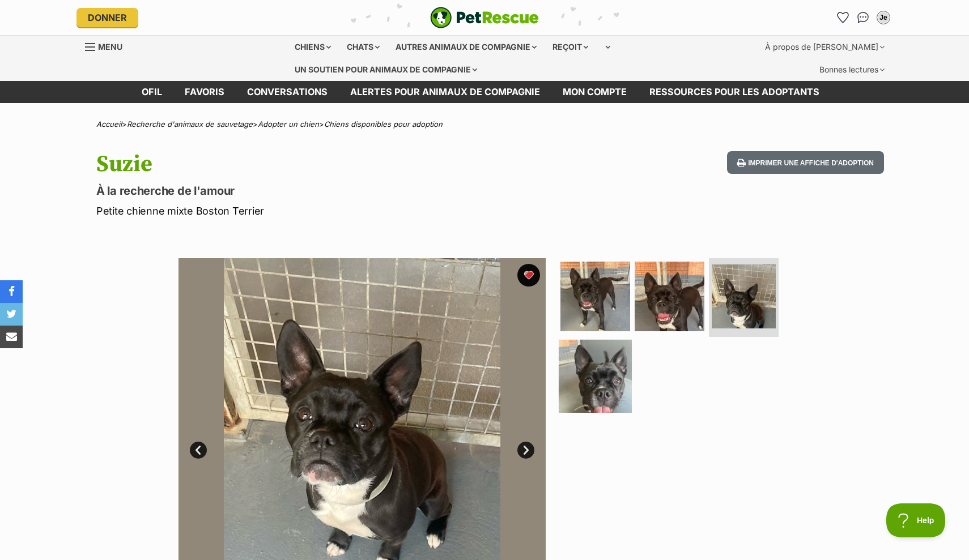
click at [604, 379] on img at bounding box center [595, 376] width 73 height 73
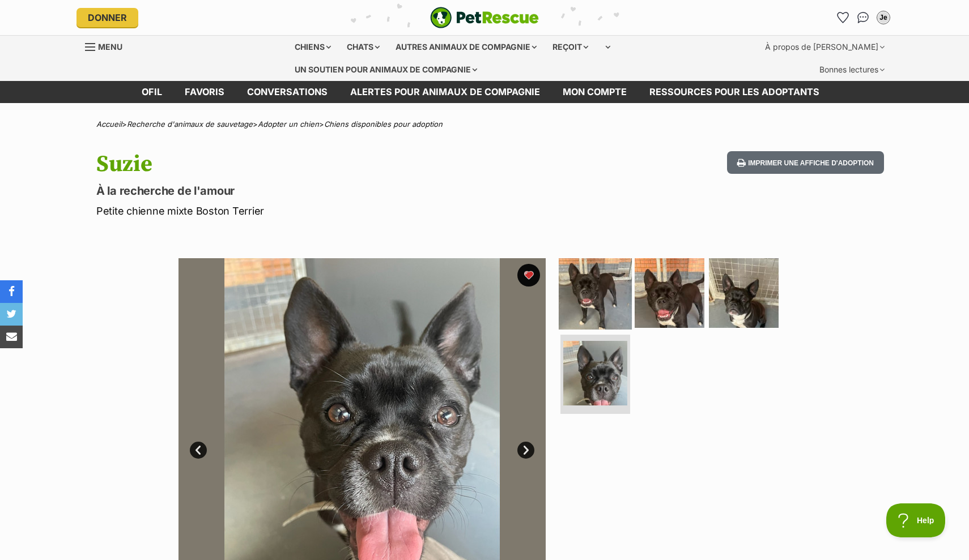
click at [601, 306] on img at bounding box center [595, 292] width 73 height 73
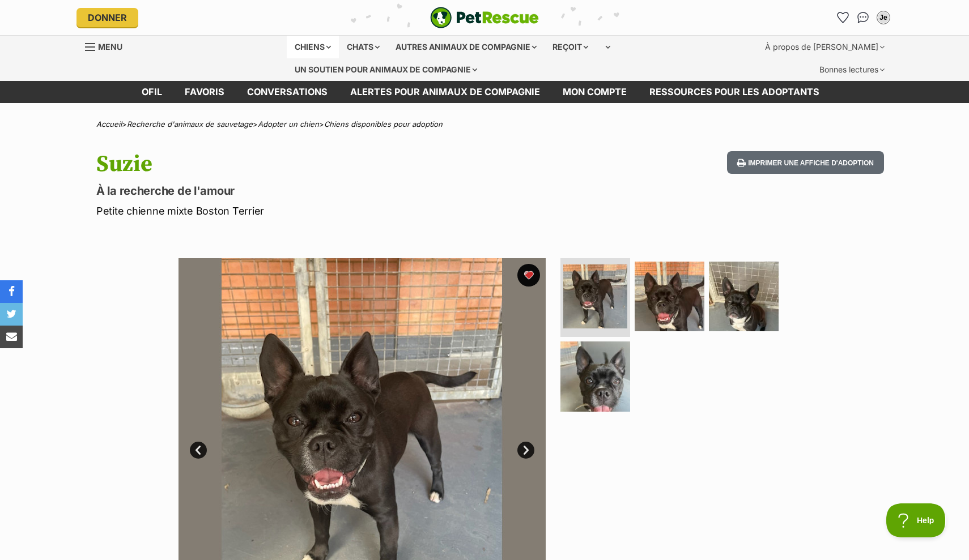
click at [313, 46] on div "CHIENS" at bounding box center [313, 47] width 52 height 23
click at [316, 46] on div "CHIENS" at bounding box center [313, 47] width 52 height 23
click at [438, 15] on img "Sauvetage d'animaux" at bounding box center [484, 18] width 109 height 22
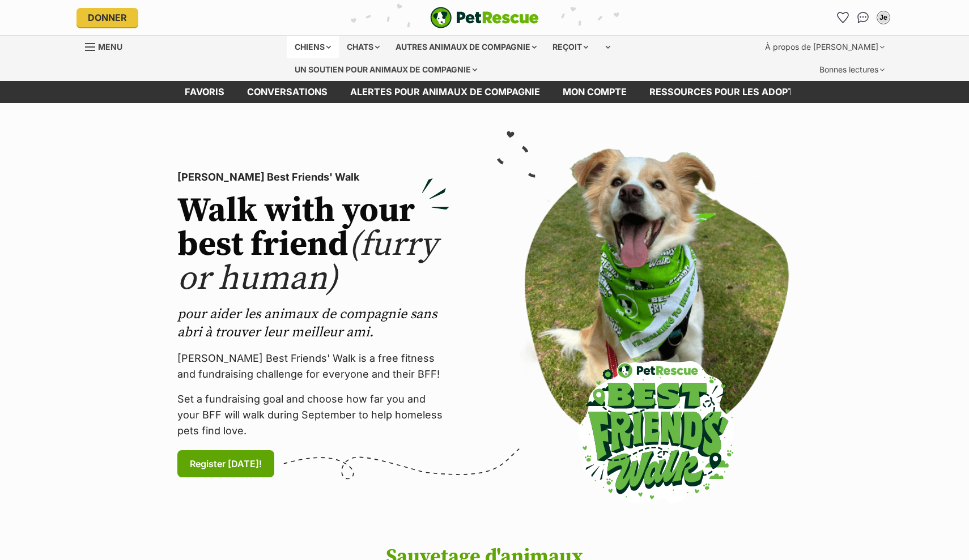
click at [310, 50] on div "CHIENS" at bounding box center [313, 47] width 52 height 23
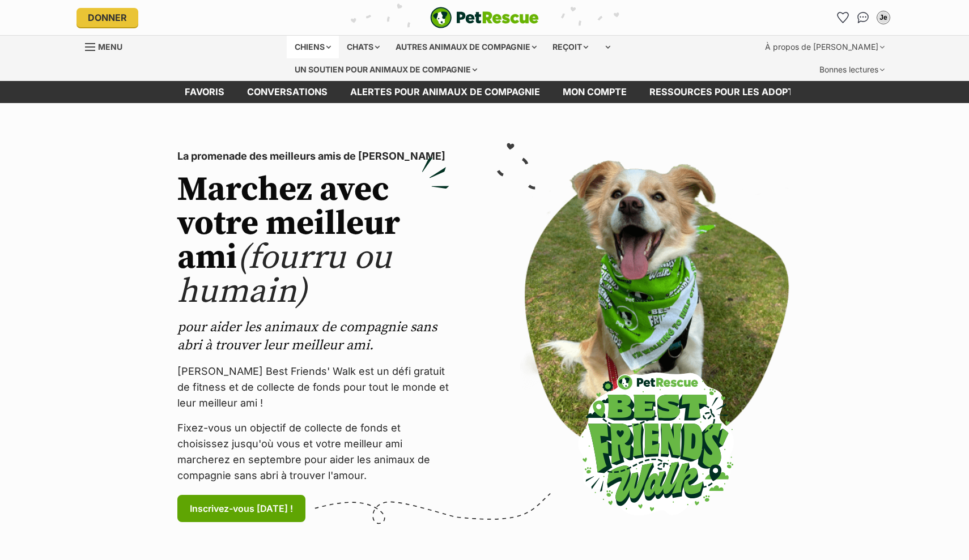
click at [317, 44] on div "CHIENS" at bounding box center [313, 47] width 52 height 23
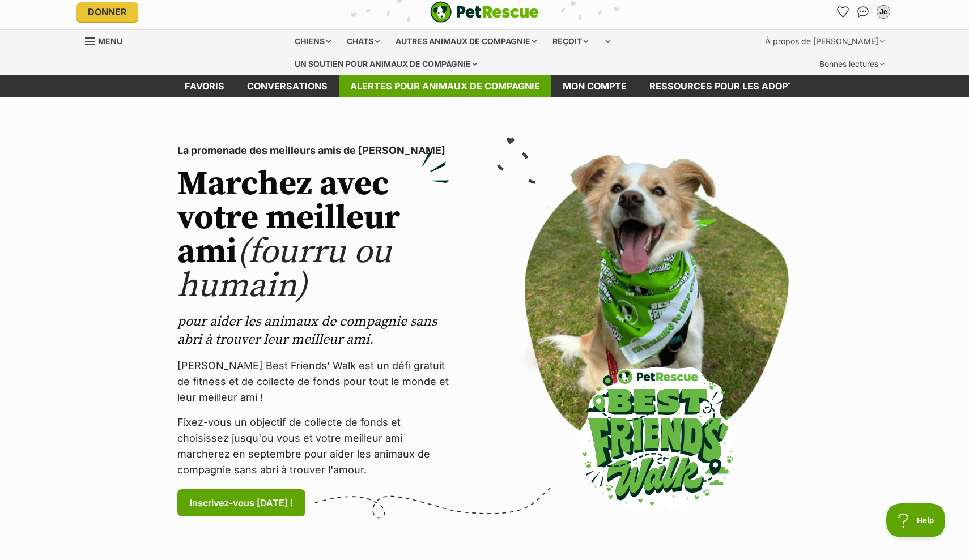
click at [405, 90] on link "ALERTES POUR ANIMAUX DE COMPAGNIE" at bounding box center [445, 86] width 212 height 22
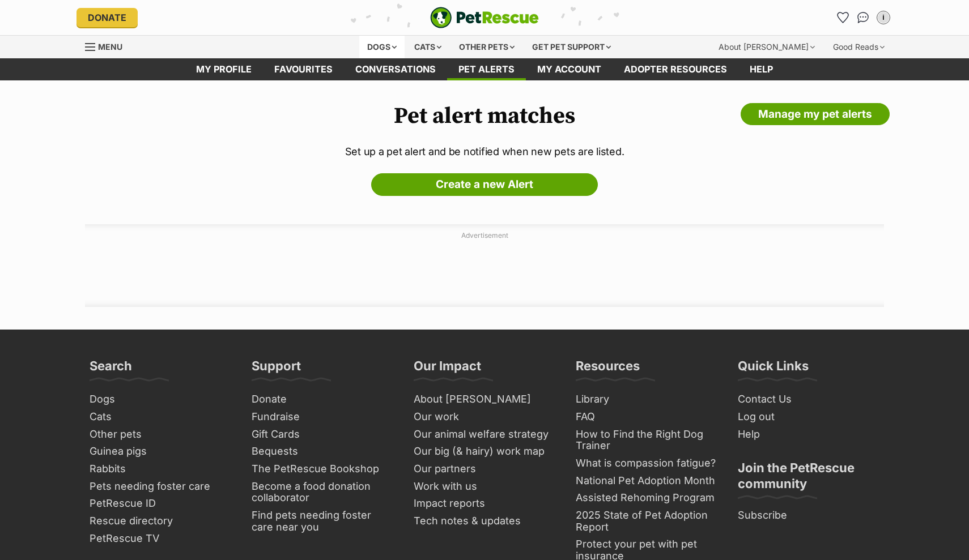
click at [366, 44] on div "Dogs" at bounding box center [381, 47] width 45 height 23
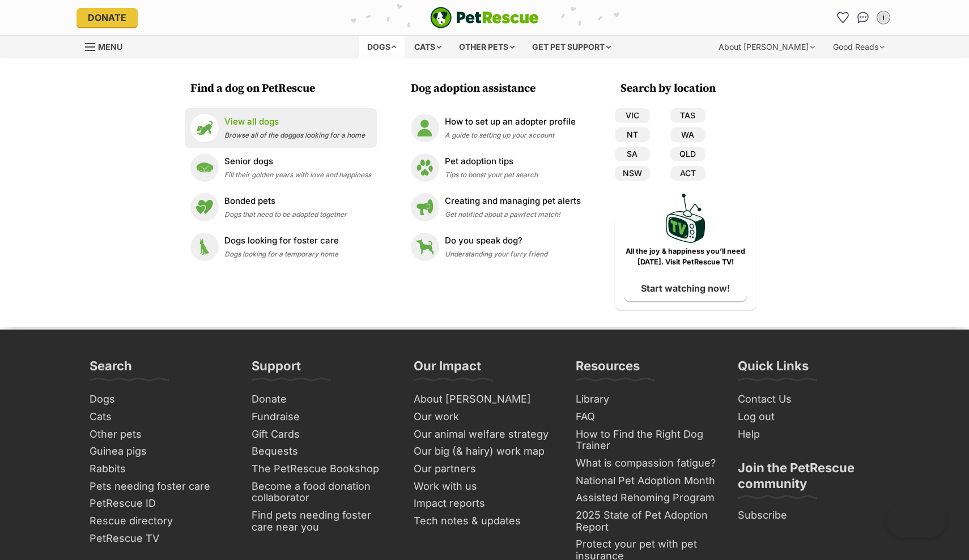
click at [251, 118] on p "View all dogs" at bounding box center [294, 122] width 140 height 13
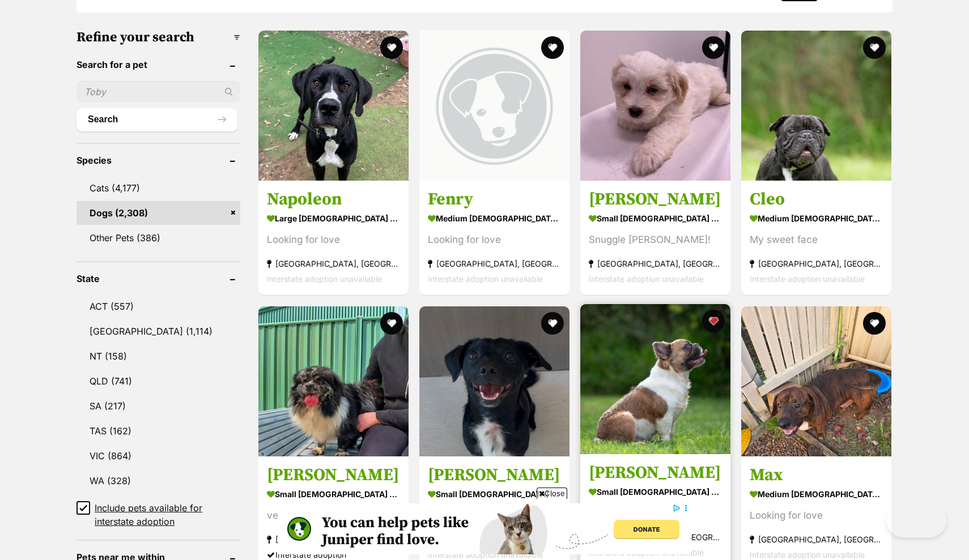
click at [625, 484] on strong "small [DEMOGRAPHIC_DATA] Dog" at bounding box center [655, 492] width 133 height 16
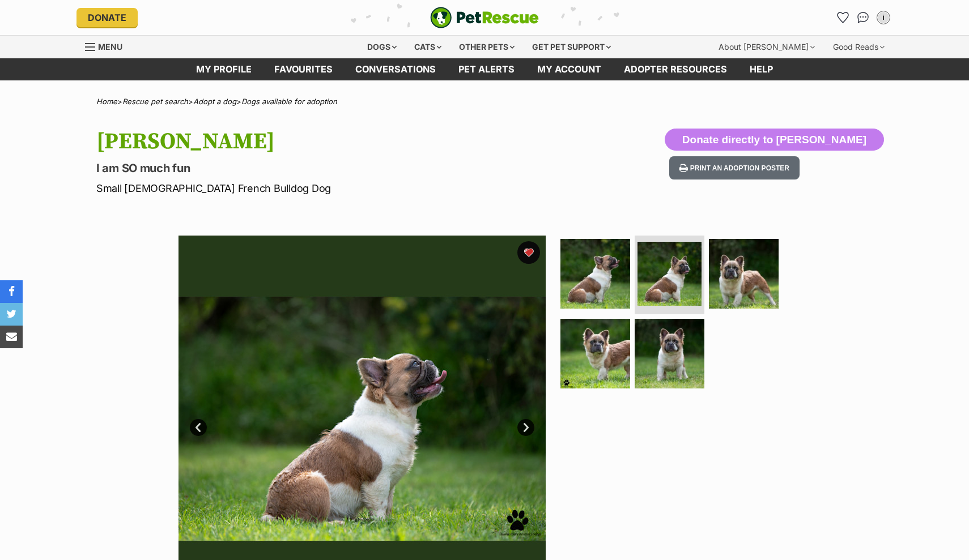
click at [732, 283] on img at bounding box center [744, 274] width 70 height 70
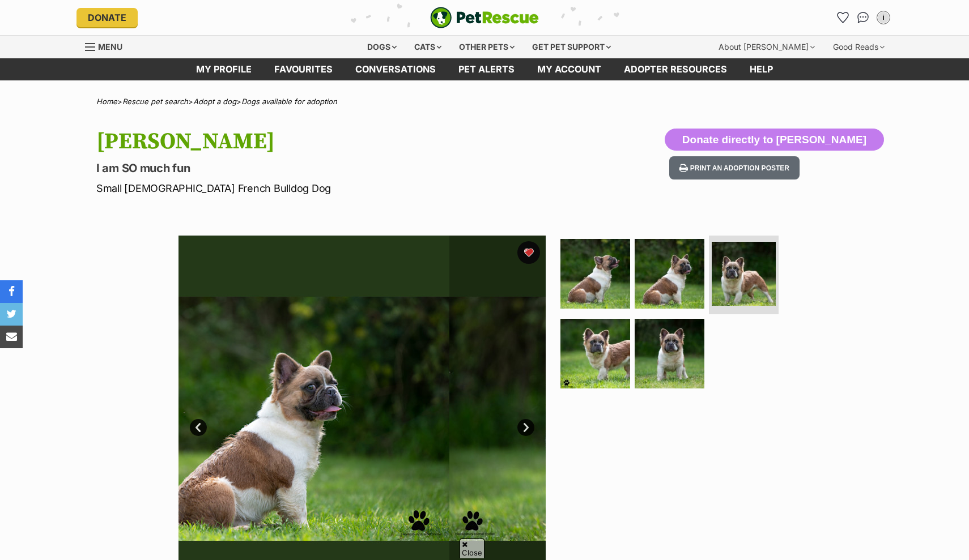
scroll to position [127, 0]
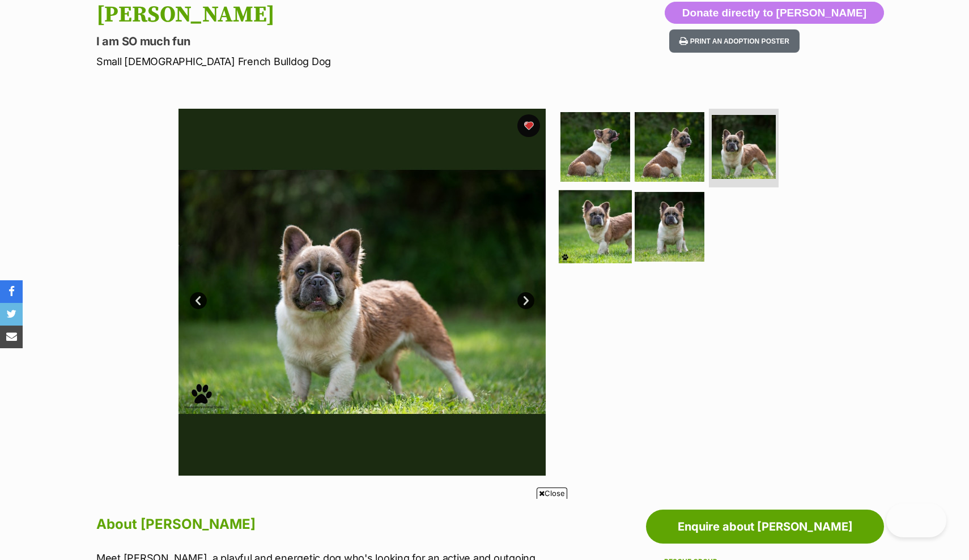
click at [609, 219] on img at bounding box center [595, 226] width 73 height 73
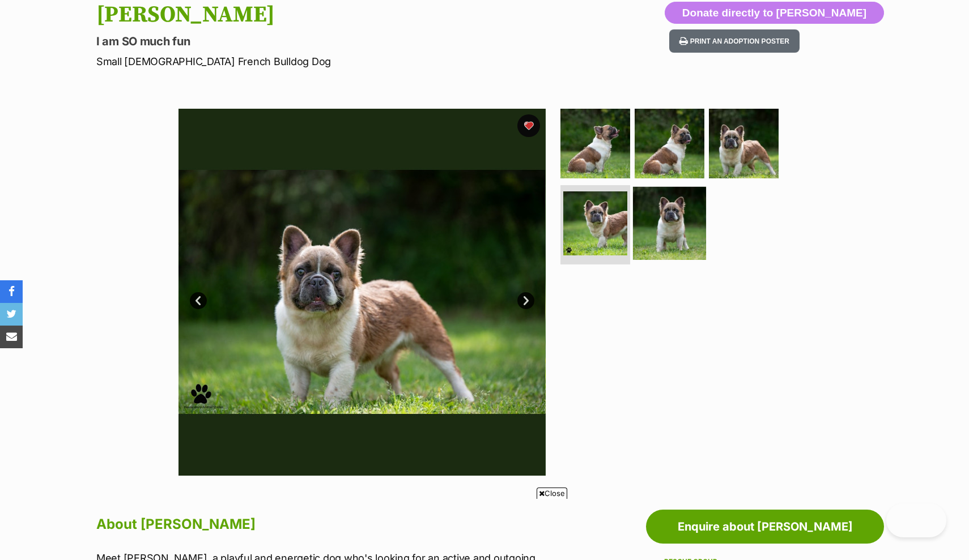
scroll to position [0, 0]
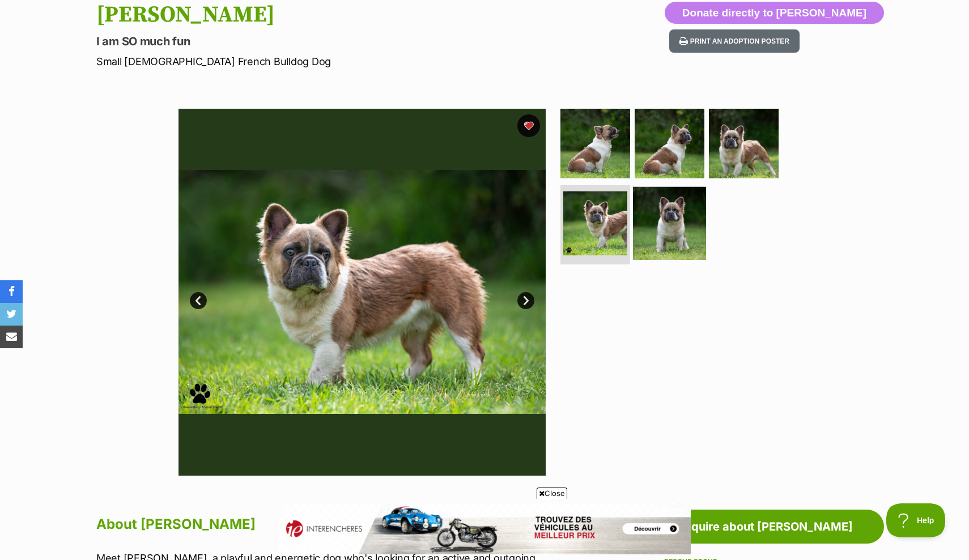
click at [665, 222] on img at bounding box center [669, 223] width 73 height 73
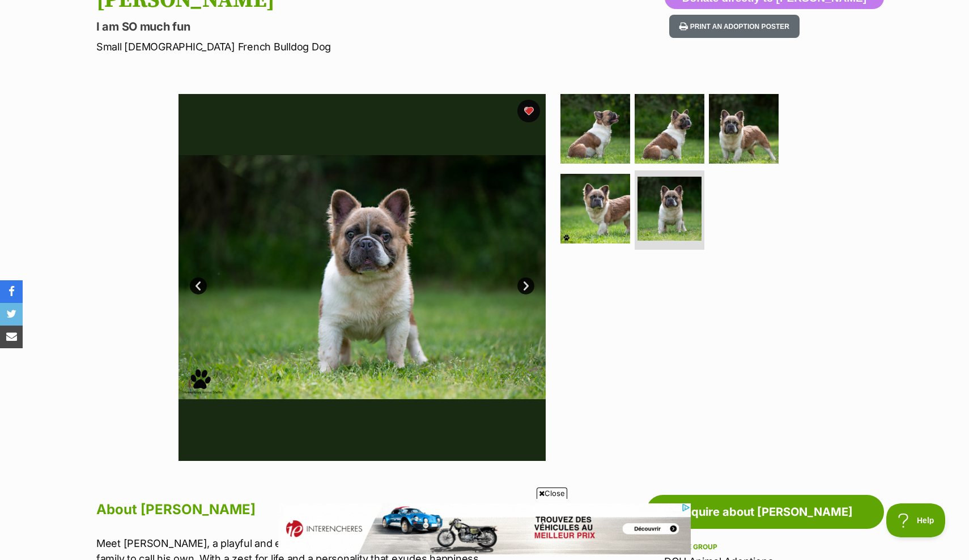
scroll to position [134, 0]
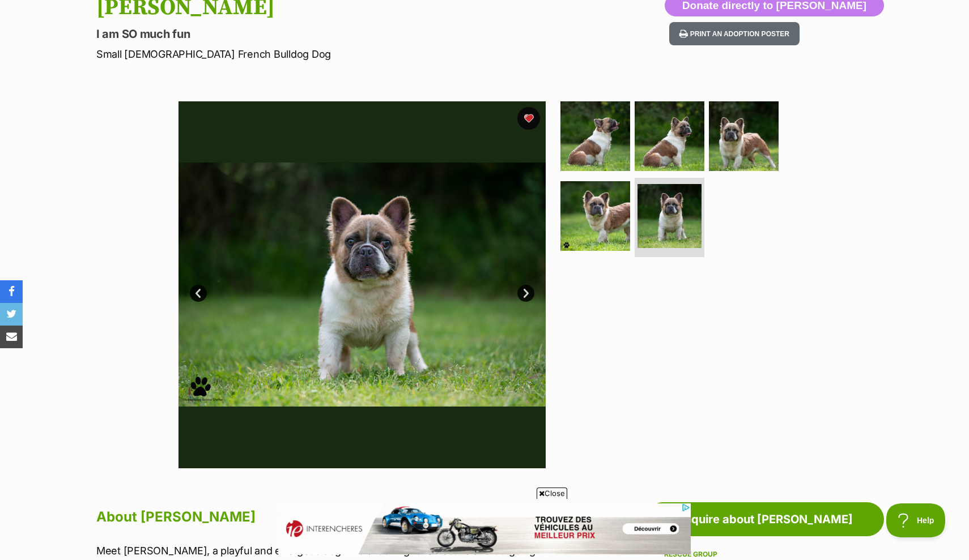
click at [527, 292] on link "Next" at bounding box center [525, 293] width 17 height 17
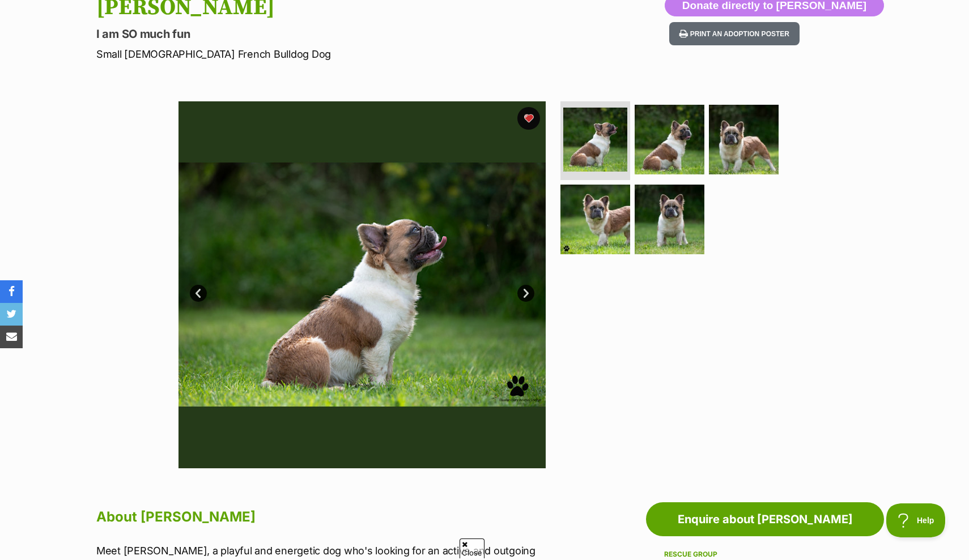
click at [527, 292] on link "Next" at bounding box center [525, 293] width 17 height 17
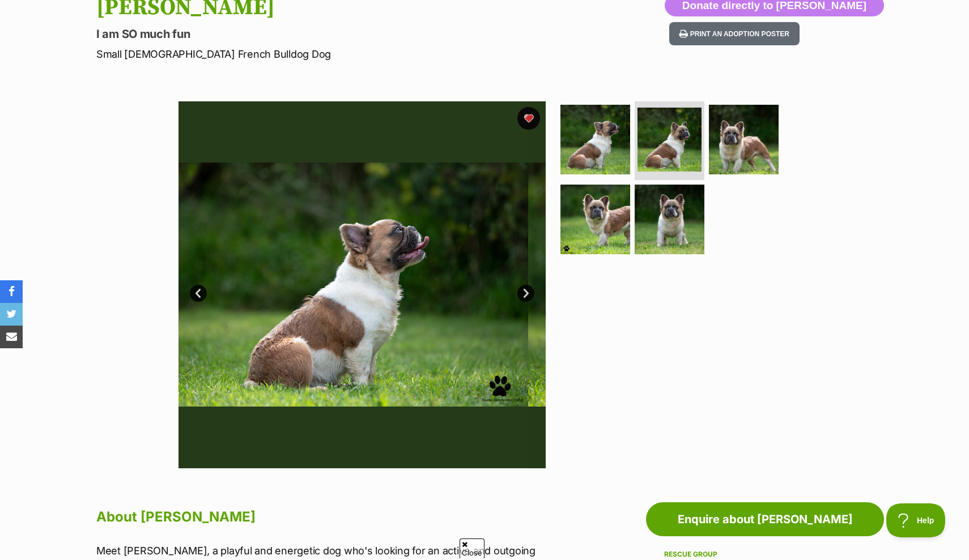
scroll to position [0, 0]
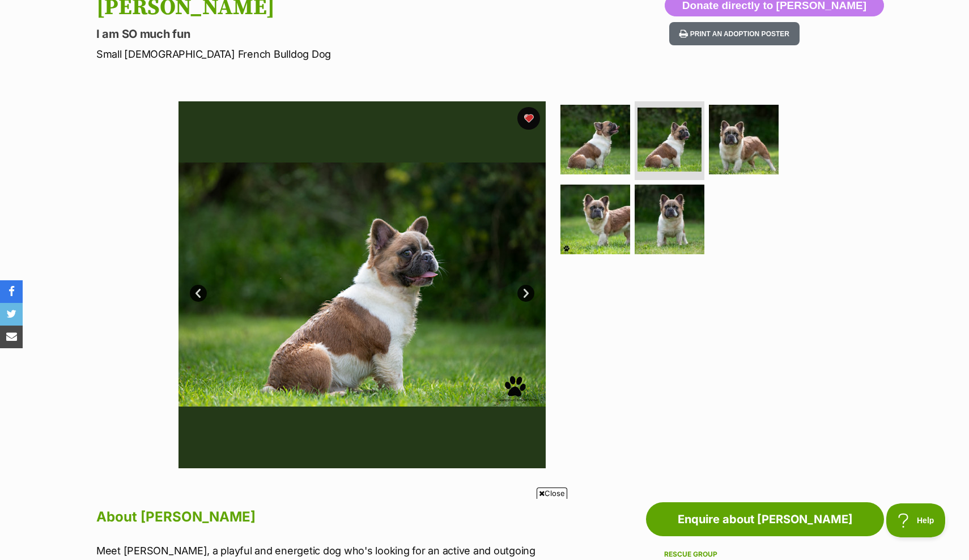
click at [527, 292] on link "Next" at bounding box center [525, 293] width 17 height 17
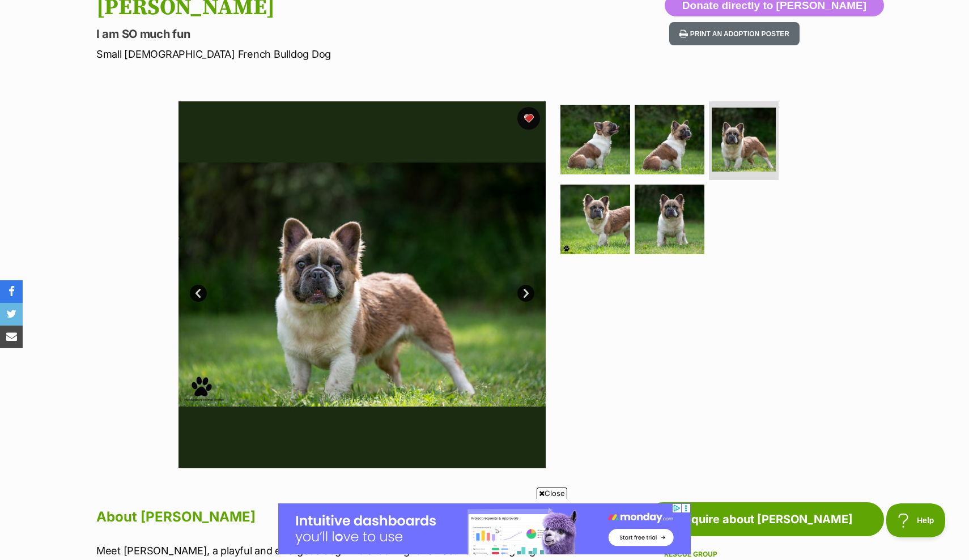
click at [527, 292] on link "Next" at bounding box center [525, 293] width 17 height 17
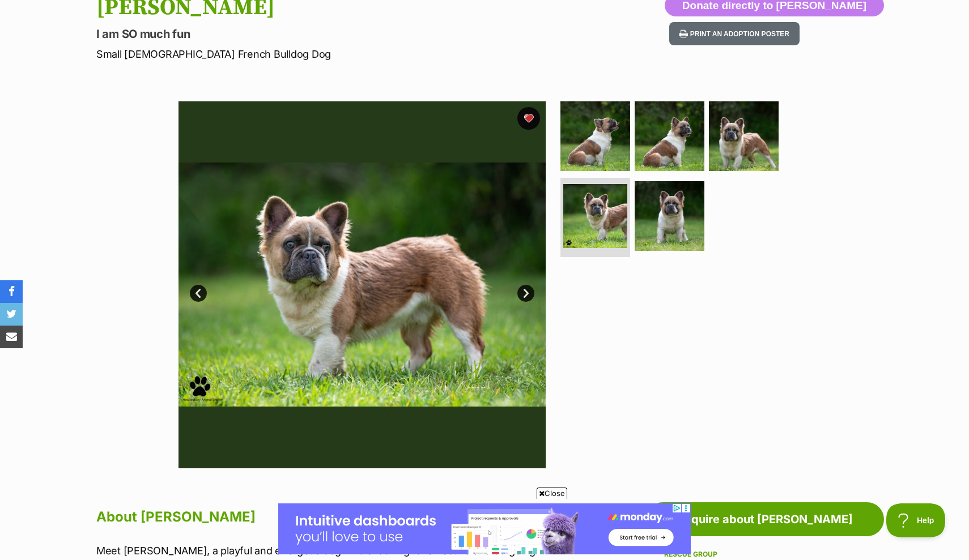
click at [527, 292] on link "Next" at bounding box center [525, 293] width 17 height 17
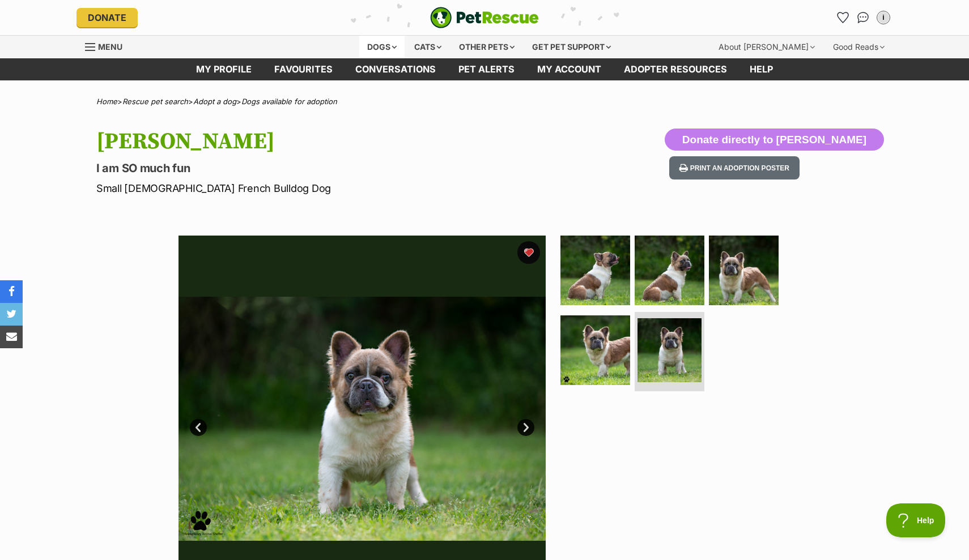
click at [381, 43] on div "Dogs" at bounding box center [381, 47] width 45 height 23
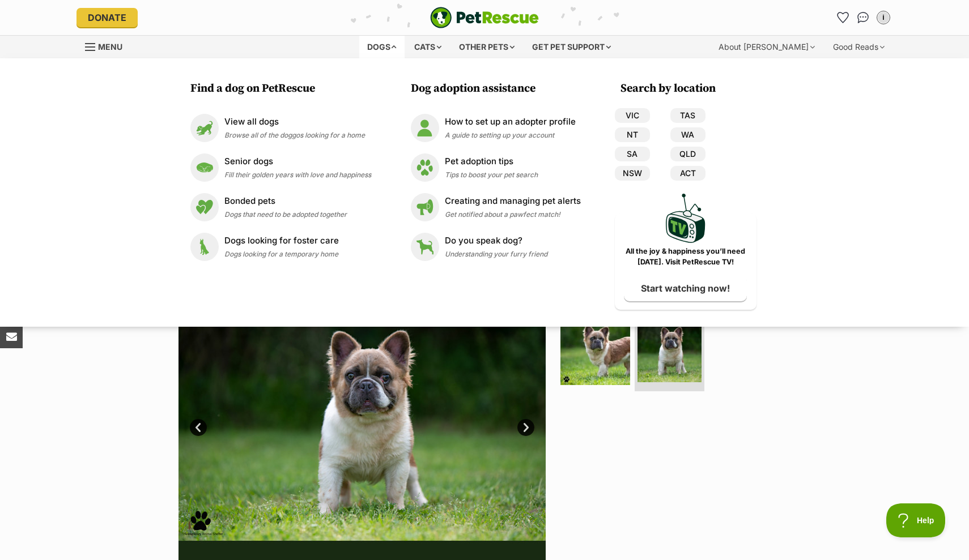
click at [381, 43] on div "Dogs" at bounding box center [381, 47] width 45 height 23
